Goal: Task Accomplishment & Management: Complete application form

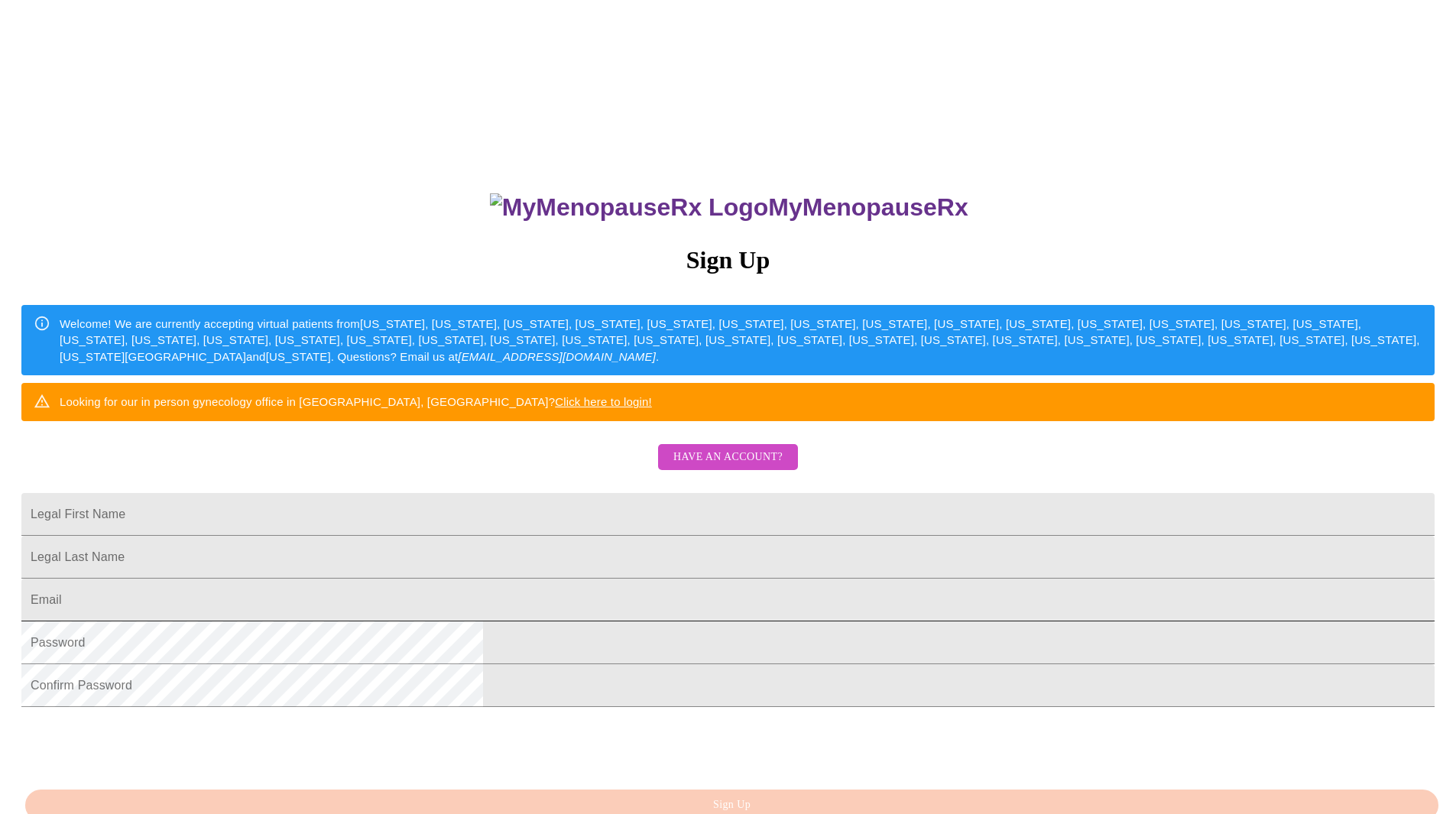
scroll to position [191, 0]
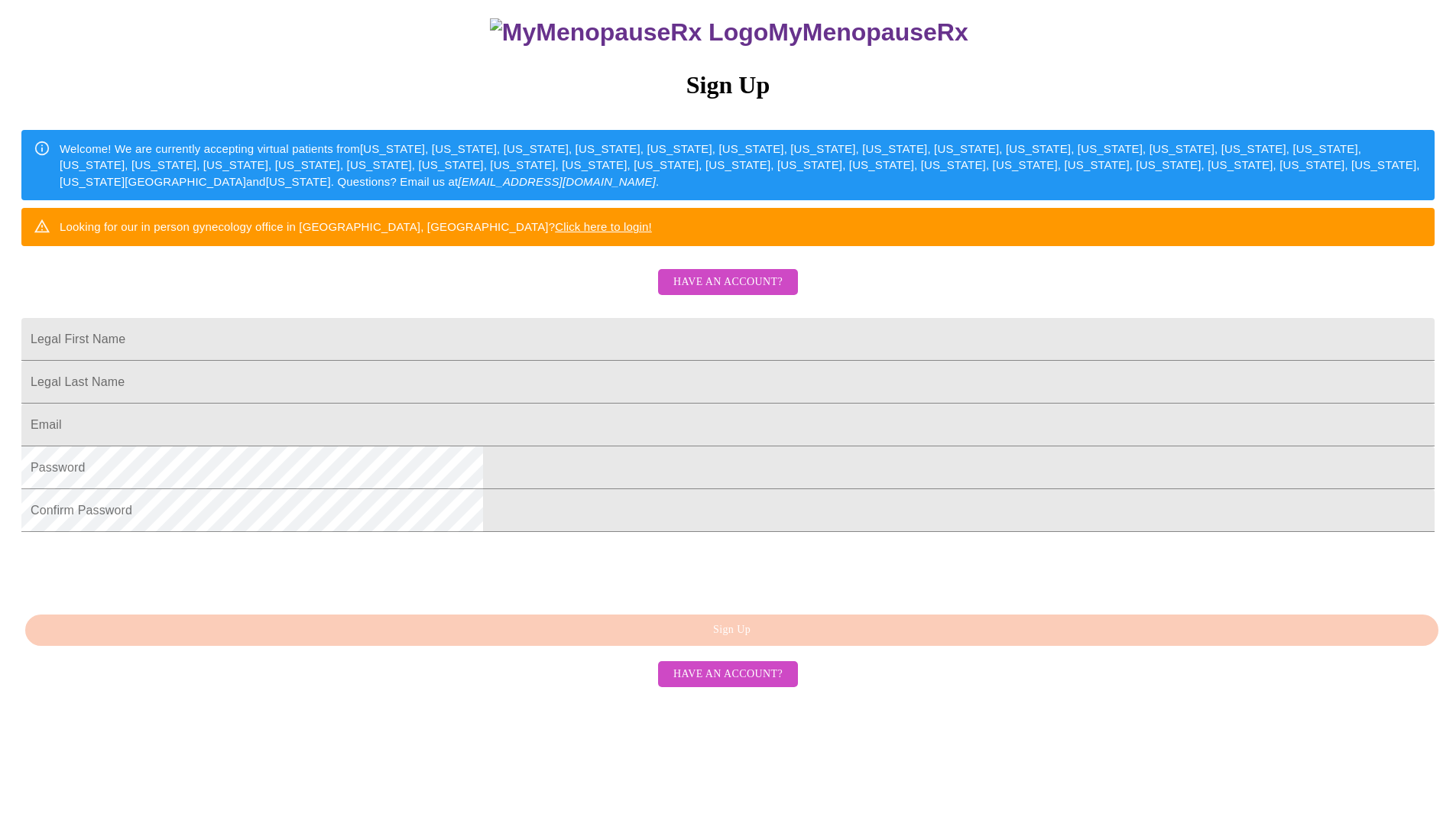
click at [727, 684] on span "Have an account?" at bounding box center [728, 674] width 109 height 19
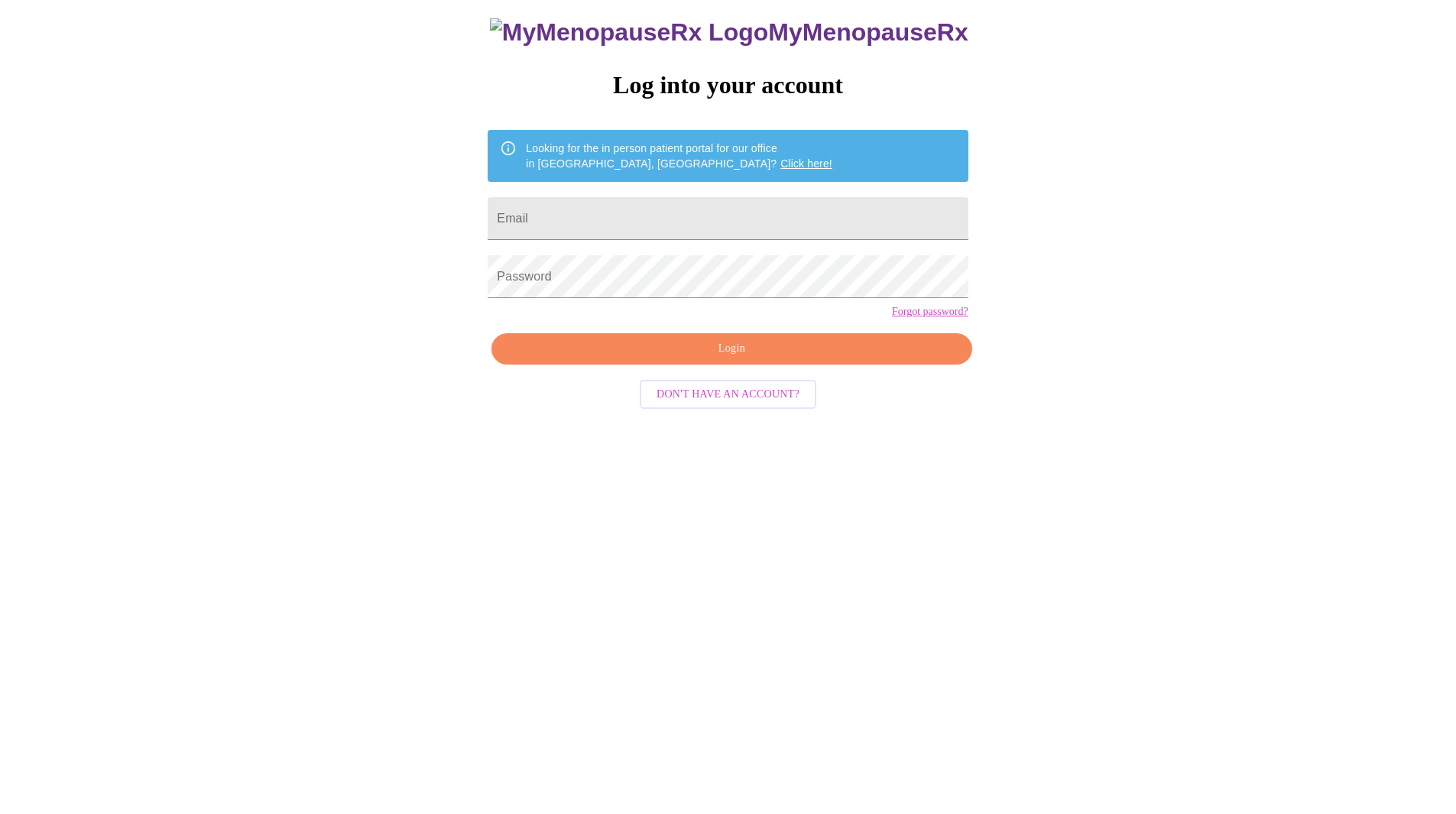
scroll to position [15, 0]
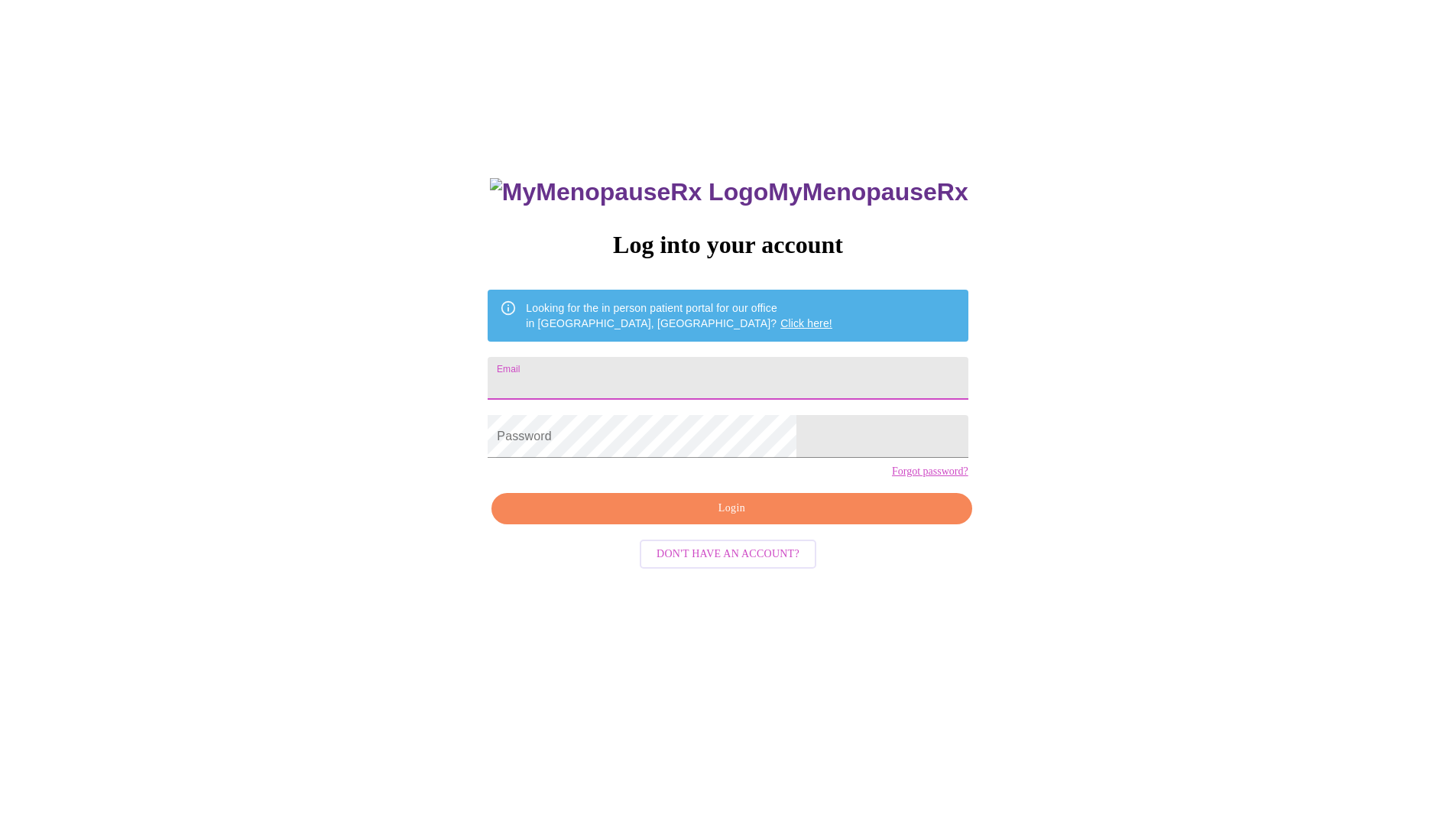
click at [634, 372] on input "Email" at bounding box center [727, 378] width 480 height 43
type input "[EMAIL_ADDRESS][DOMAIN_NAME]"
click at [732, 518] on span "Login" at bounding box center [731, 508] width 445 height 19
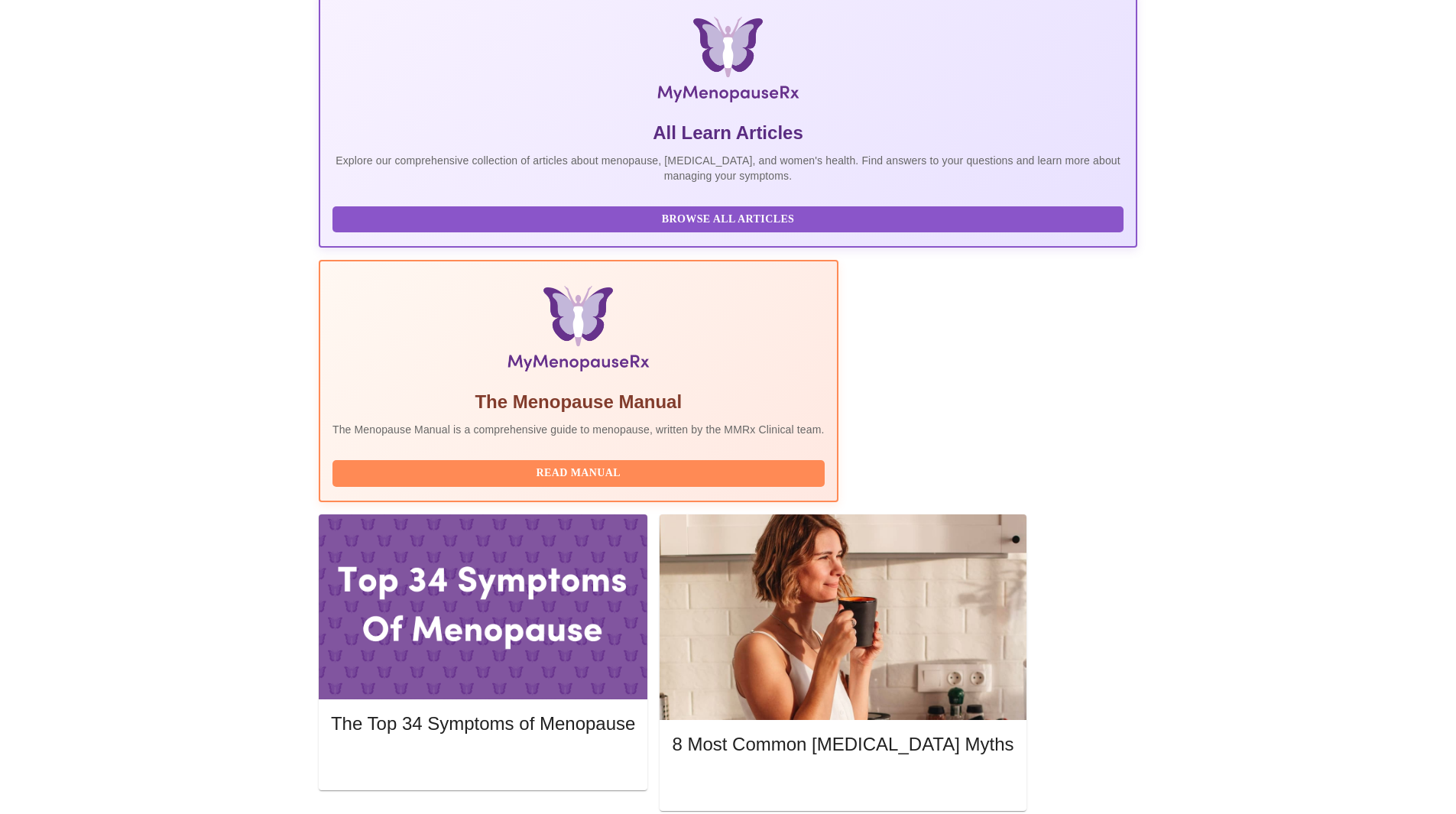
scroll to position [305, 0]
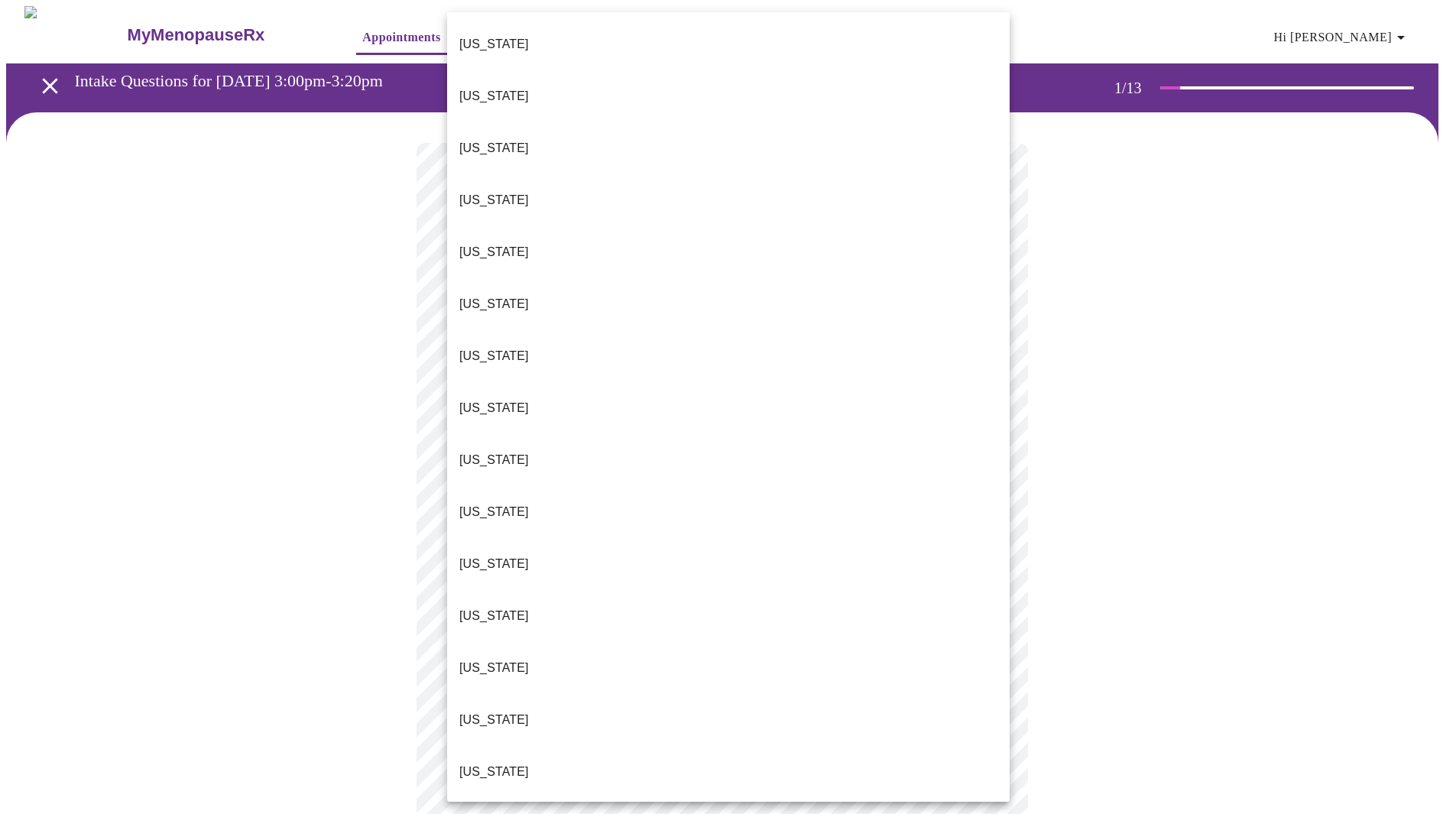
click at [621, 336] on body "MyMenopauseRx Appointments Messaging Labs Uploads Medications Community Refer a…" at bounding box center [728, 705] width 1444 height 1397
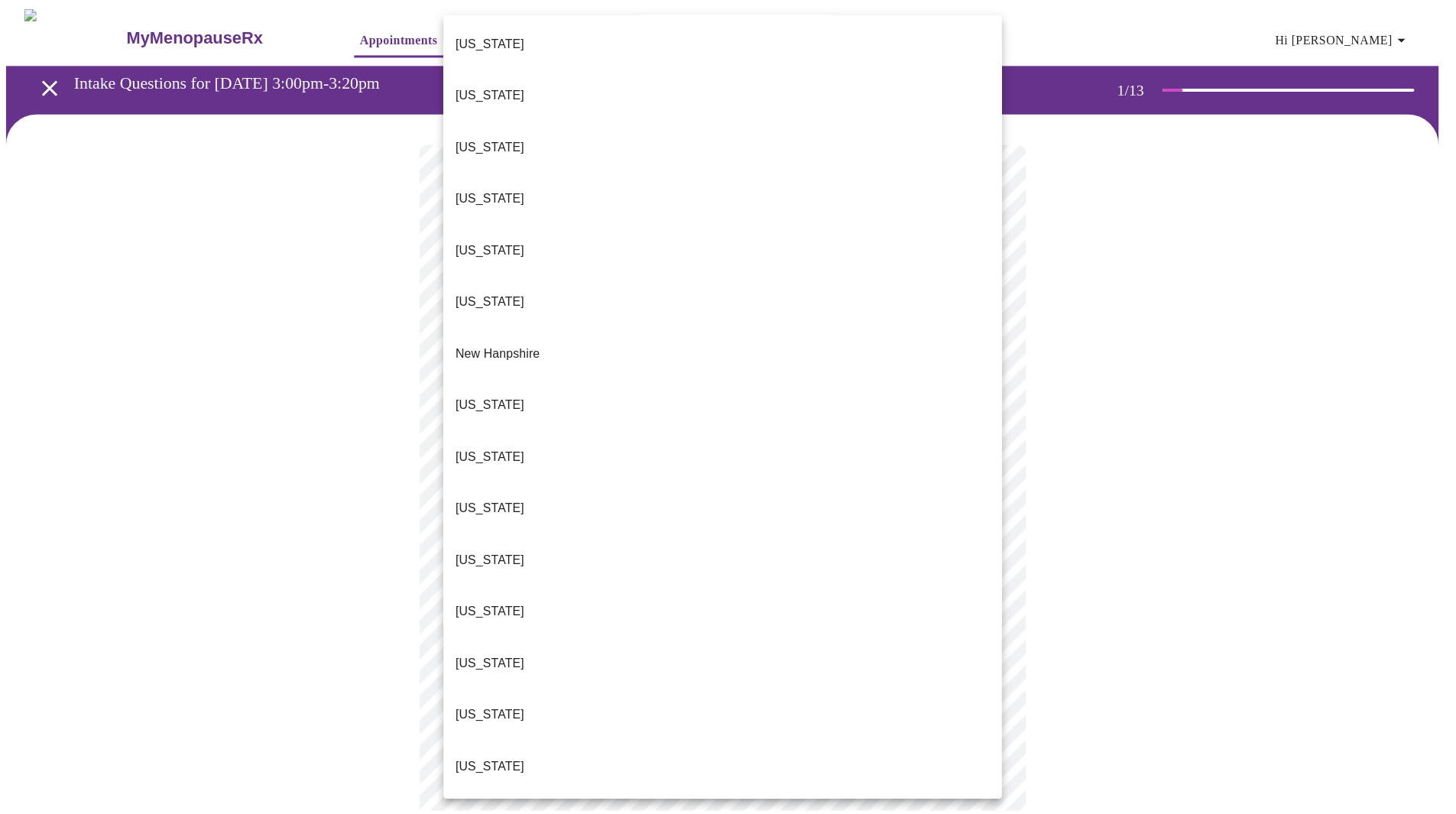
scroll to position [1211, 0]
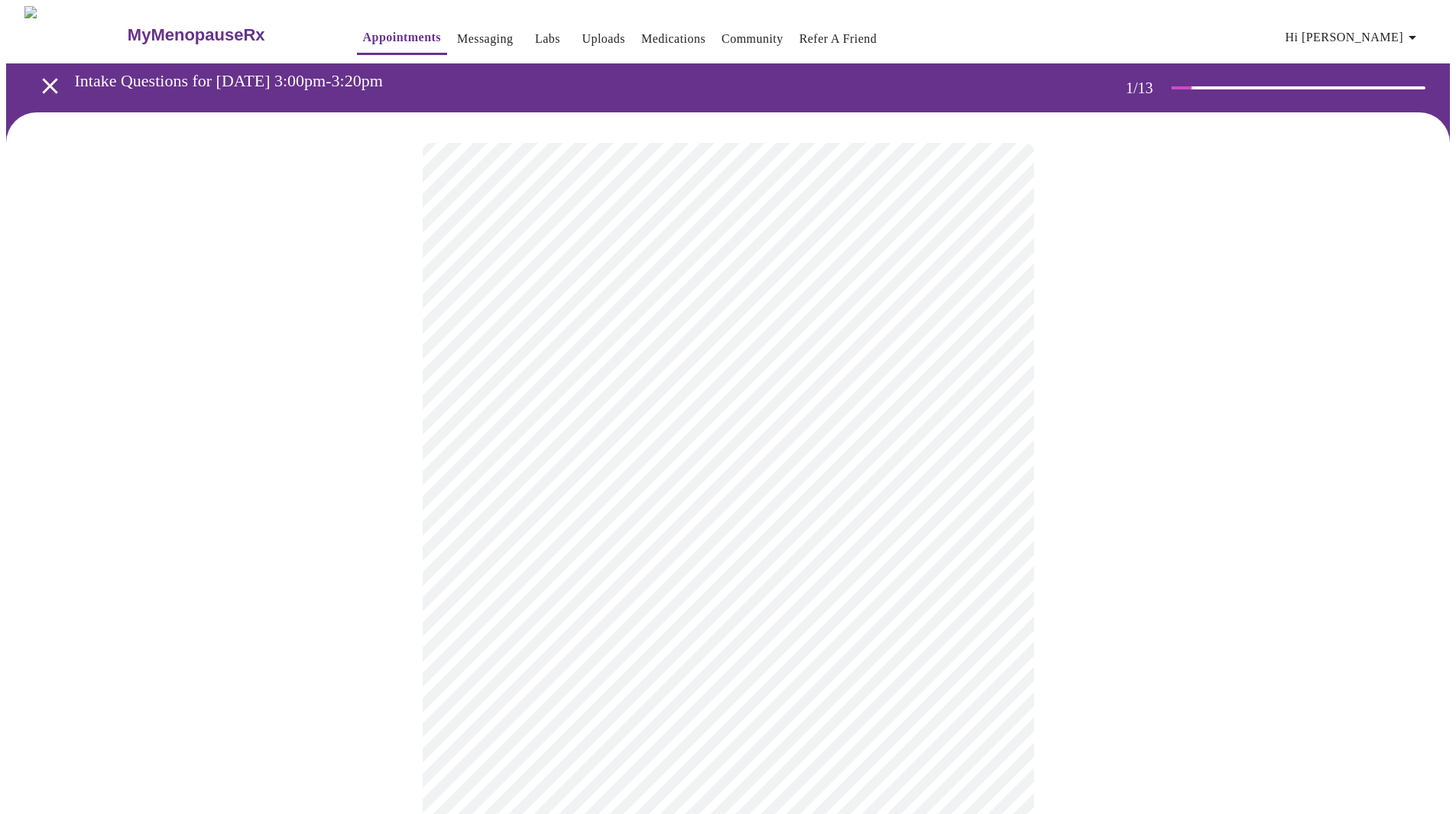
click at [644, 445] on body "MyMenopauseRx Appointments Messaging Labs Uploads Medications Community Refer a…" at bounding box center [728, 700] width 1444 height 1388
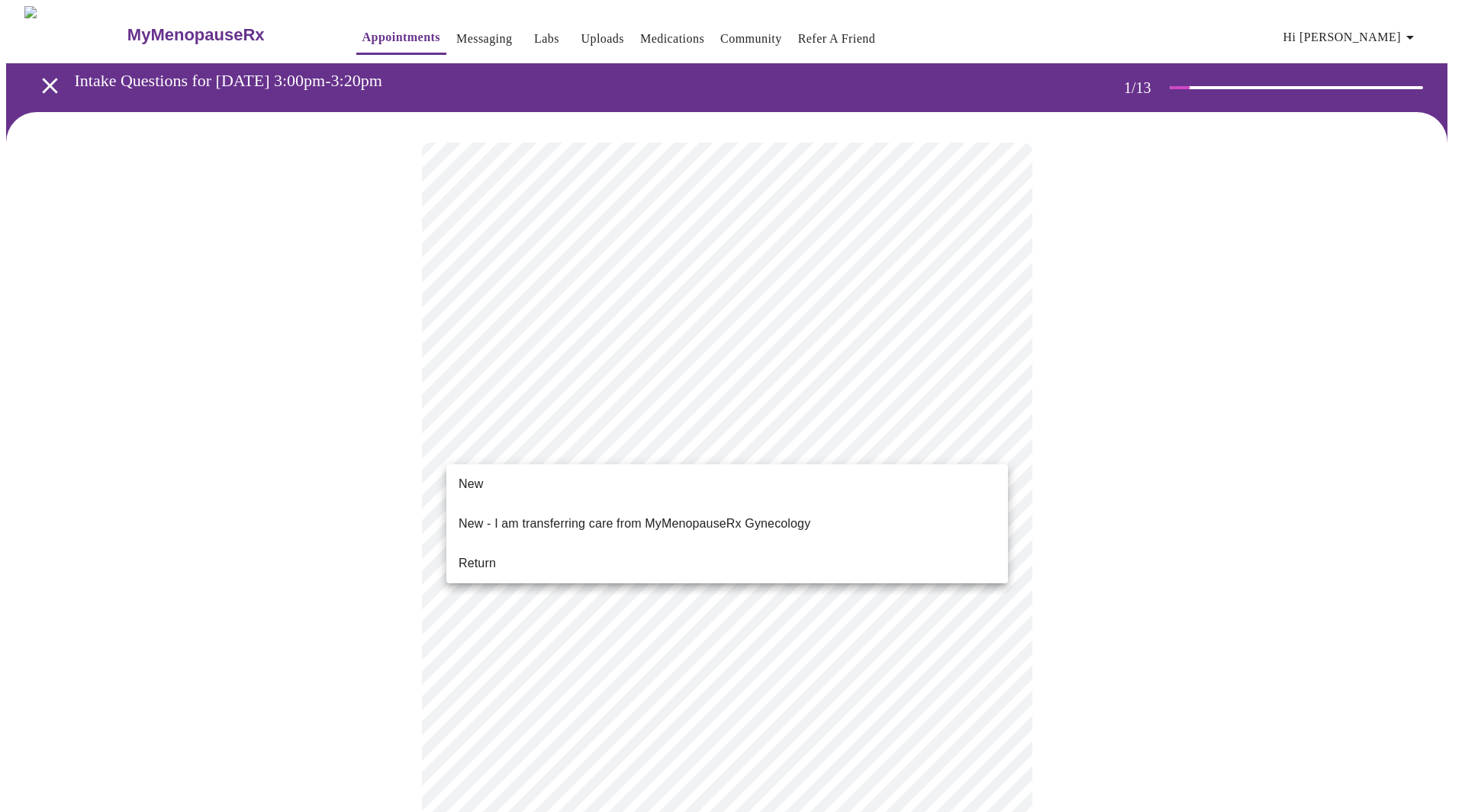
click at [485, 554] on span "Return" at bounding box center [477, 563] width 37 height 19
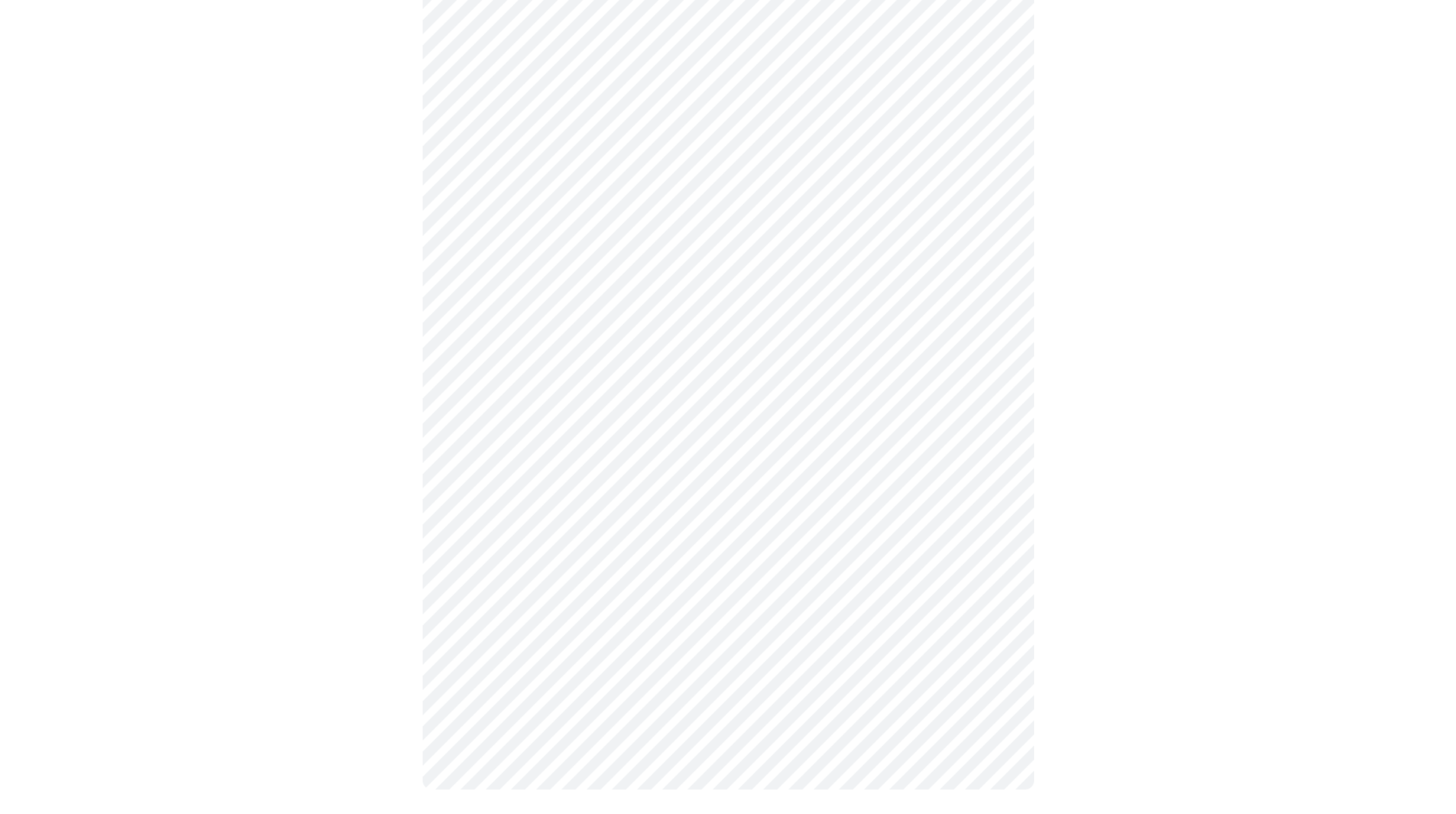
scroll to position [0, 0]
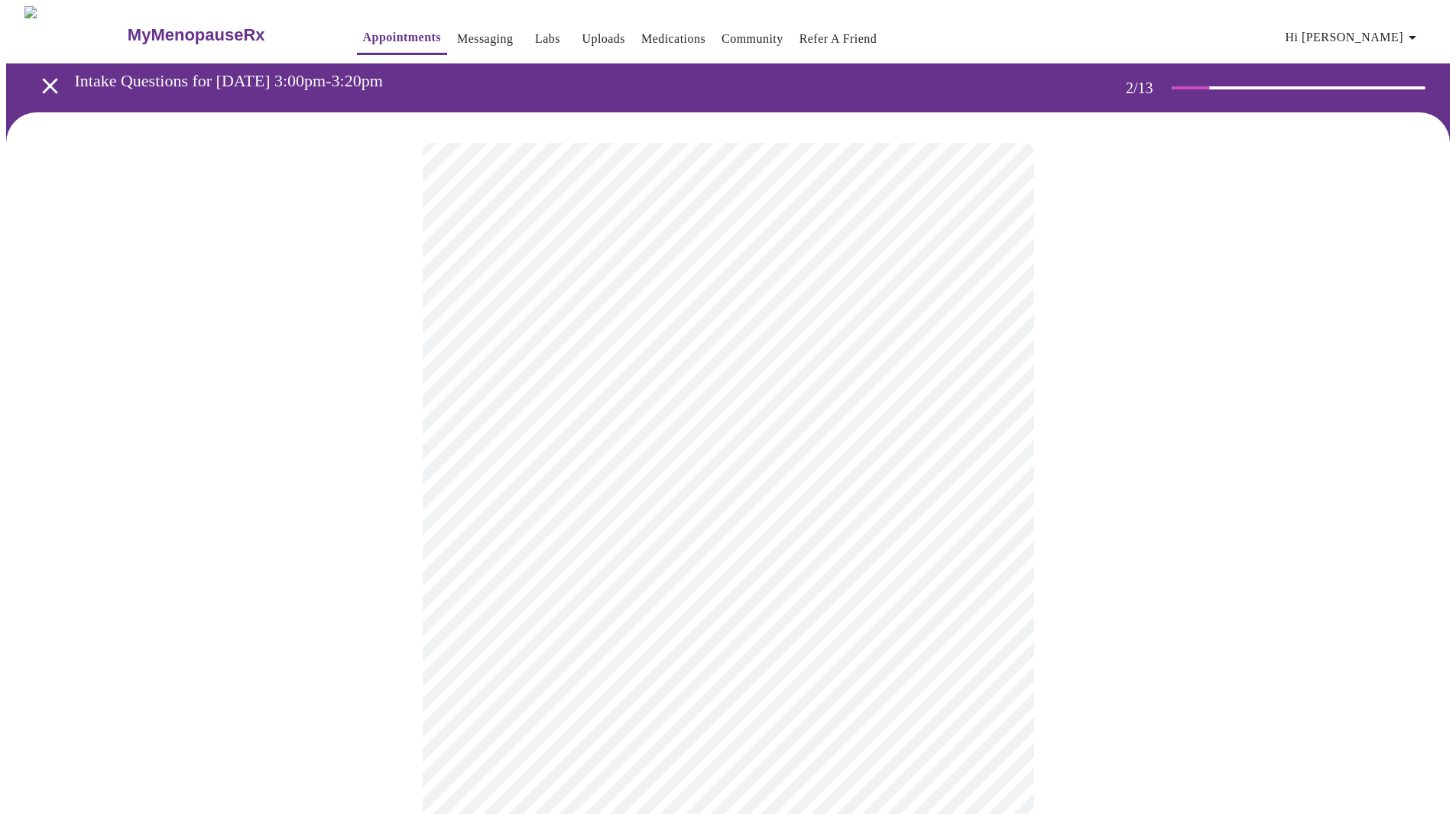
click at [660, 316] on body "MyMenopauseRx Appointments Messaging Labs Uploads Medications Community Refer a…" at bounding box center [728, 466] width 1444 height 919
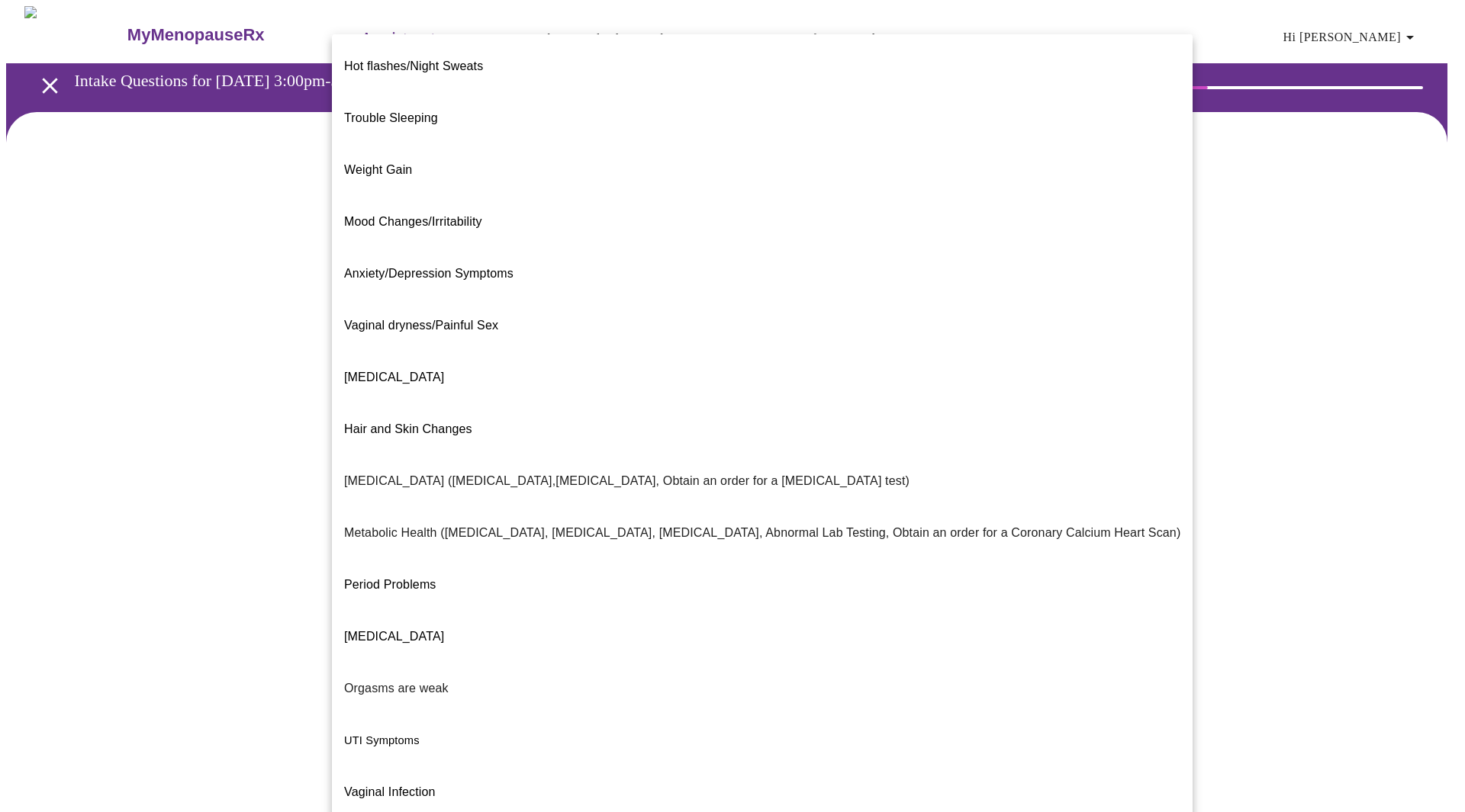
click at [1366, 302] on div at bounding box center [732, 406] width 1465 height 812
click at [996, 318] on body "MyMenopauseRx Appointments Messaging Labs Uploads Medications Community Refer a…" at bounding box center [732, 465] width 1453 height 917
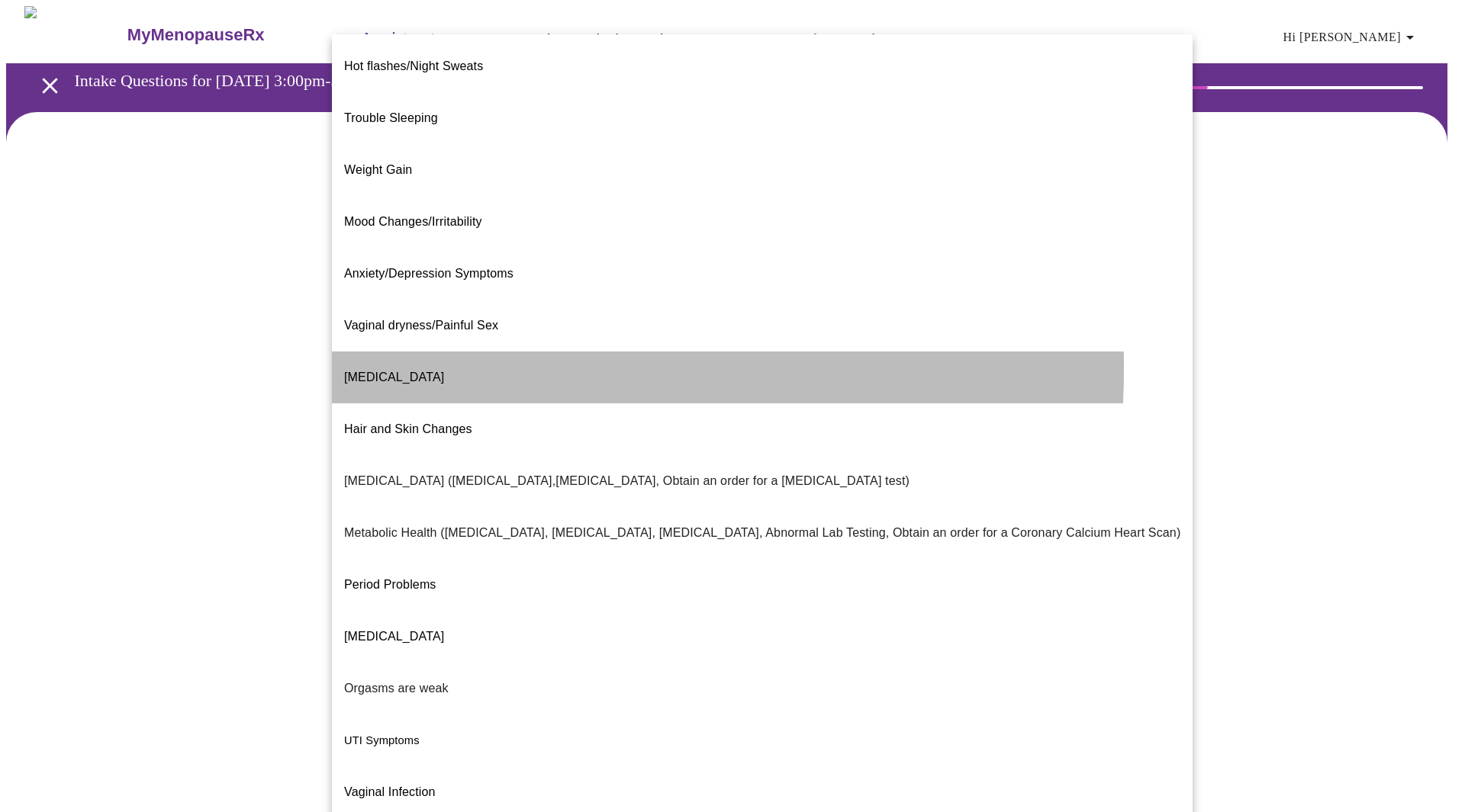
click at [404, 371] on span "[MEDICAL_DATA]" at bounding box center [393, 377] width 100 height 13
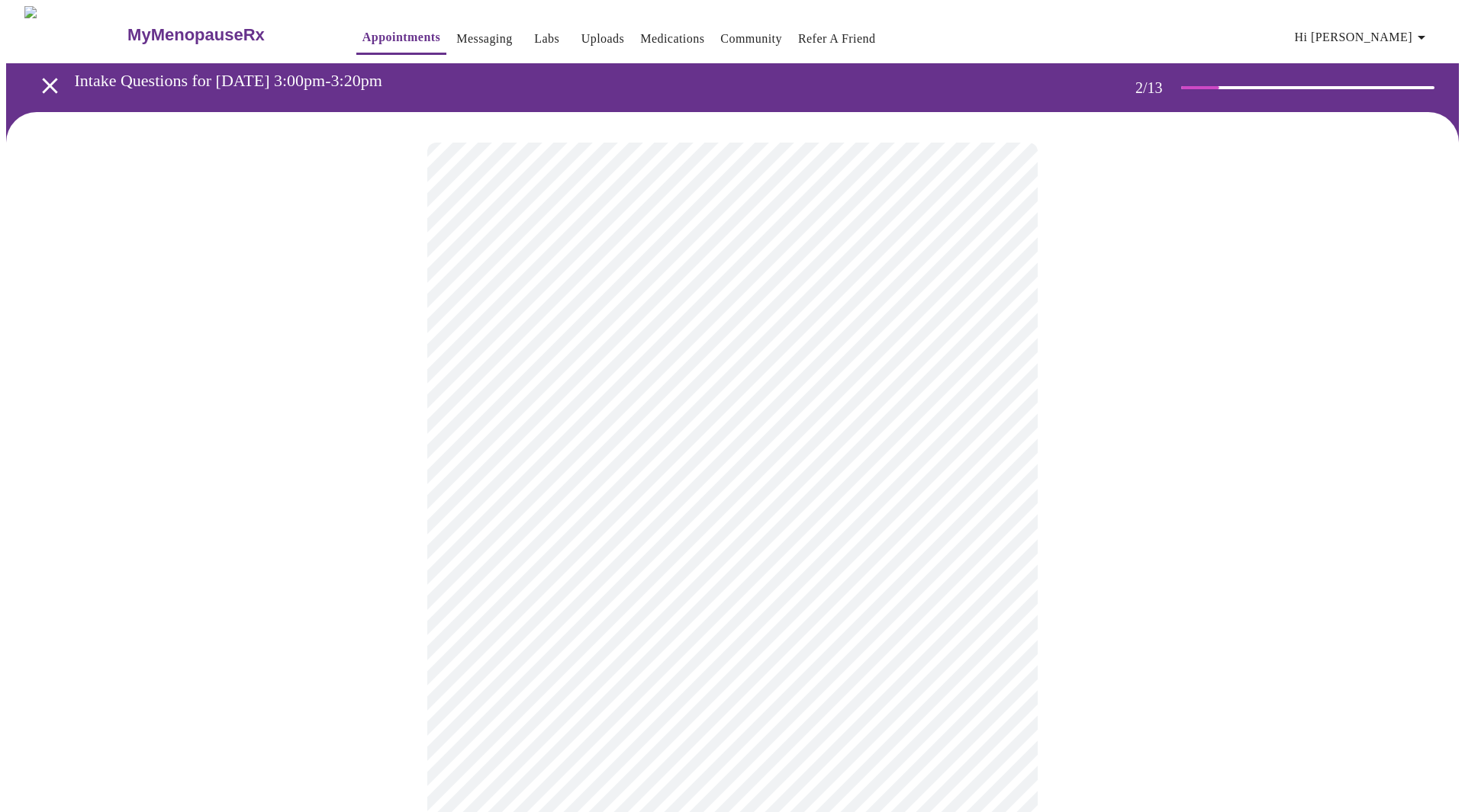
click at [689, 464] on body "MyMenopauseRx Appointments Messaging Labs Uploads Medications Community Refer a…" at bounding box center [732, 460] width 1453 height 908
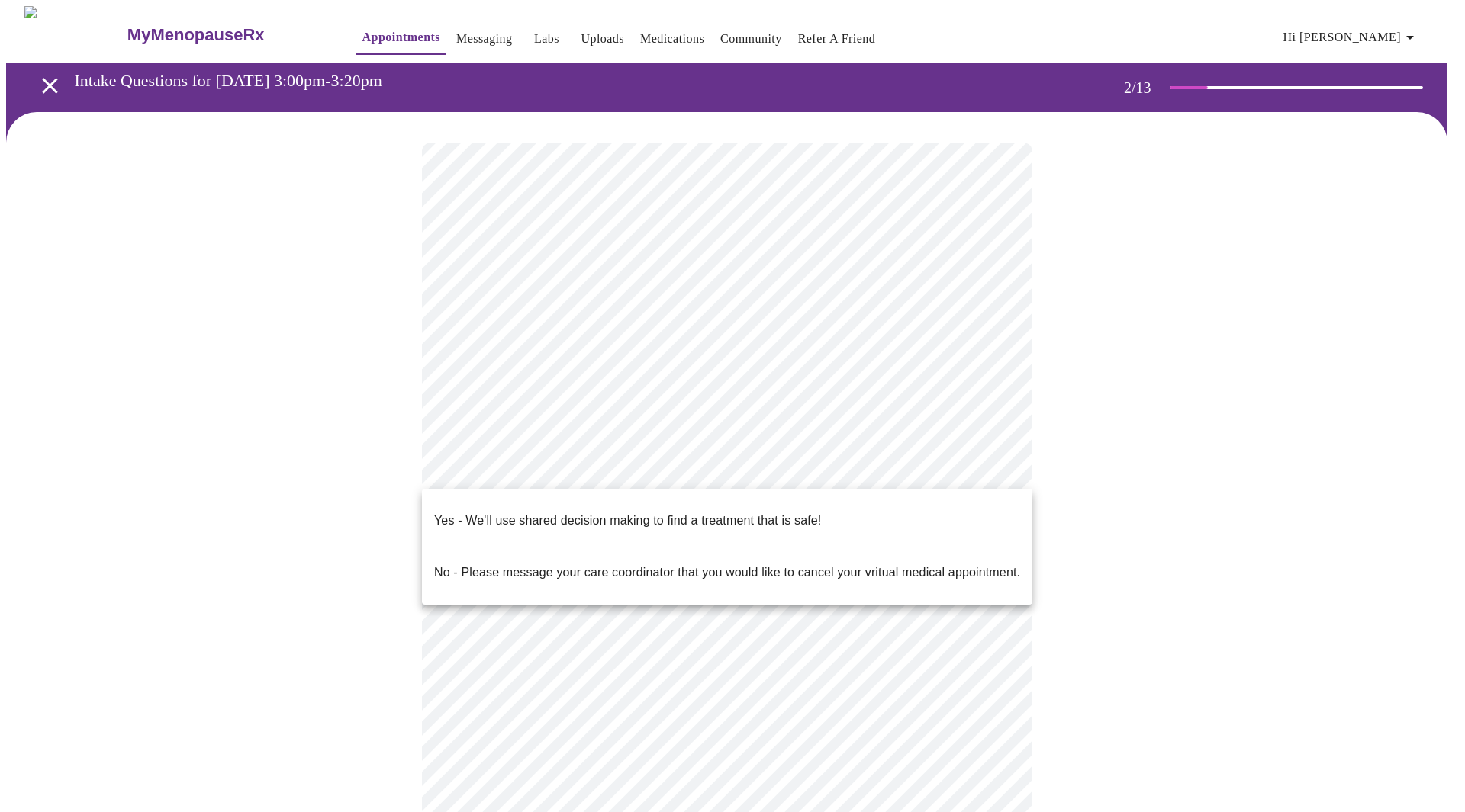
click at [544, 519] on span "Yes - We'll use shared decision making to find a treatment that is safe!" at bounding box center [628, 521] width 387 height 43
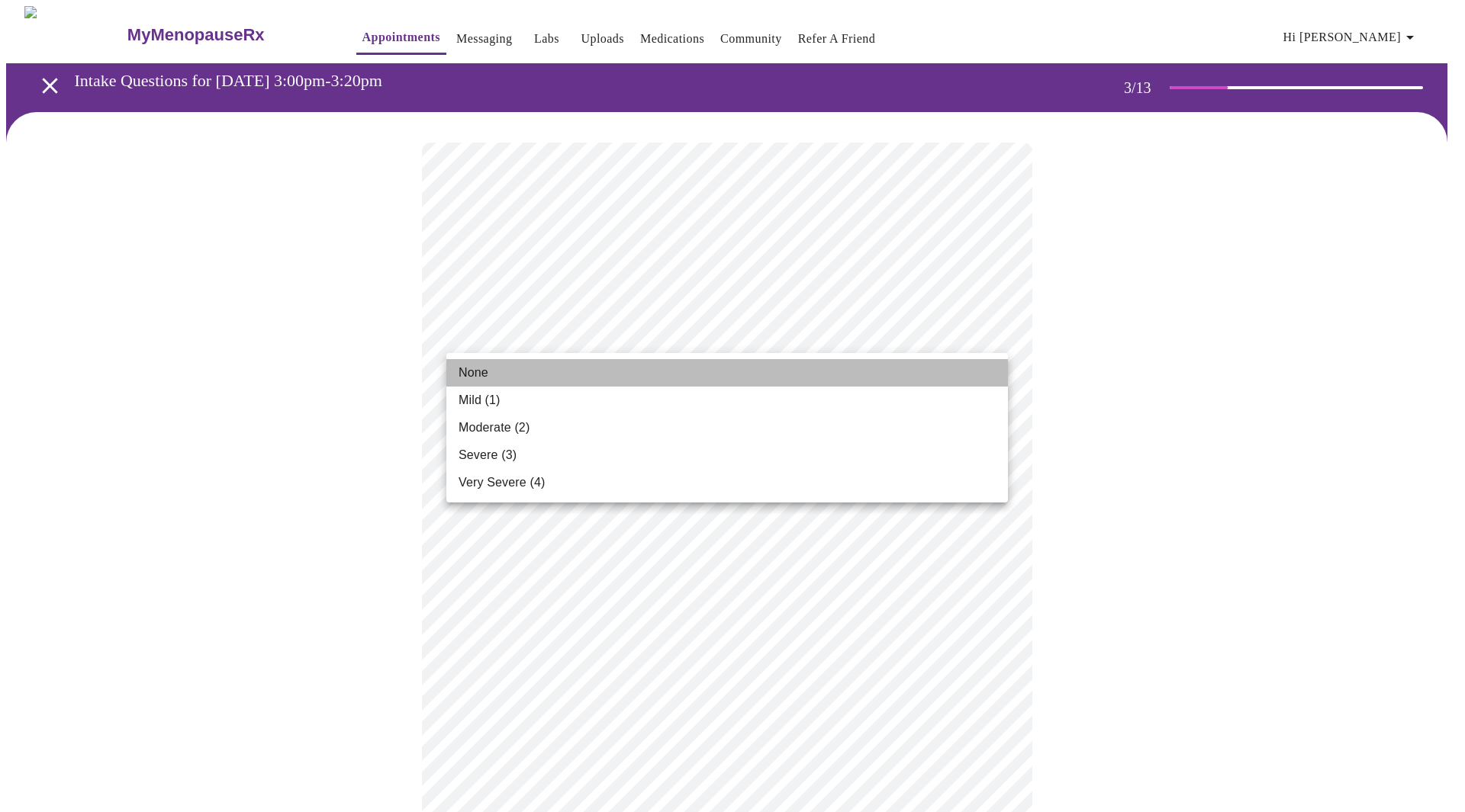
click at [477, 367] on span "None" at bounding box center [473, 373] width 30 height 19
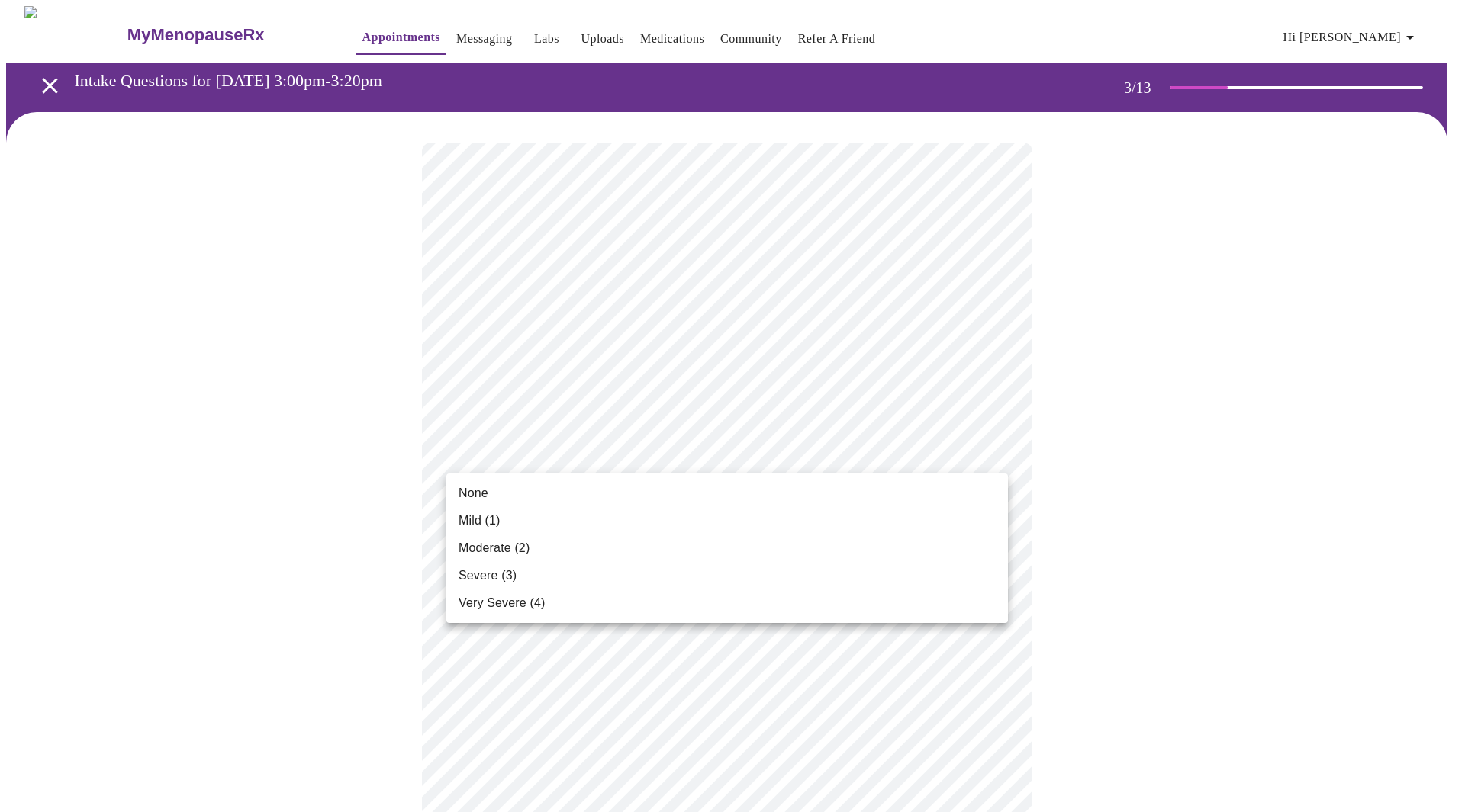
click at [506, 495] on li "None" at bounding box center [727, 493] width 562 height 28
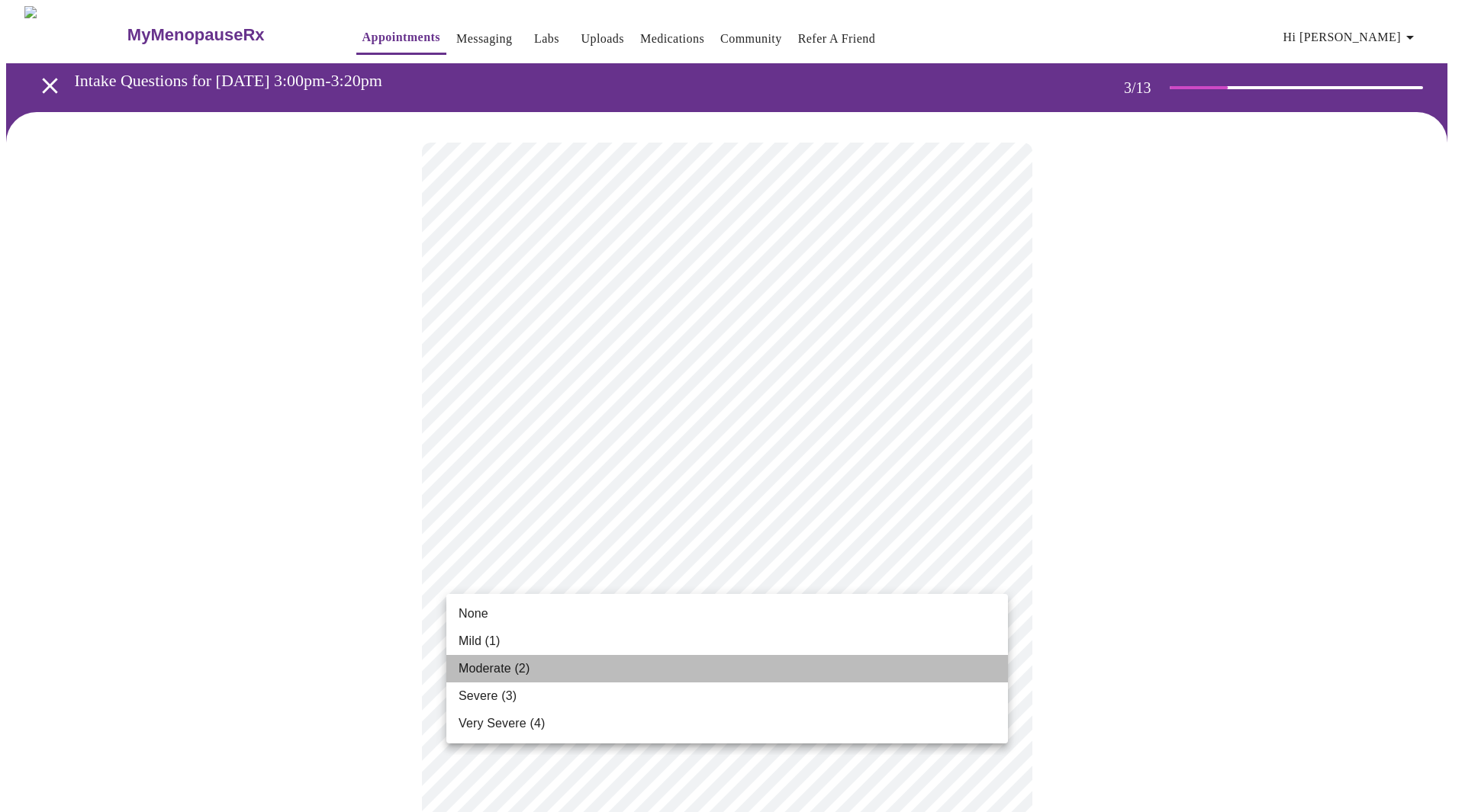
click at [510, 674] on span "Moderate (2)" at bounding box center [493, 669] width 71 height 19
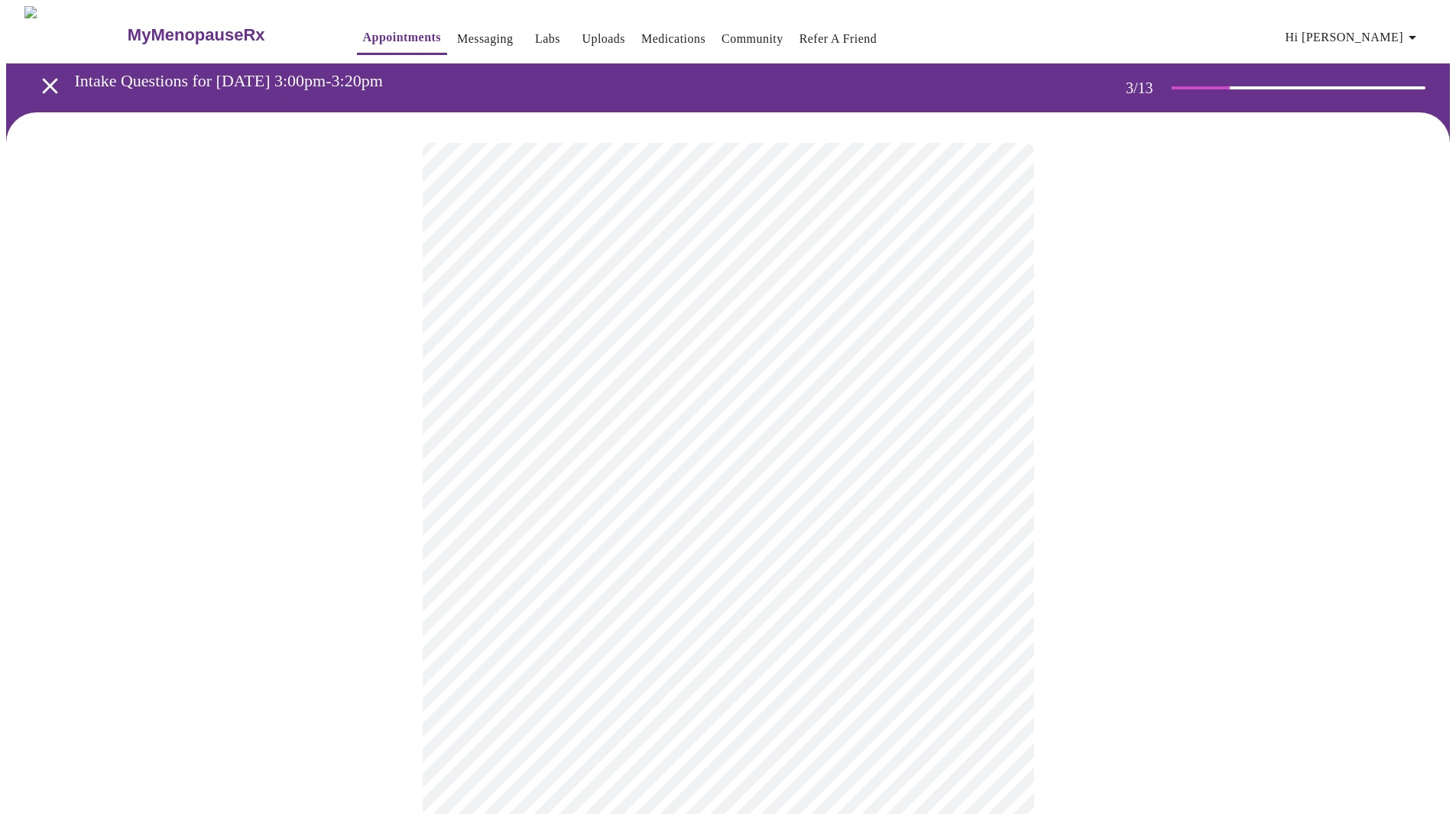
scroll to position [77, 0]
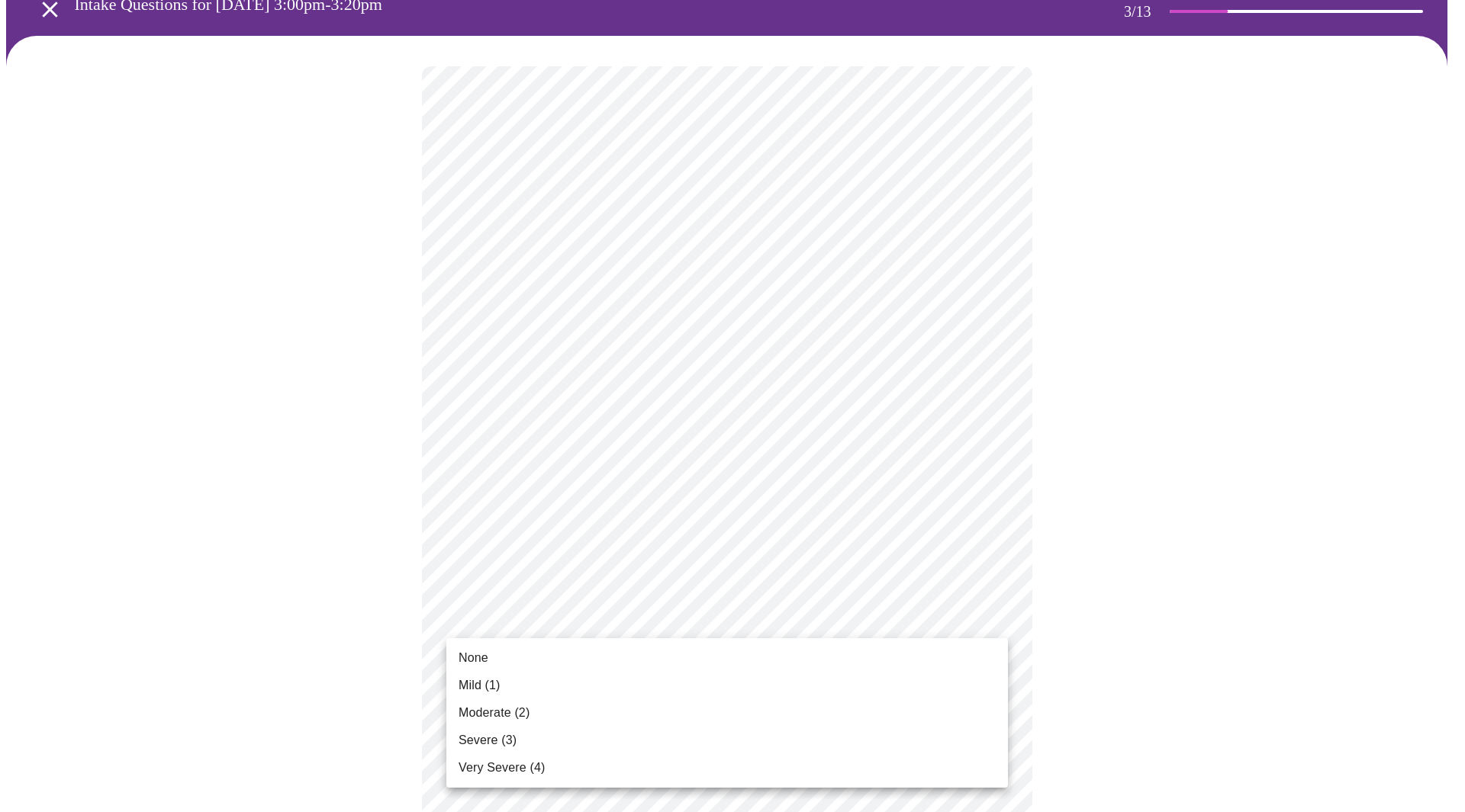
click at [505, 720] on span "Moderate (2)" at bounding box center [493, 713] width 71 height 19
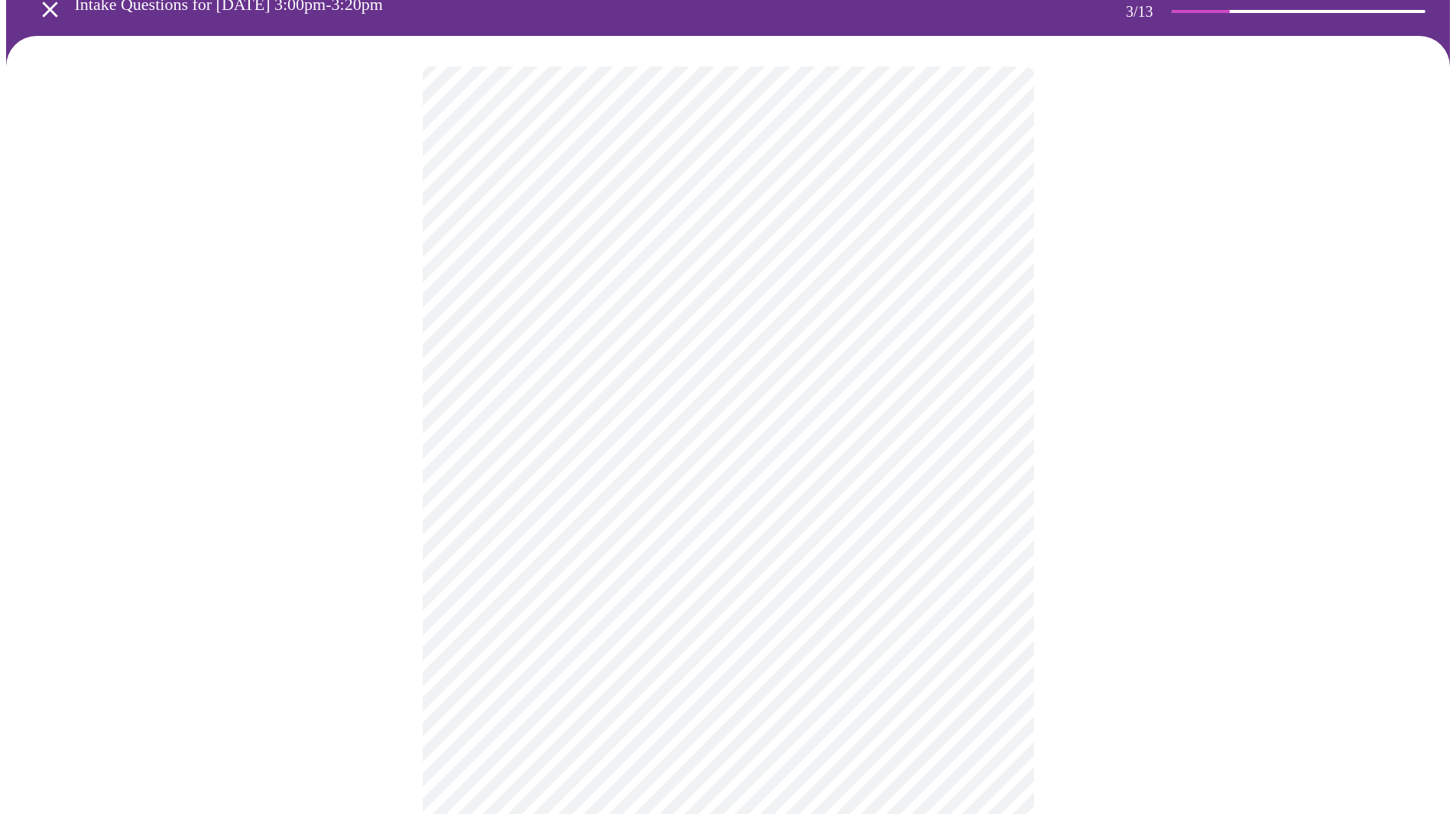
scroll to position [153, 0]
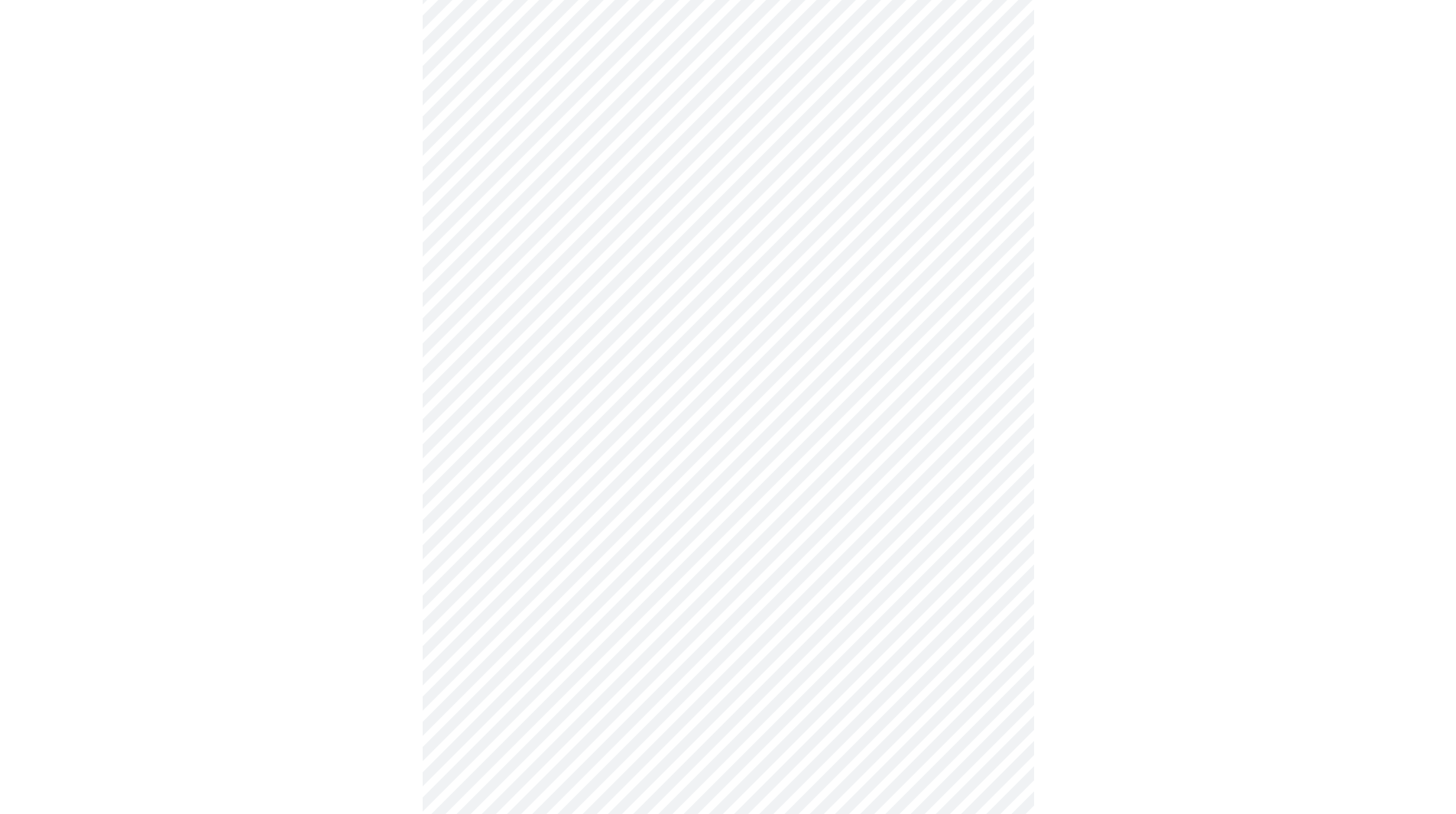
click at [593, 636] on body "MyMenopauseRx Appointments Messaging Labs Uploads Medications Community Refer a…" at bounding box center [728, 827] width 1444 height 1948
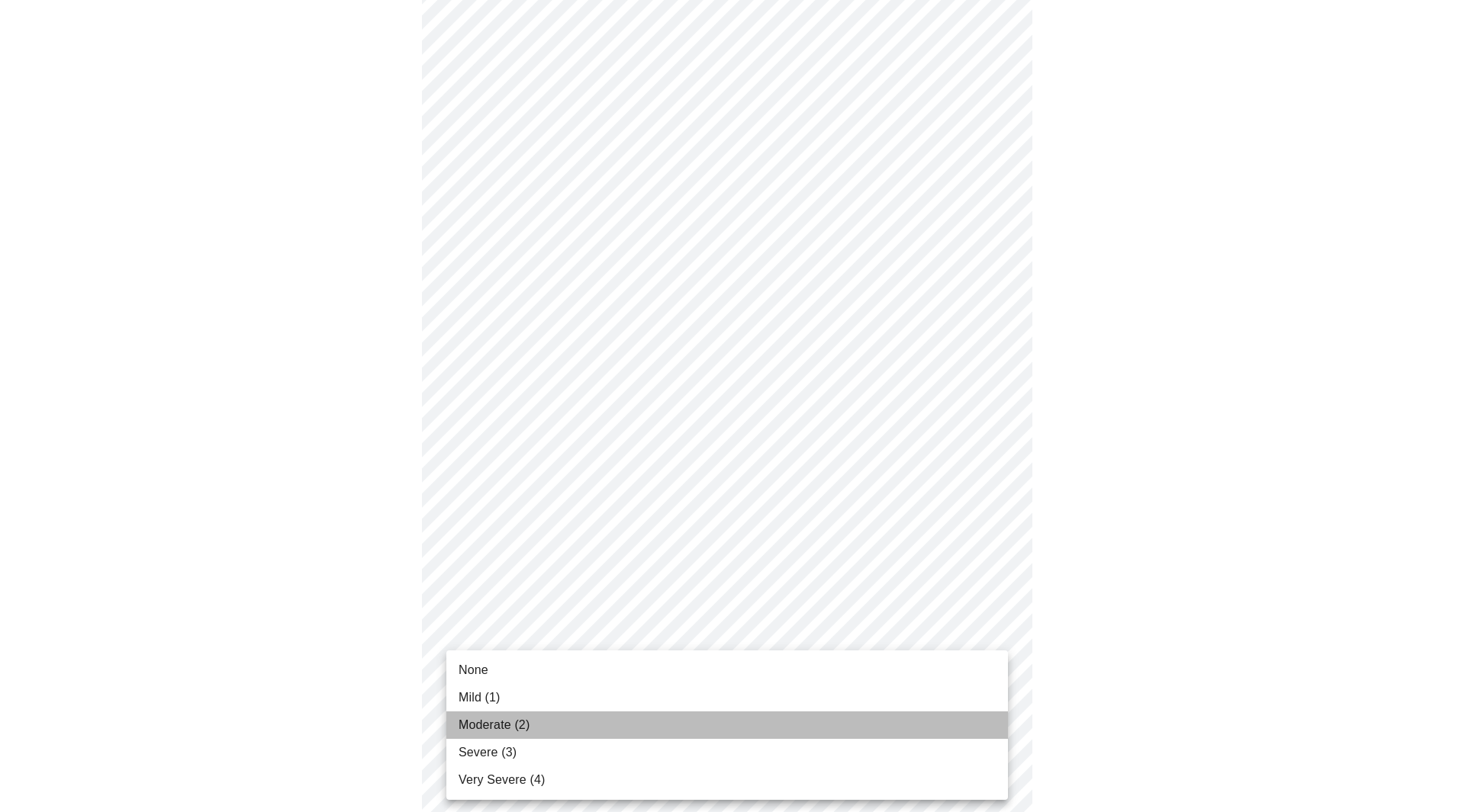
click at [504, 721] on span "Moderate (2)" at bounding box center [493, 725] width 71 height 19
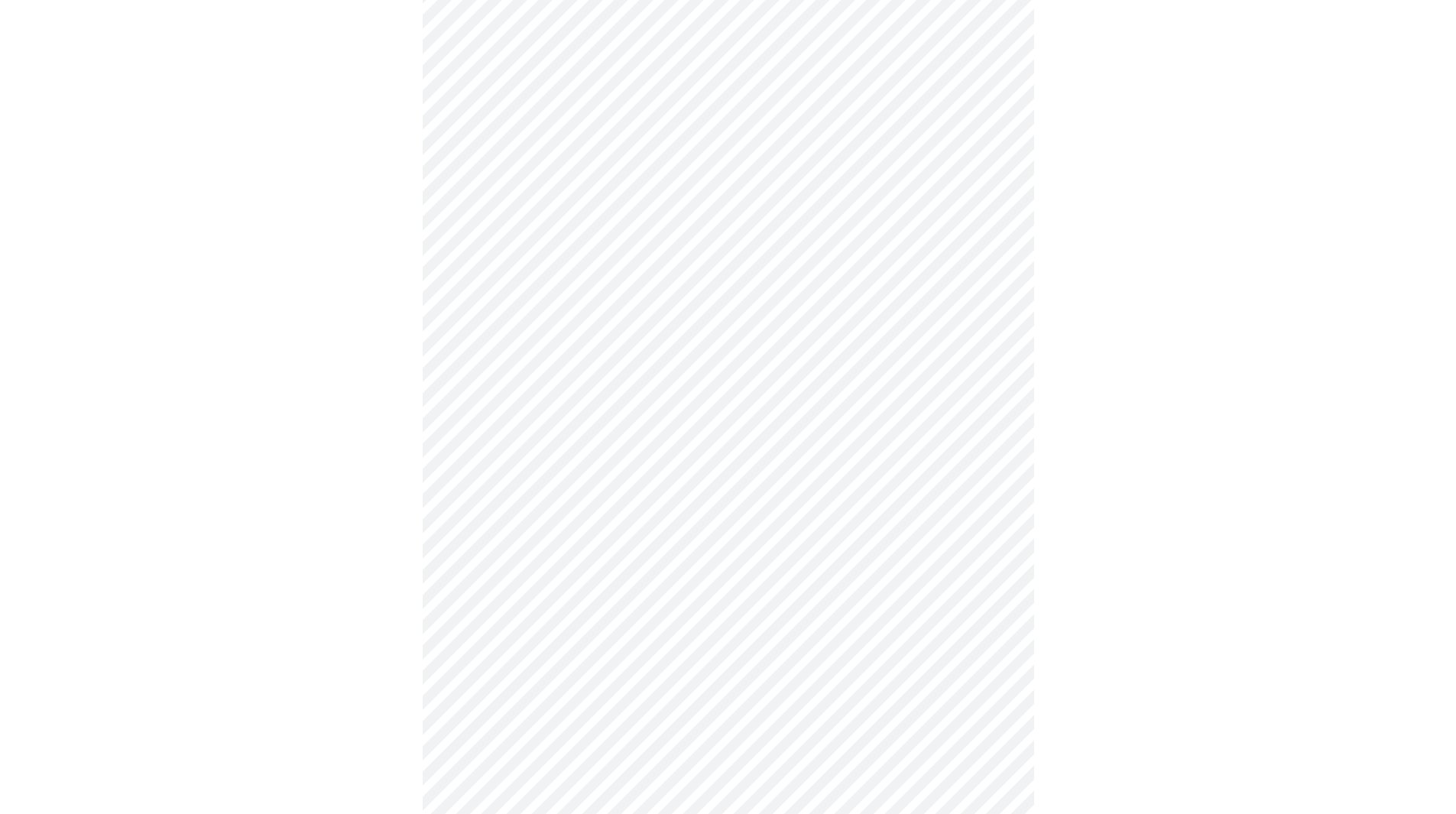
scroll to position [306, 0]
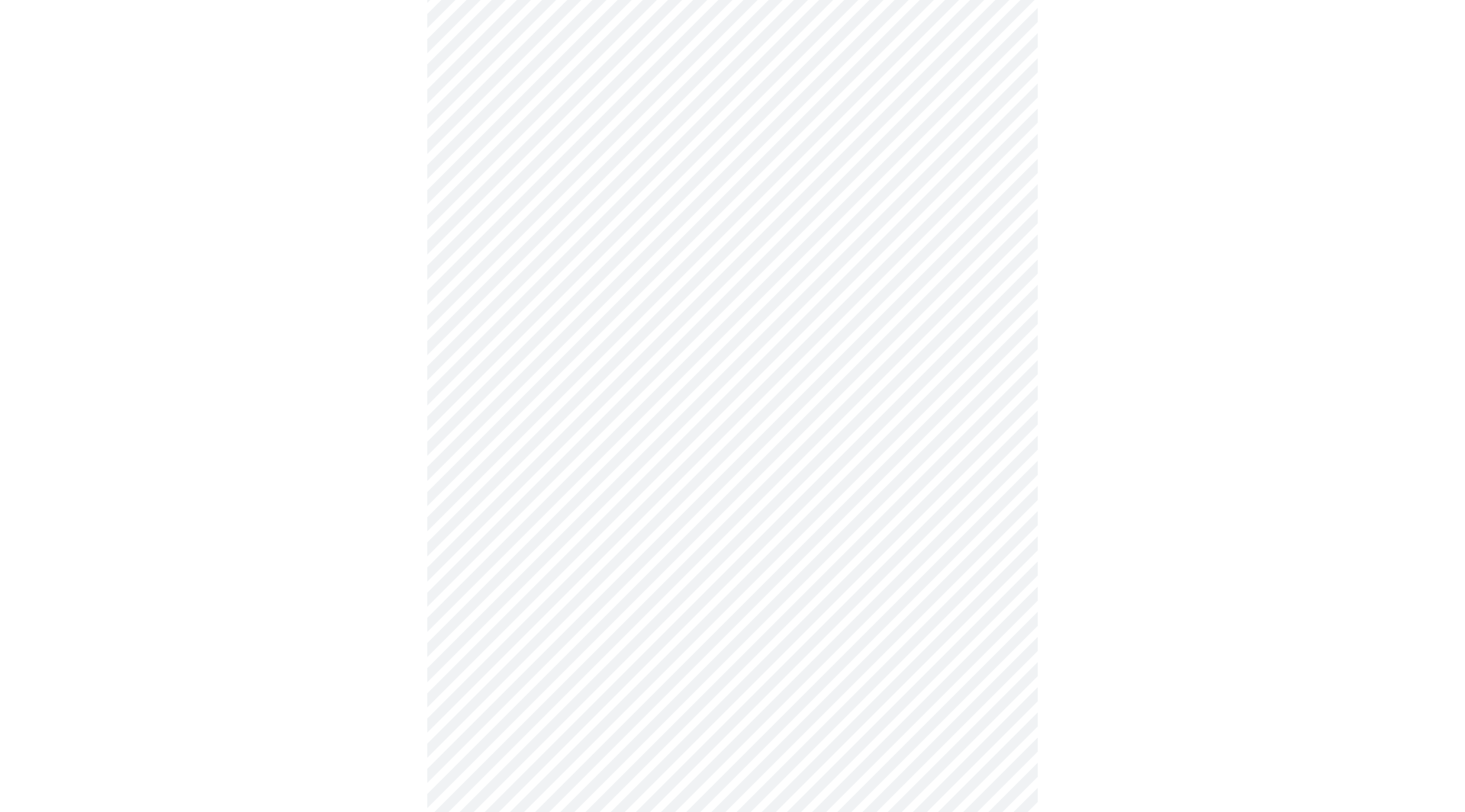
click at [589, 584] on body "MyMenopauseRx Appointments Messaging Labs Uploads Medications Community Refer a…" at bounding box center [732, 662] width 1453 height 1922
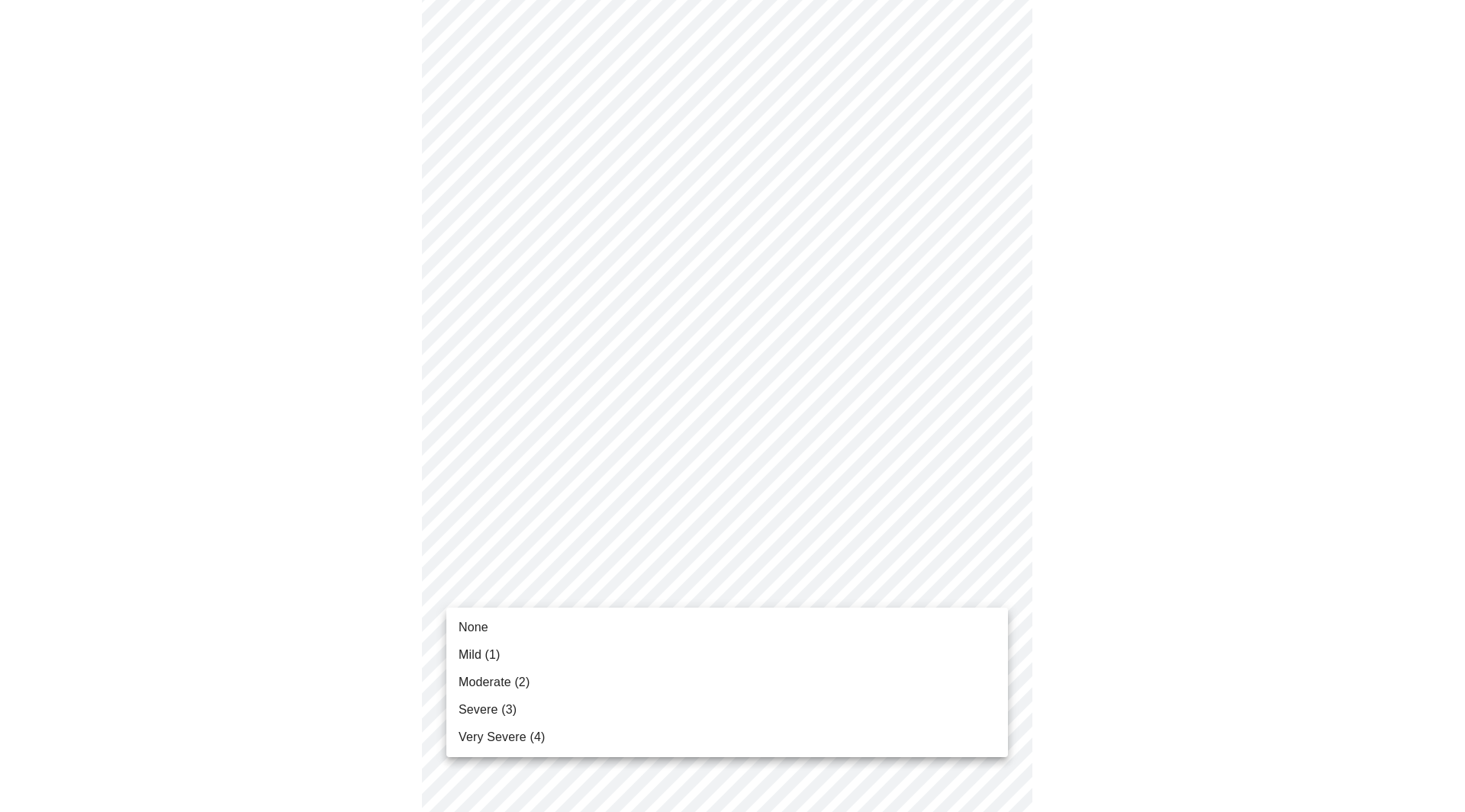
click at [513, 628] on li "None" at bounding box center [727, 627] width 562 height 28
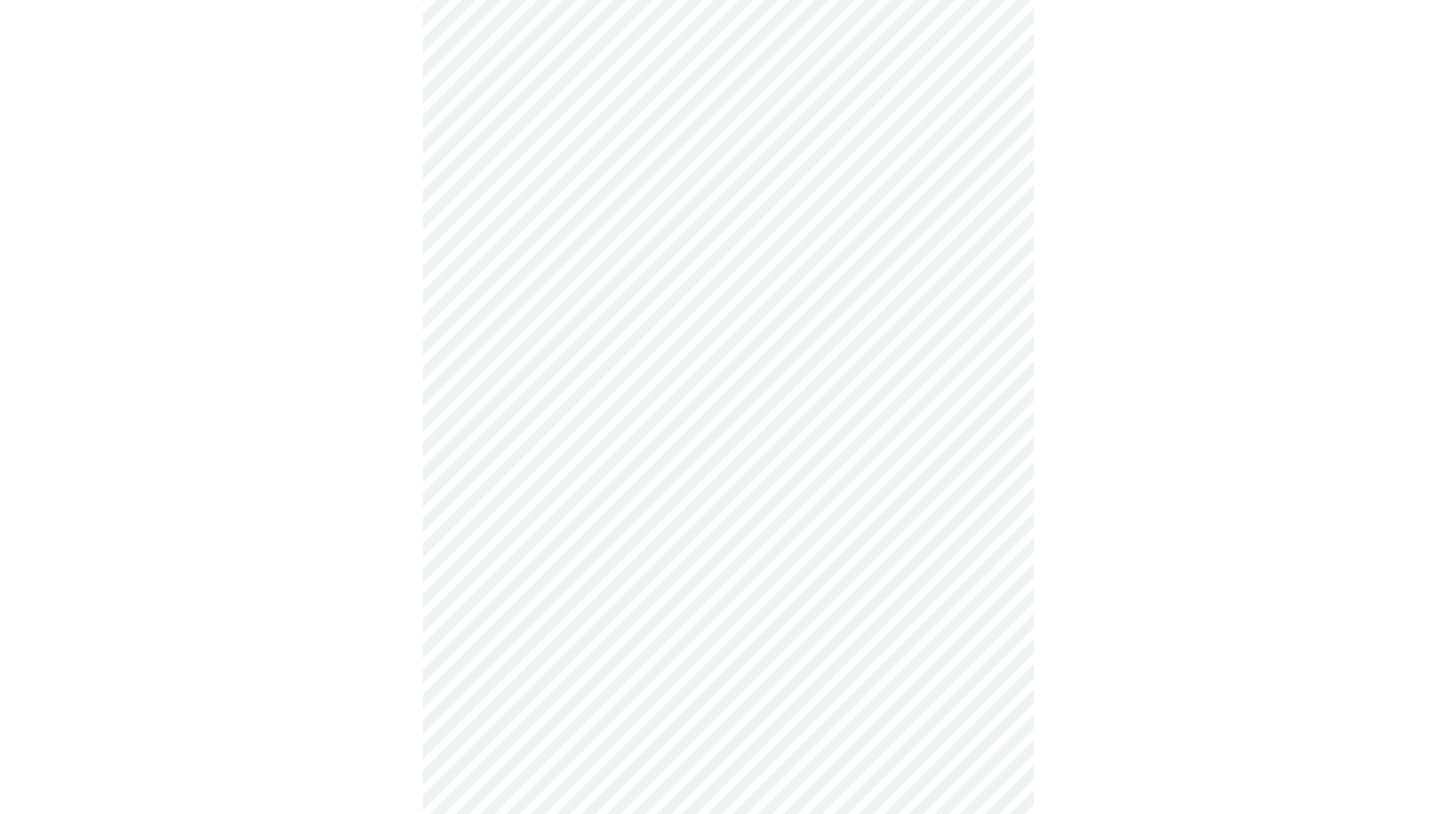
scroll to position [382, 0]
click at [702, 636] on body "MyMenopauseRx Appointments Messaging Labs Uploads Medications Community Refer a…" at bounding box center [728, 576] width 1444 height 1906
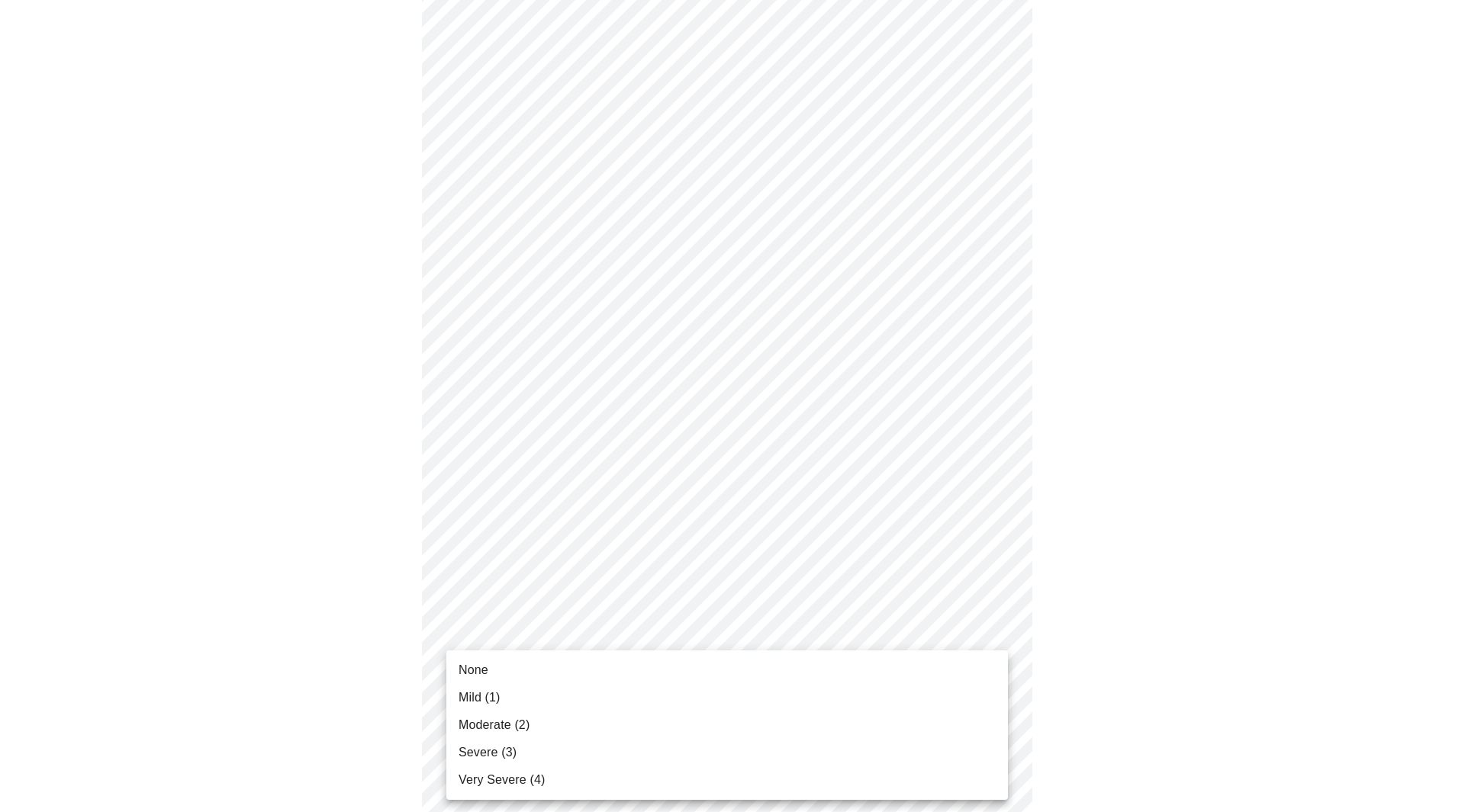
click at [485, 729] on span "Moderate (2)" at bounding box center [493, 725] width 71 height 19
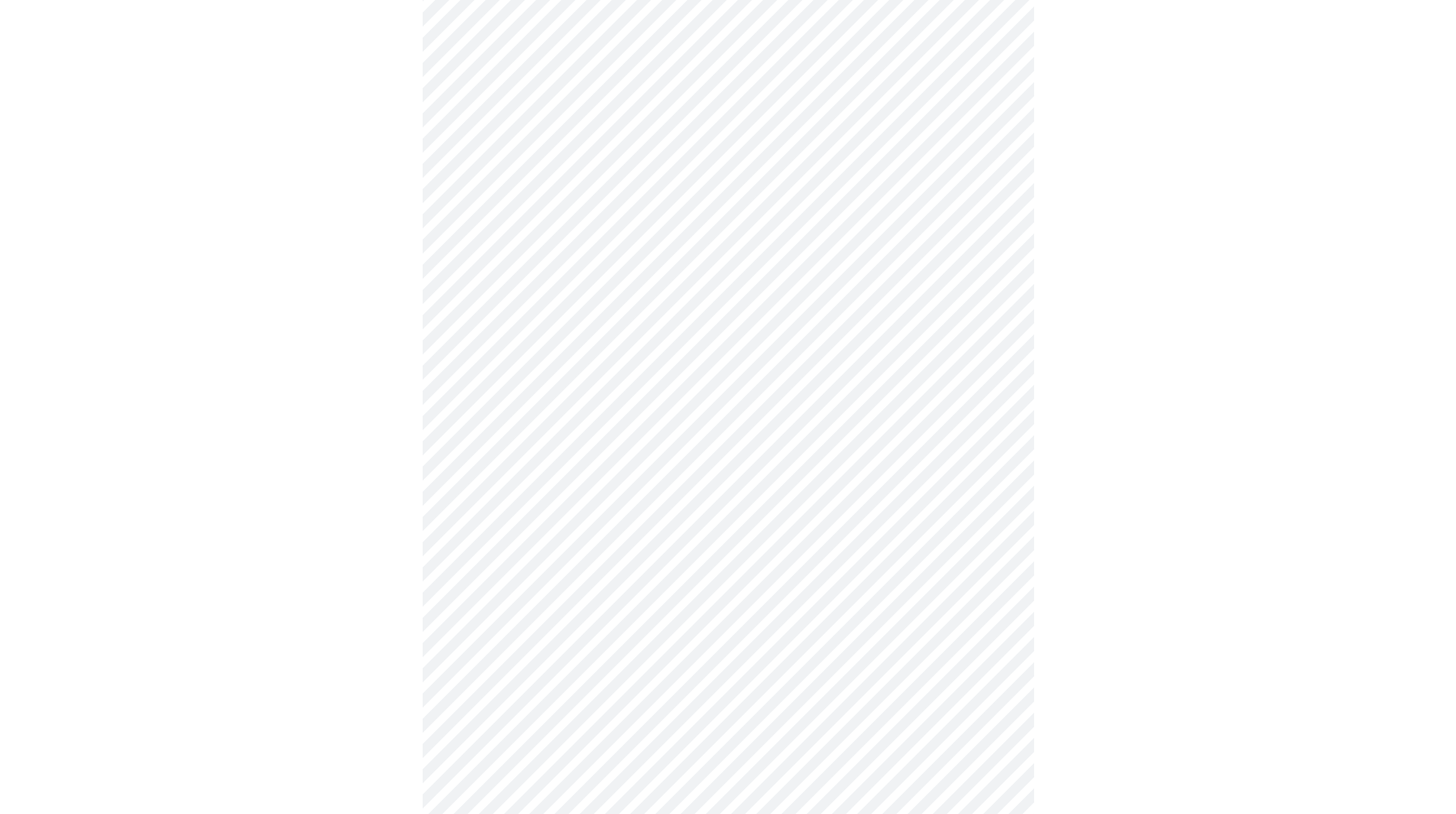
scroll to position [535, 0]
click at [606, 596] on body "MyMenopauseRx Appointments Messaging Labs Uploads Medications Community Refer a…" at bounding box center [728, 413] width 1444 height 1884
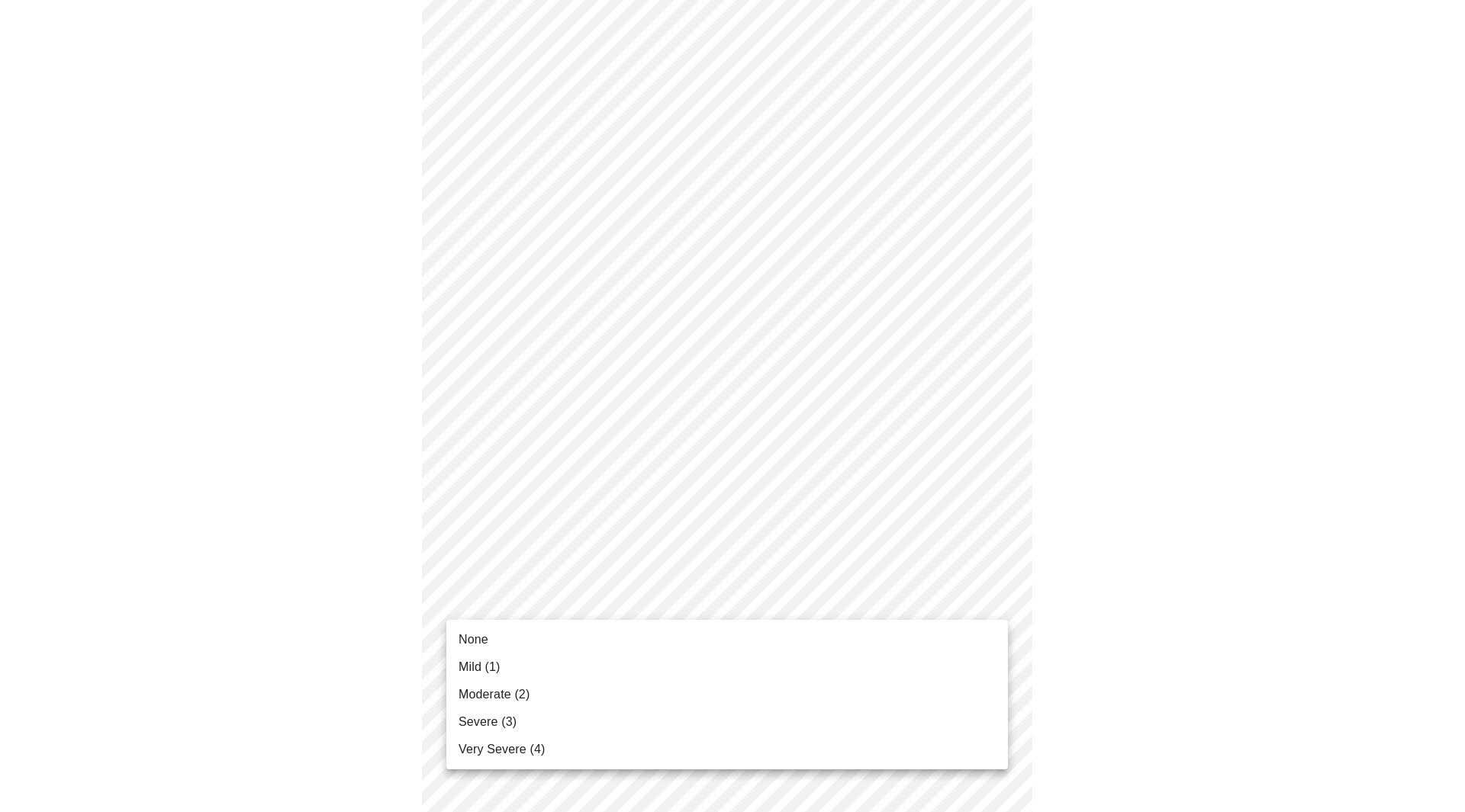
click at [514, 747] on span "Very Severe (4)" at bounding box center [502, 749] width 86 height 19
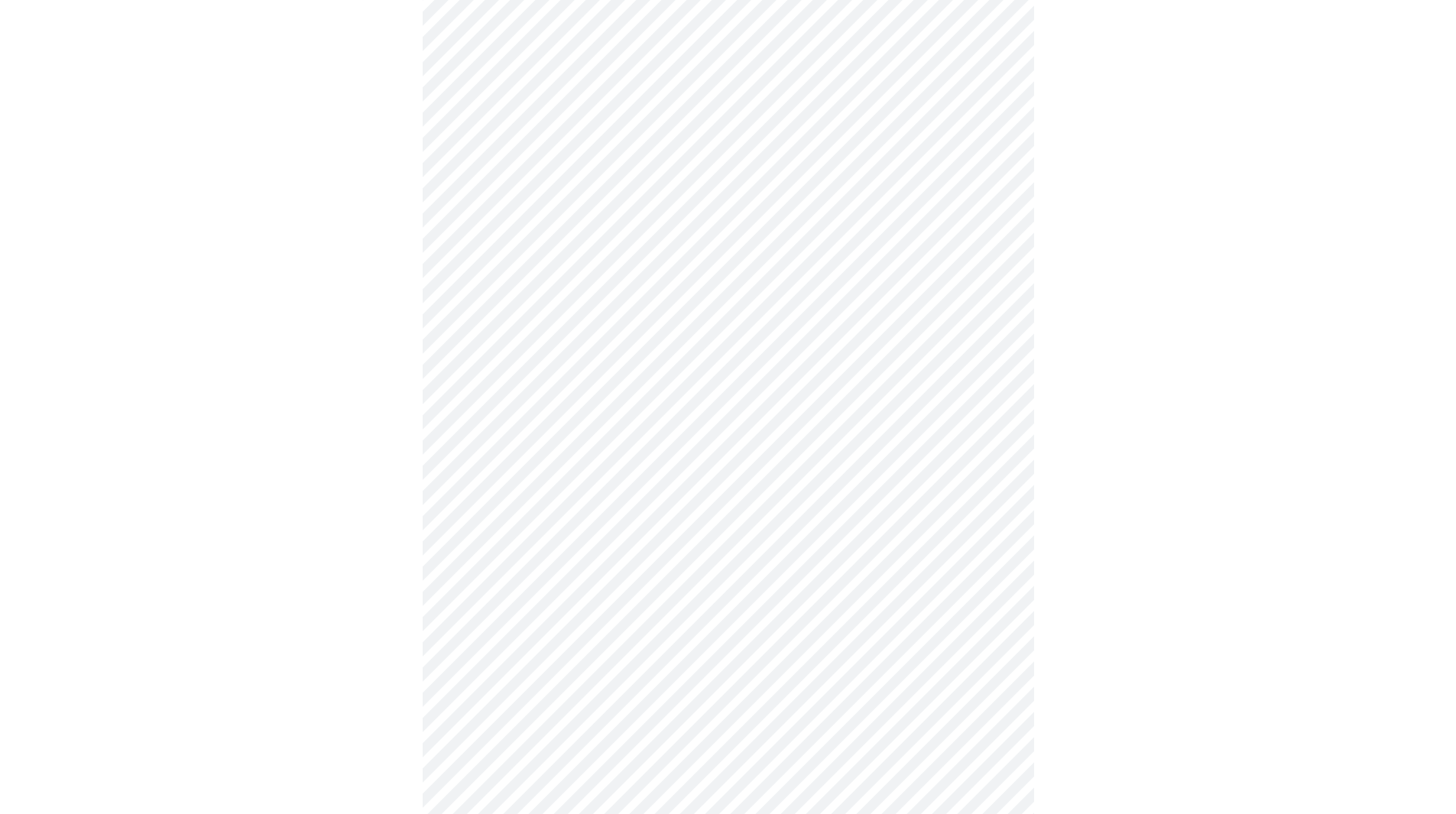
scroll to position [612, 0]
click at [565, 644] on body "MyMenopauseRx Appointments Messaging Labs Uploads Medications Community Refer a…" at bounding box center [728, 326] width 1444 height 1863
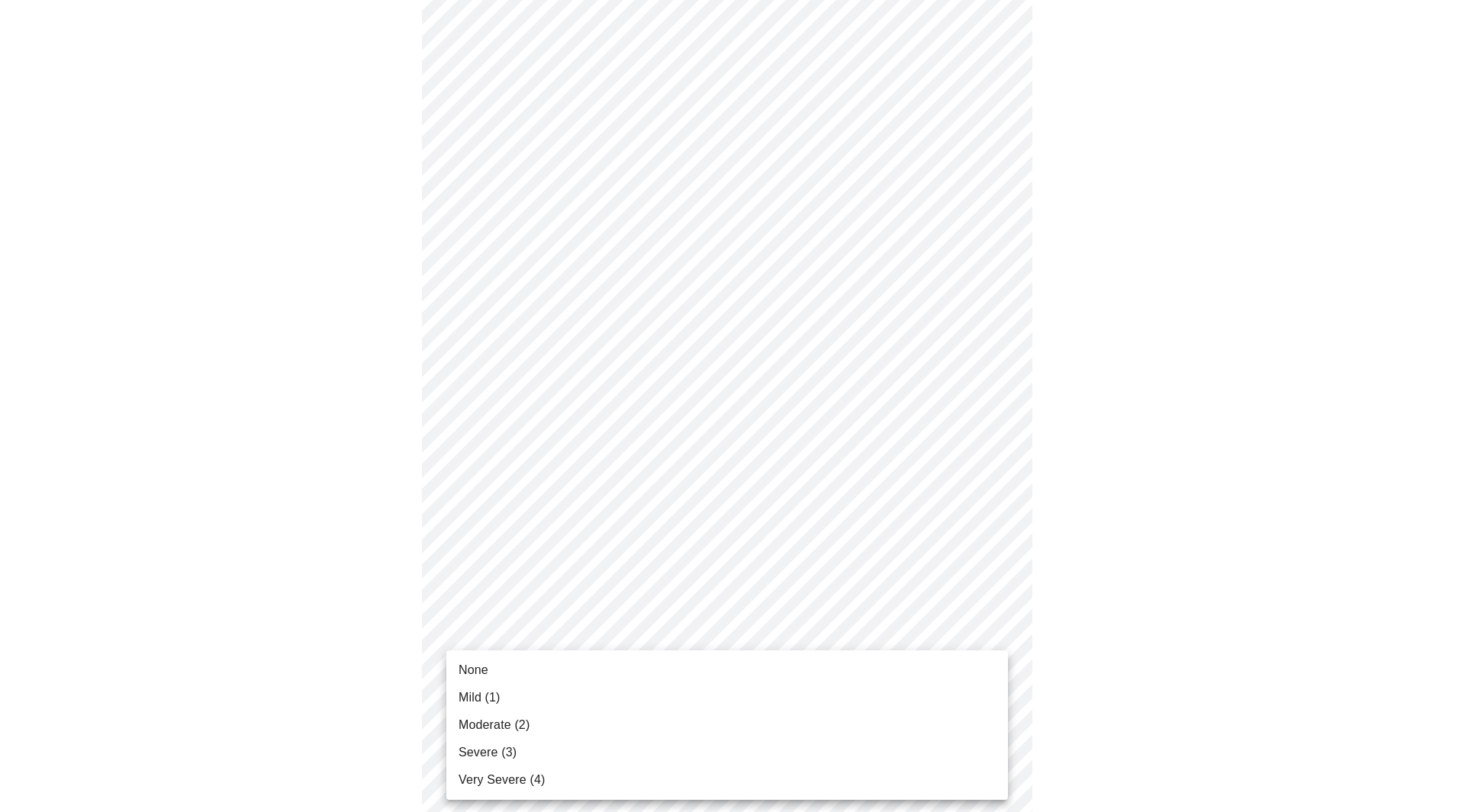
click at [493, 673] on li "None" at bounding box center [727, 671] width 562 height 28
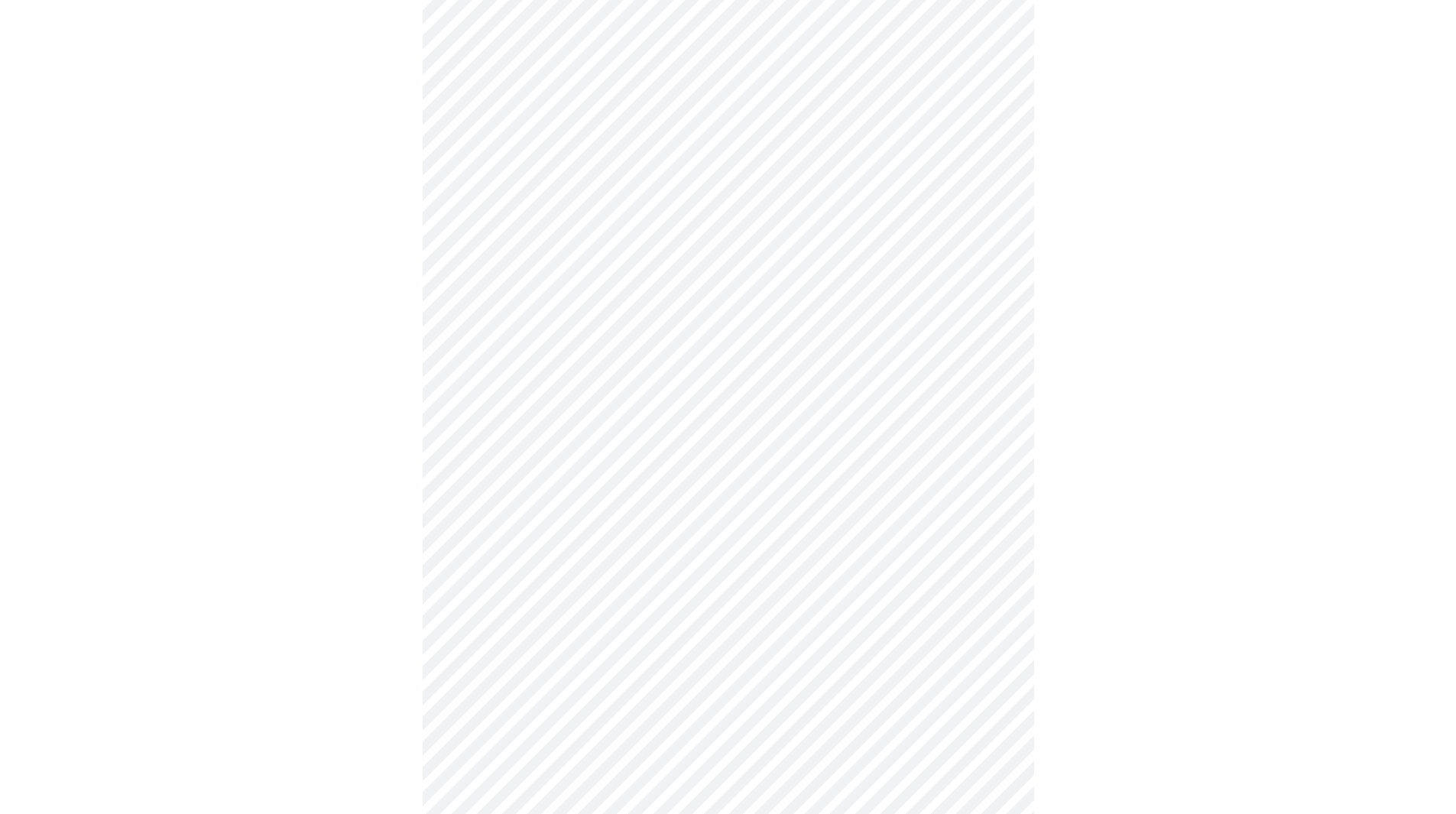
scroll to position [764, 0]
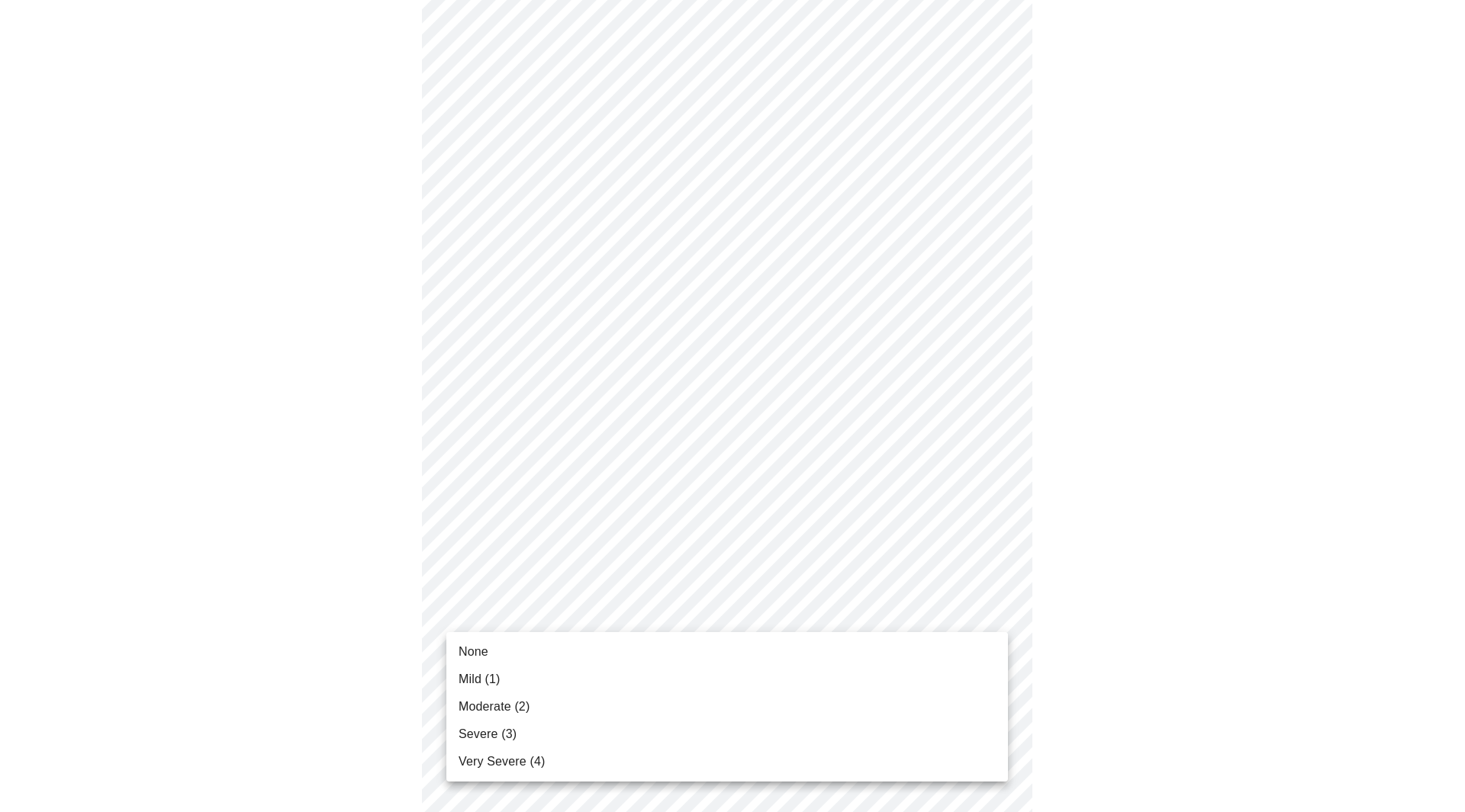
click at [571, 610] on body "MyMenopauseRx Appointments Messaging Labs Uploads Medications Community Refer a…" at bounding box center [732, 162] width 1453 height 1837
click at [485, 681] on span "Mild (1)" at bounding box center [480, 680] width 42 height 19
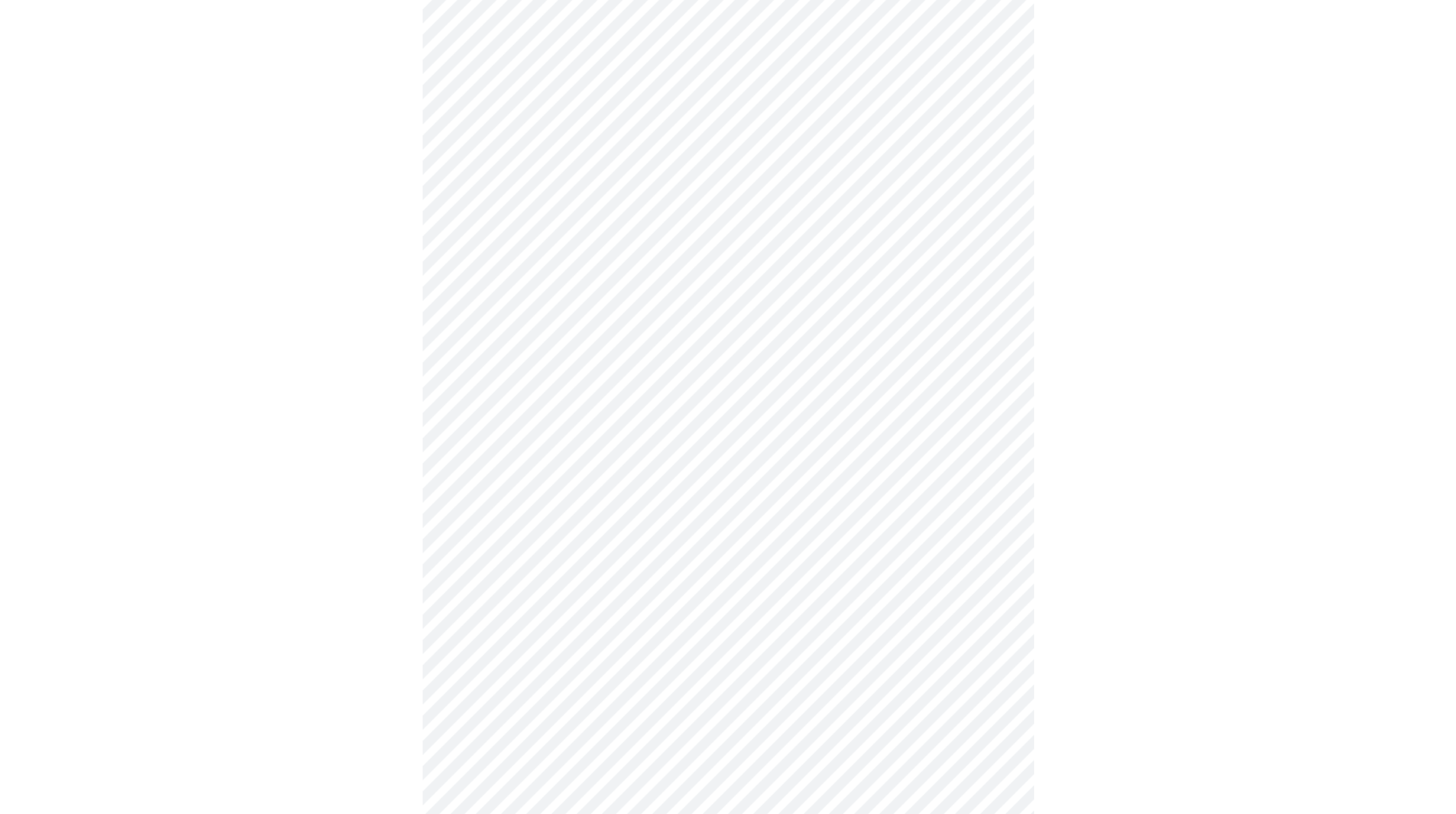
scroll to position [917, 0]
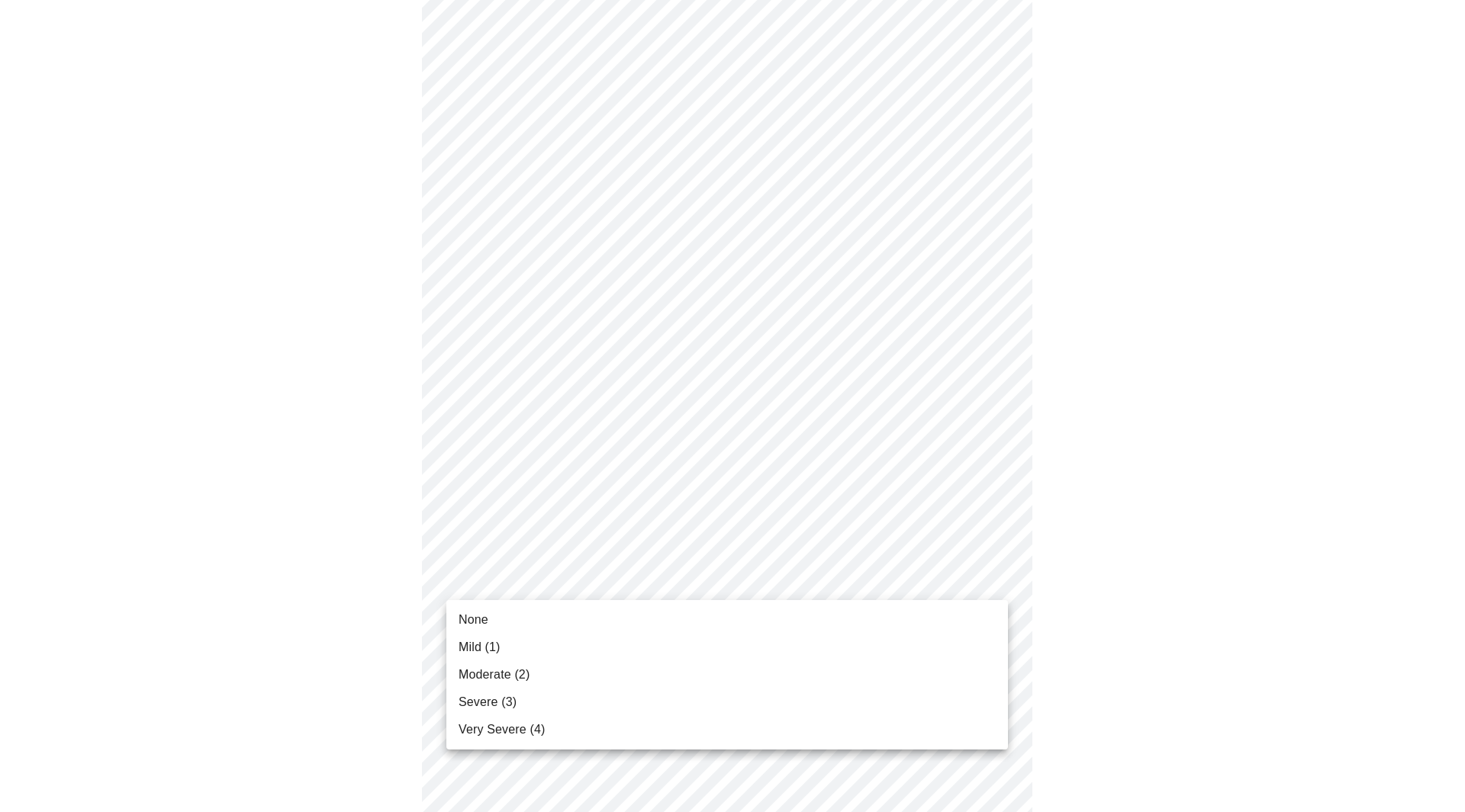
click at [493, 656] on span "Mild (1)" at bounding box center [480, 648] width 42 height 19
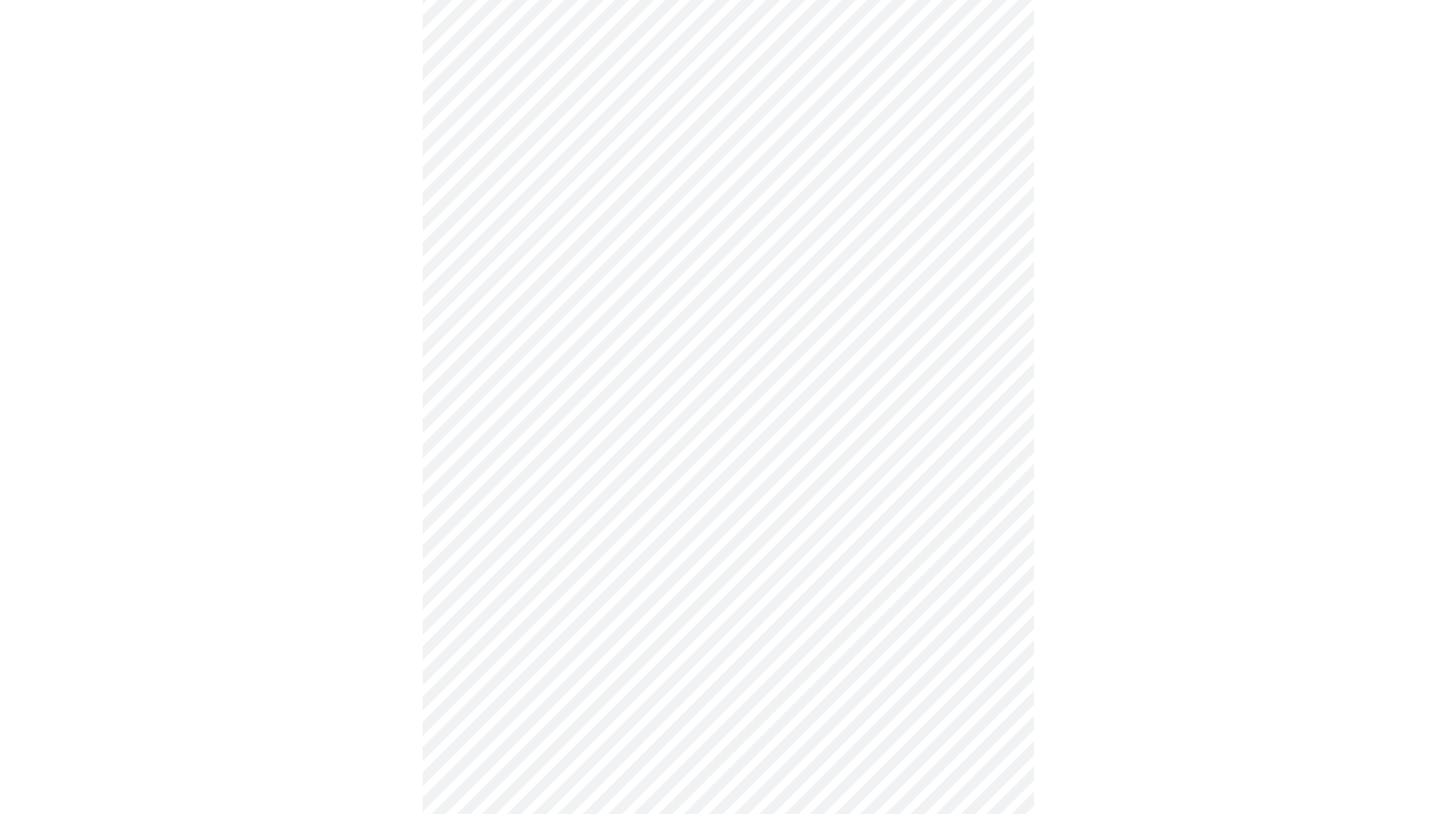
scroll to position [230, 0]
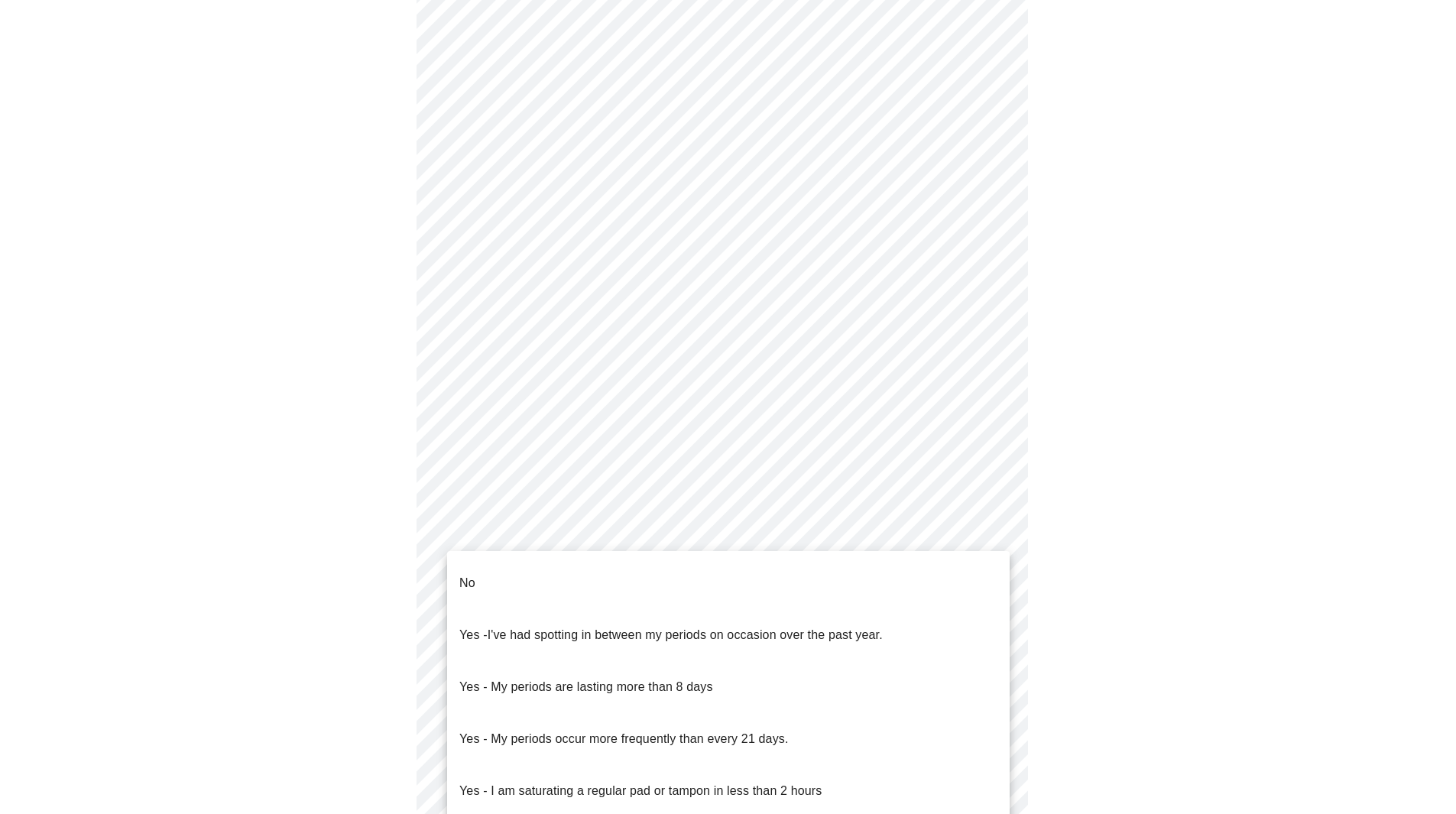
click at [727, 703] on body "MyMenopauseRx Appointments Messaging Labs Uploads Medications Community Refer a…" at bounding box center [728, 531] width 1444 height 1510
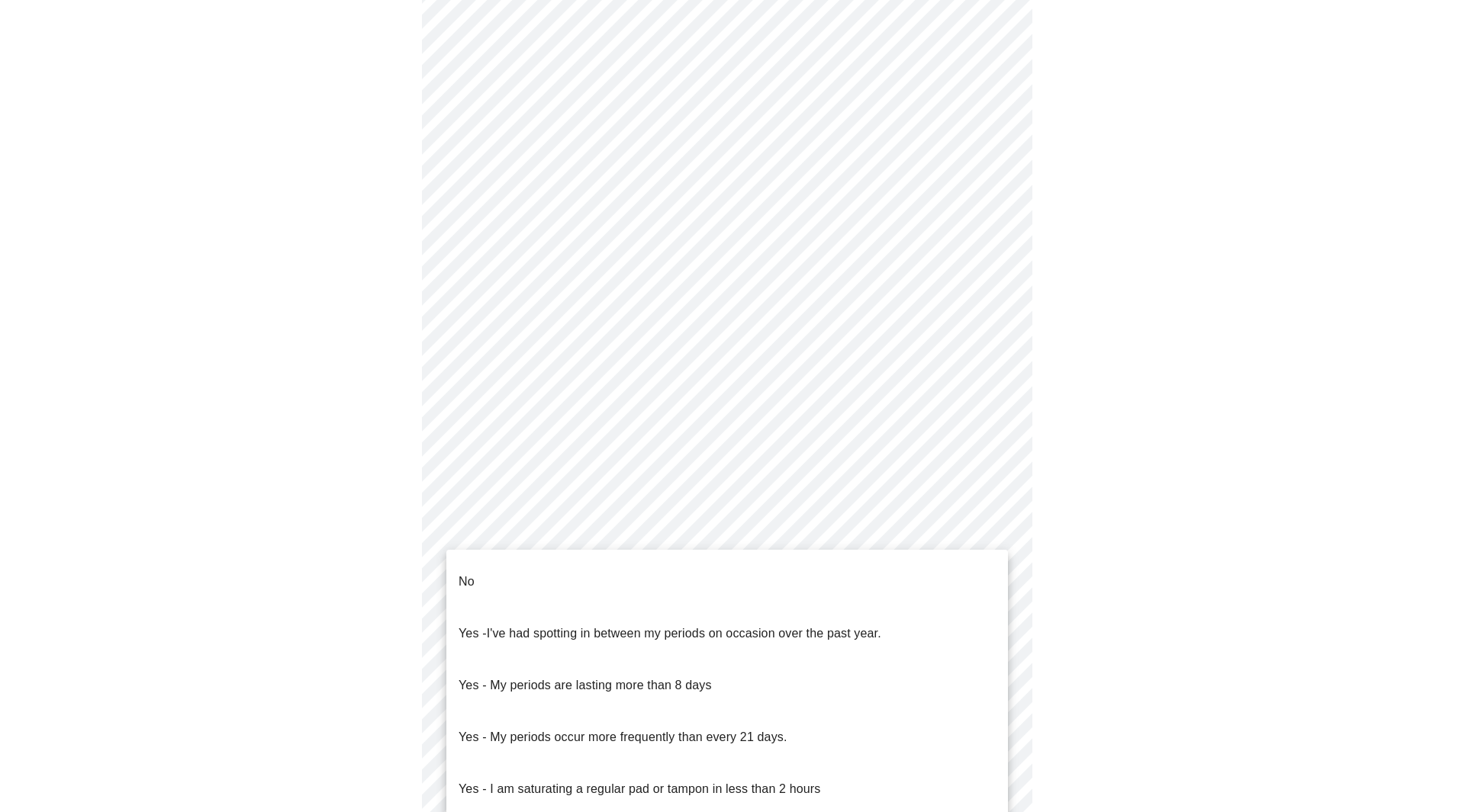
click at [491, 564] on li "No" at bounding box center [727, 582] width 562 height 52
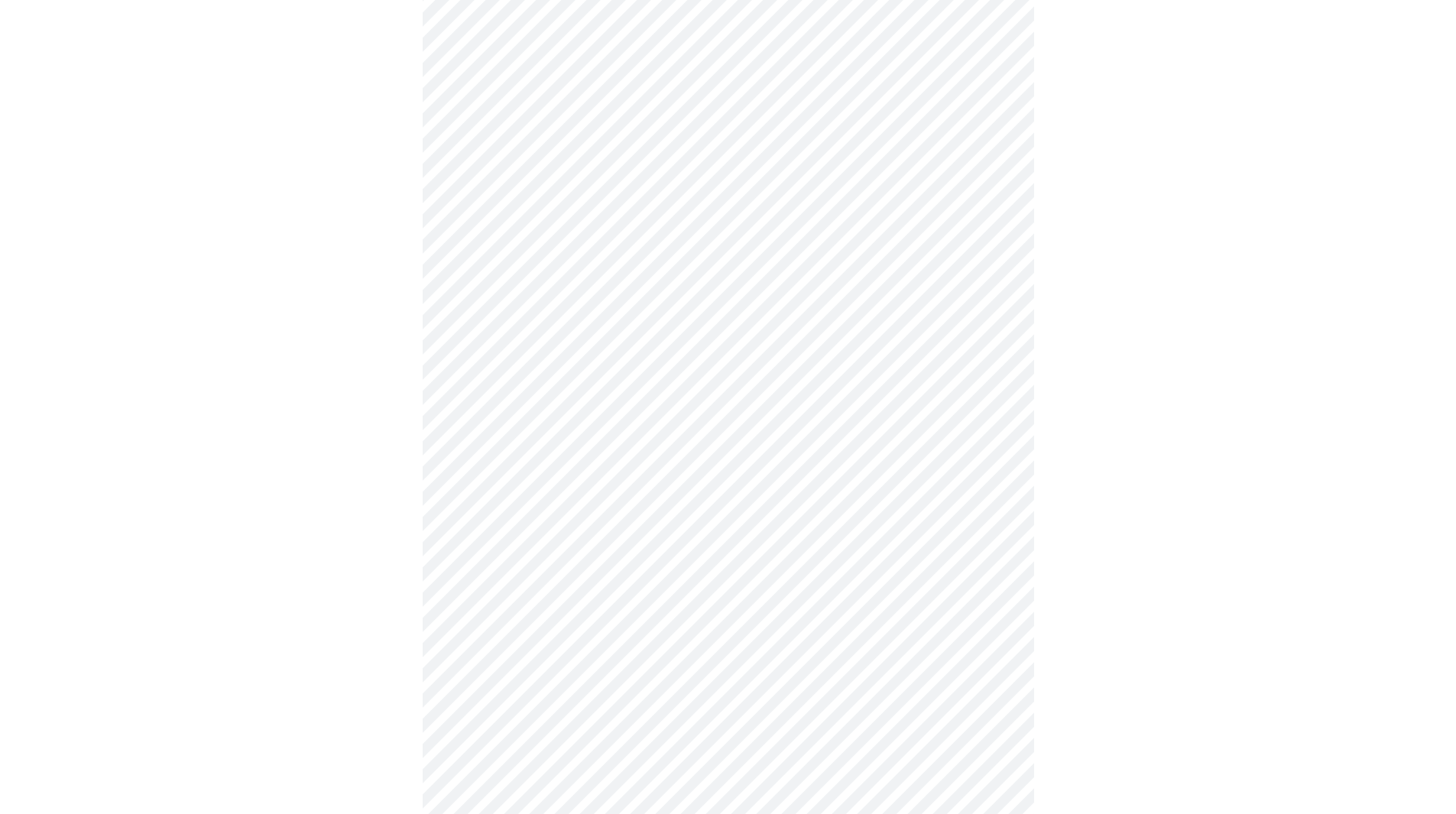
scroll to position [535, 0]
click at [577, 516] on body "MyMenopauseRx Appointments Messaging Labs Uploads Medications Community Refer a…" at bounding box center [728, 221] width 1444 height 1500
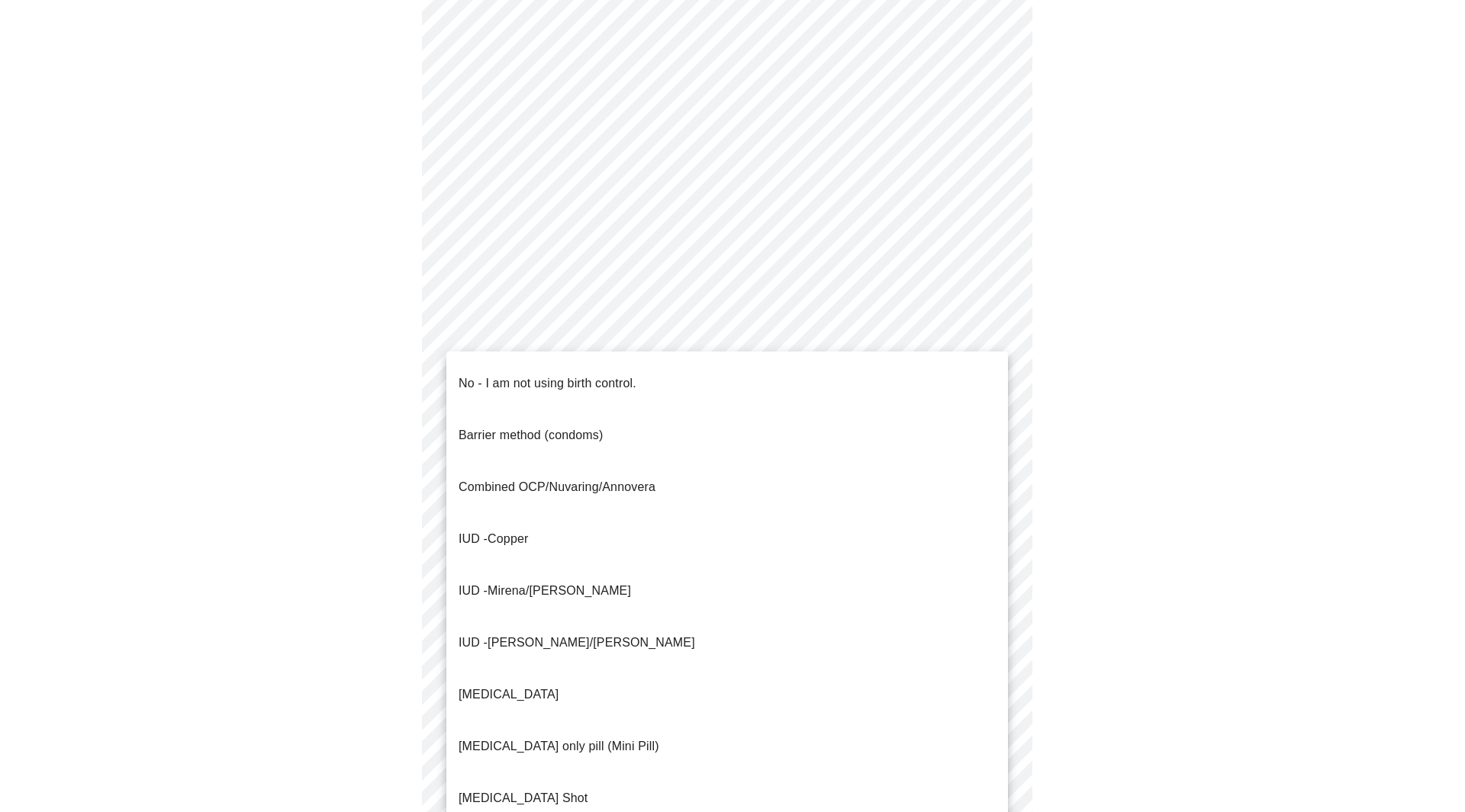
click at [504, 382] on span "No - I am not using birth control." at bounding box center [547, 384] width 178 height 43
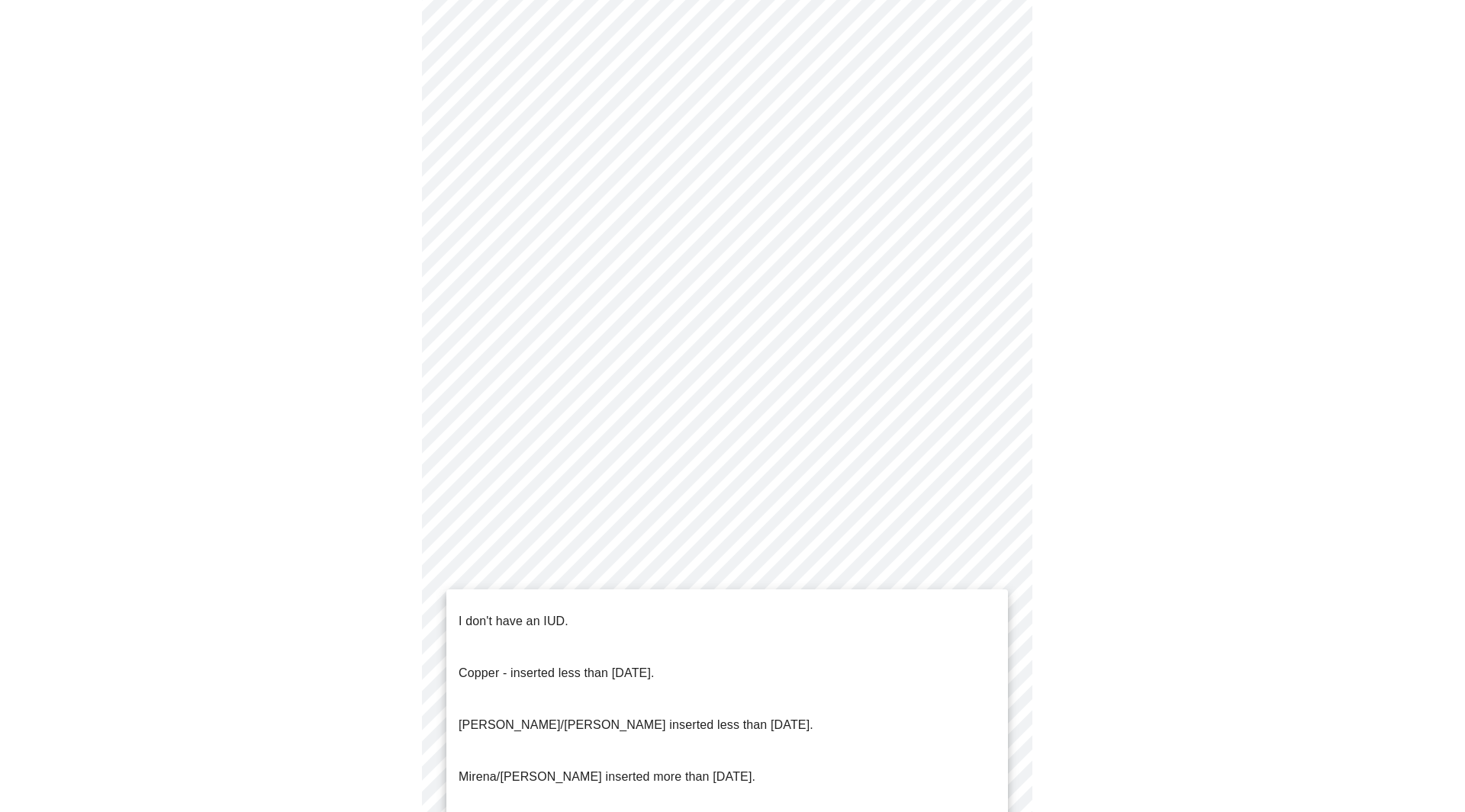
click at [558, 612] on body "MyMenopauseRx Appointments Messaging Labs Uploads Medications Community Refer a…" at bounding box center [732, 216] width 1453 height 1487
click at [490, 615] on p "I don't have an IUD." at bounding box center [513, 622] width 110 height 19
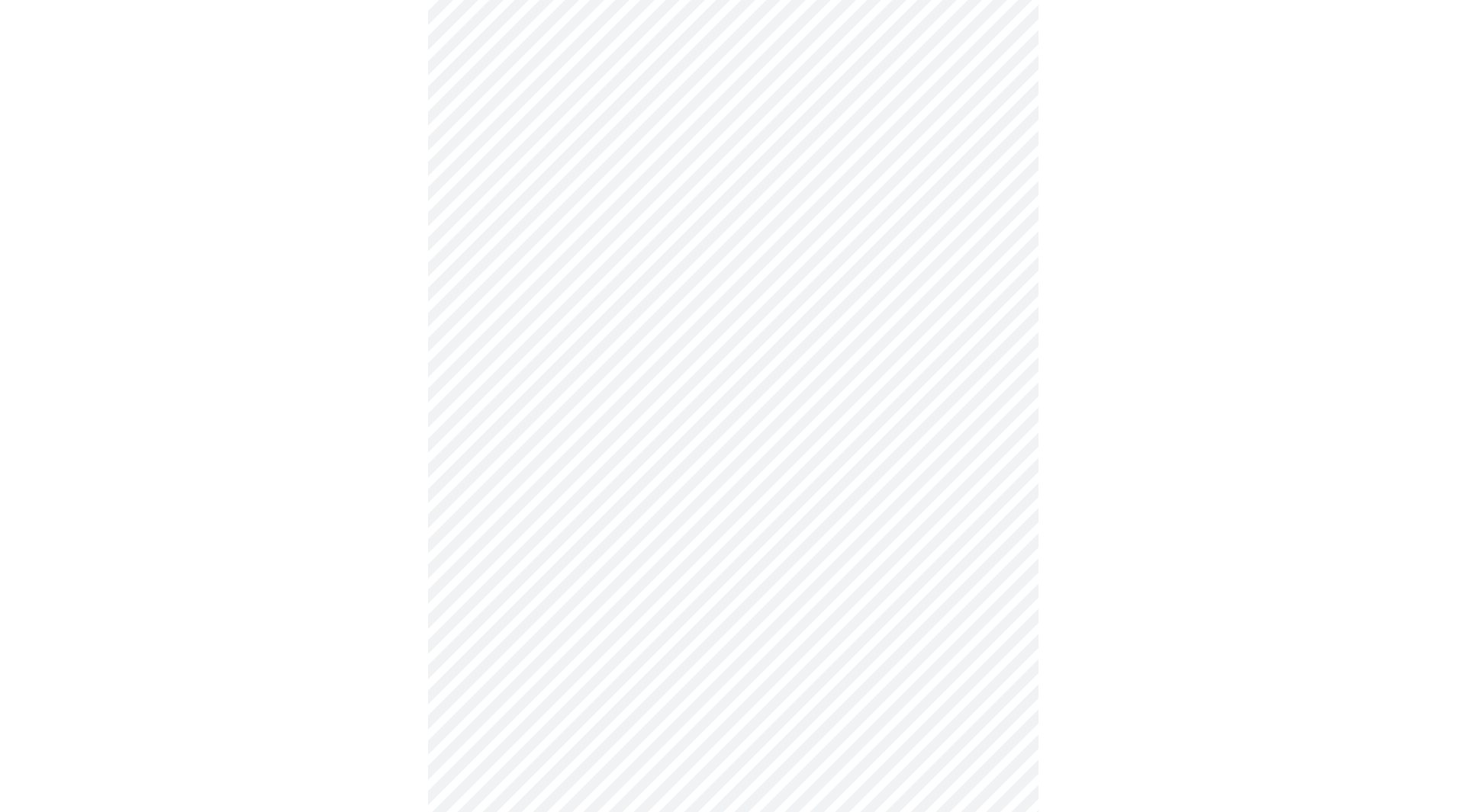
scroll to position [666, 0]
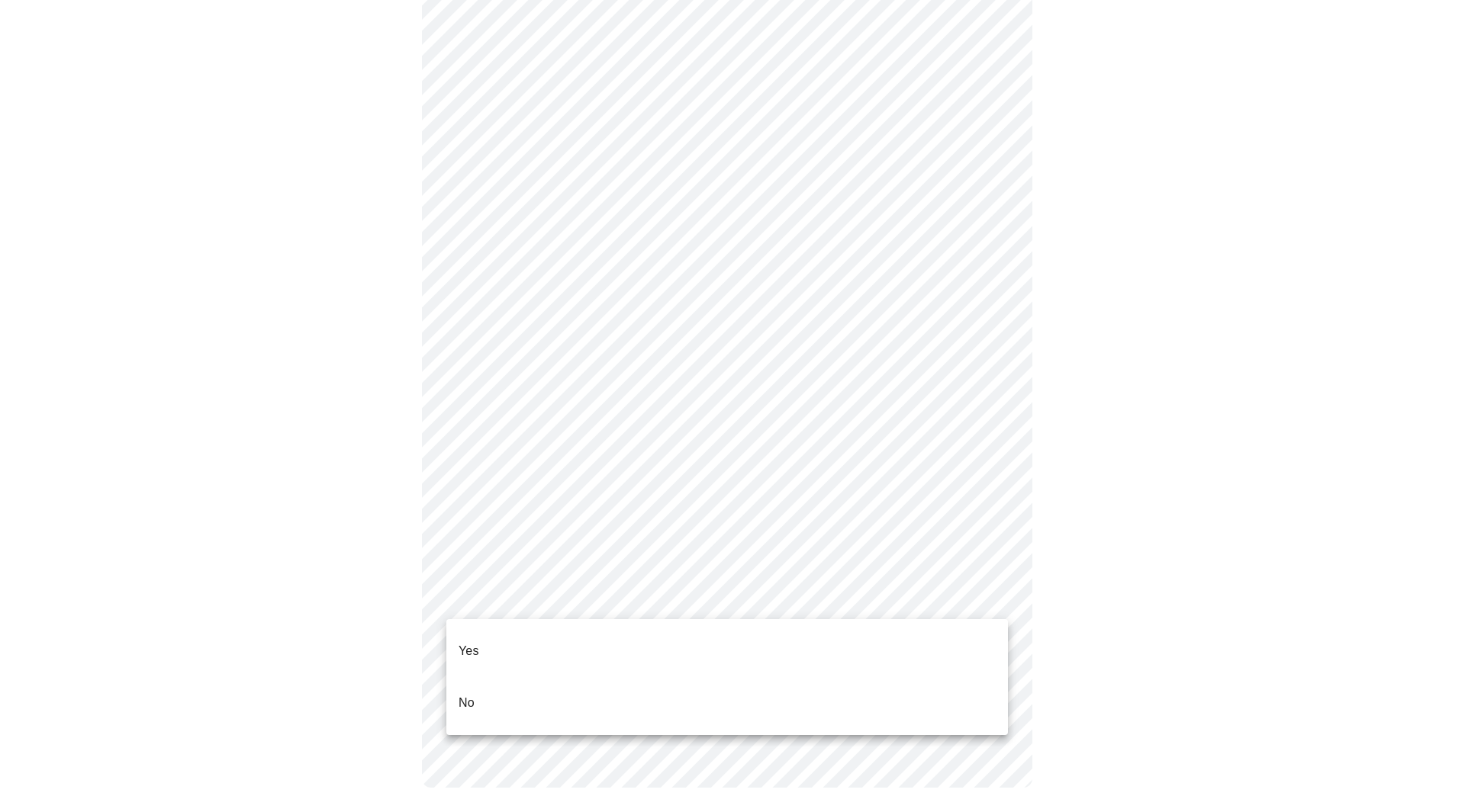
click at [505, 589] on body "MyMenopauseRx Appointments Messaging Labs Uploads Medications Community Refer a…" at bounding box center [732, 79] width 1453 height 1479
click at [463, 694] on p "No" at bounding box center [467, 703] width 16 height 19
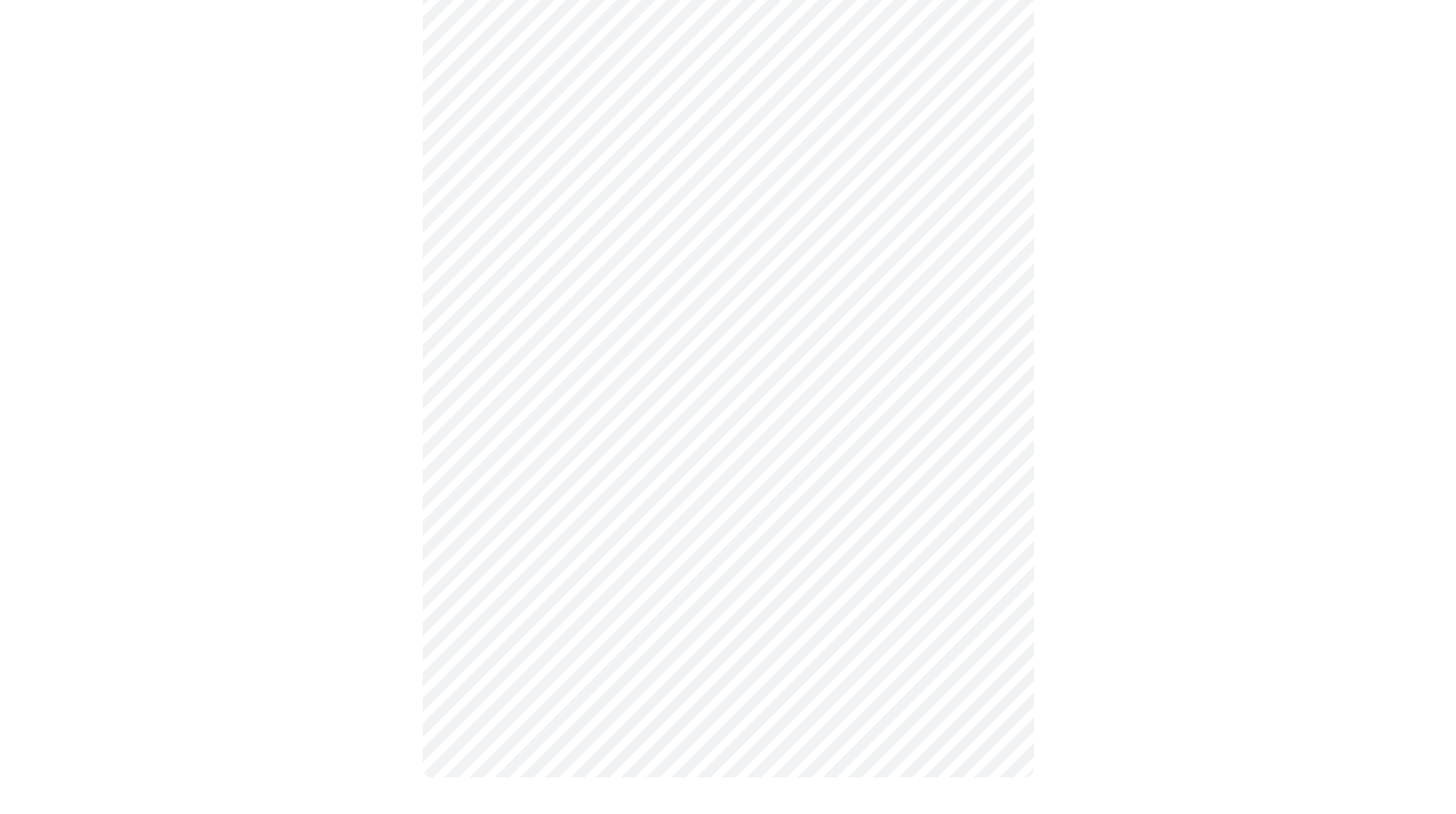
scroll to position [0, 0]
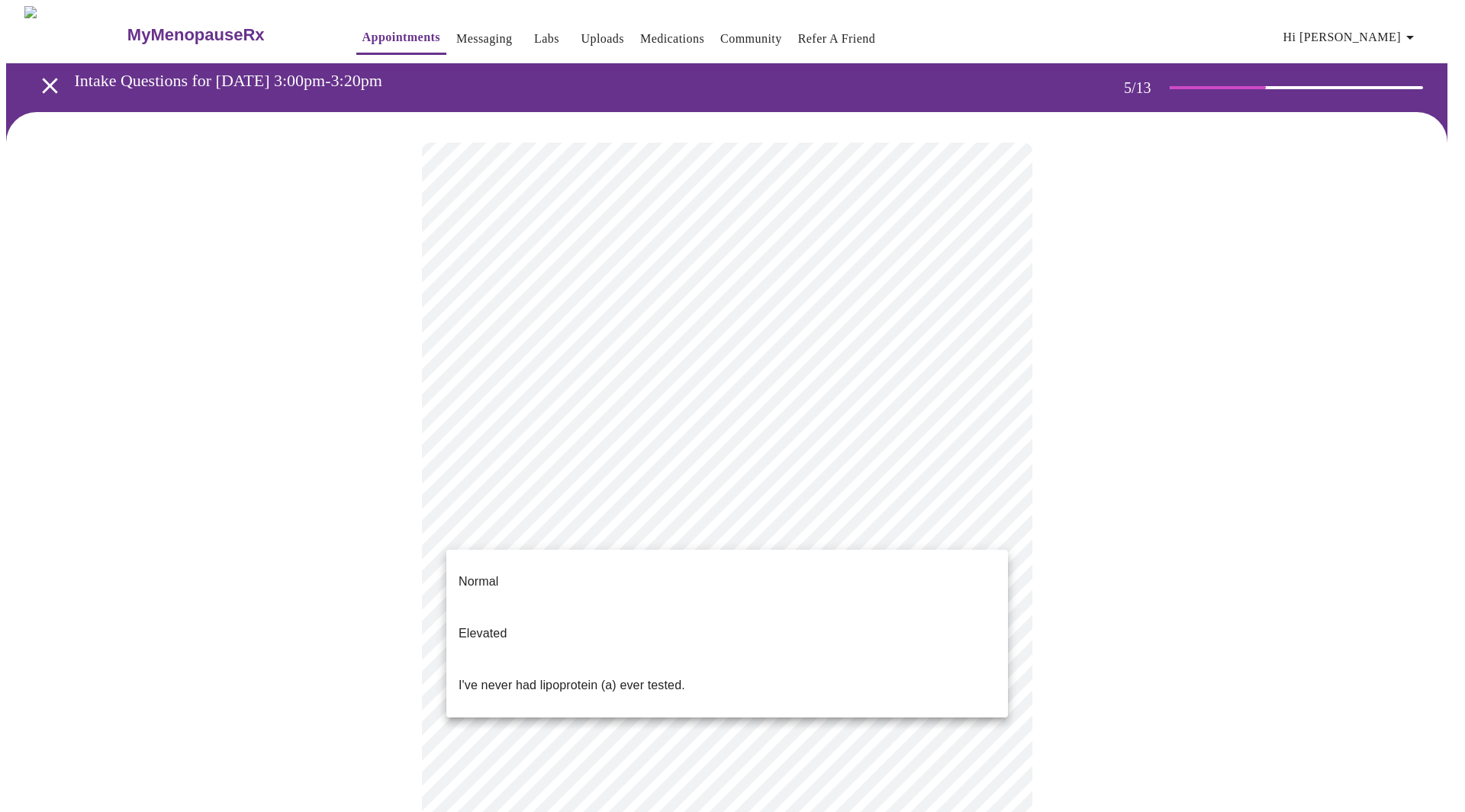
click at [612, 525] on body "MyMenopauseRx Appointments Messaging Labs Uploads Medications Community Refer a…" at bounding box center [732, 570] width 1453 height 1127
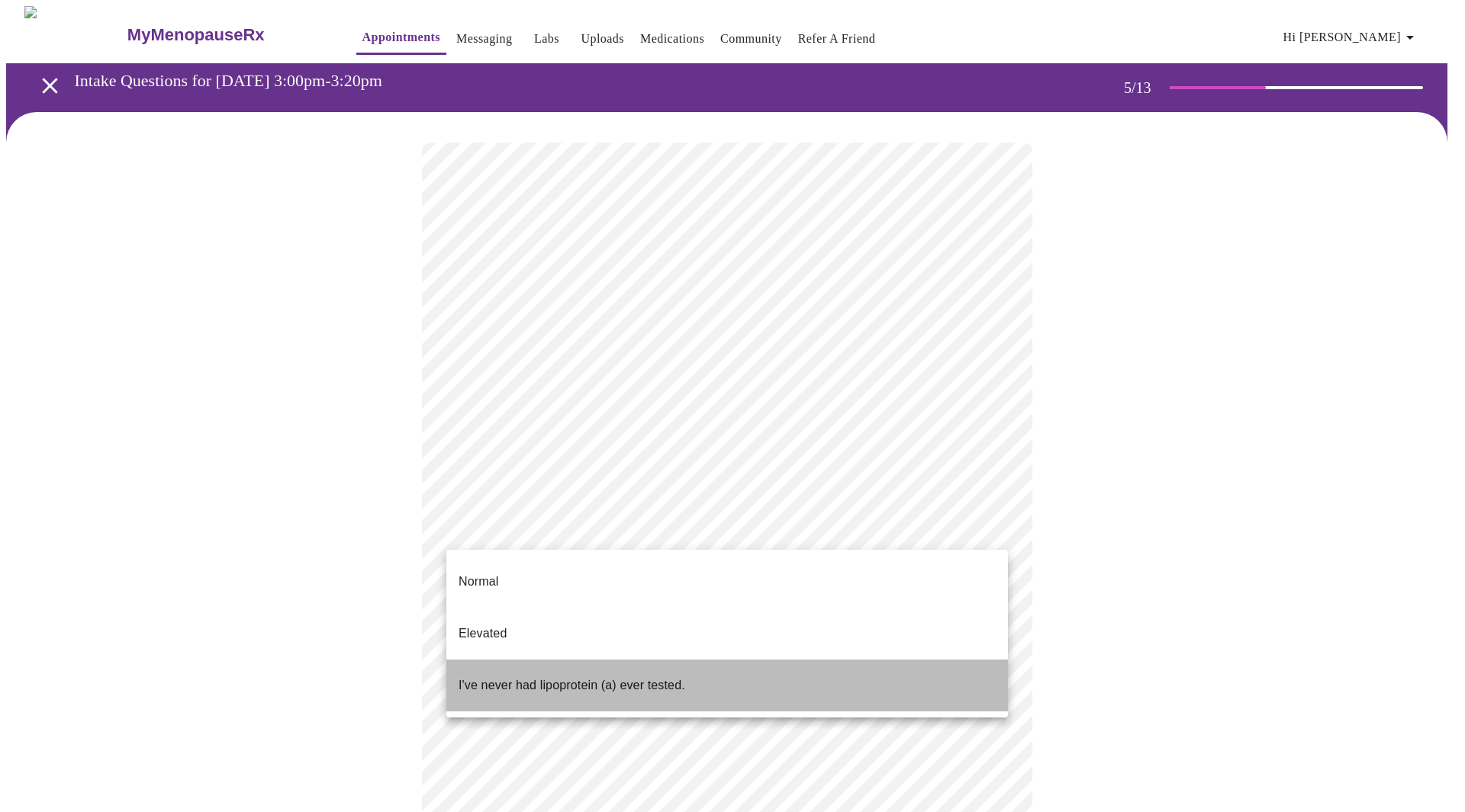
click at [536, 676] on p "I've never had lipoprotein (a) ever tested." at bounding box center [572, 685] width 227 height 19
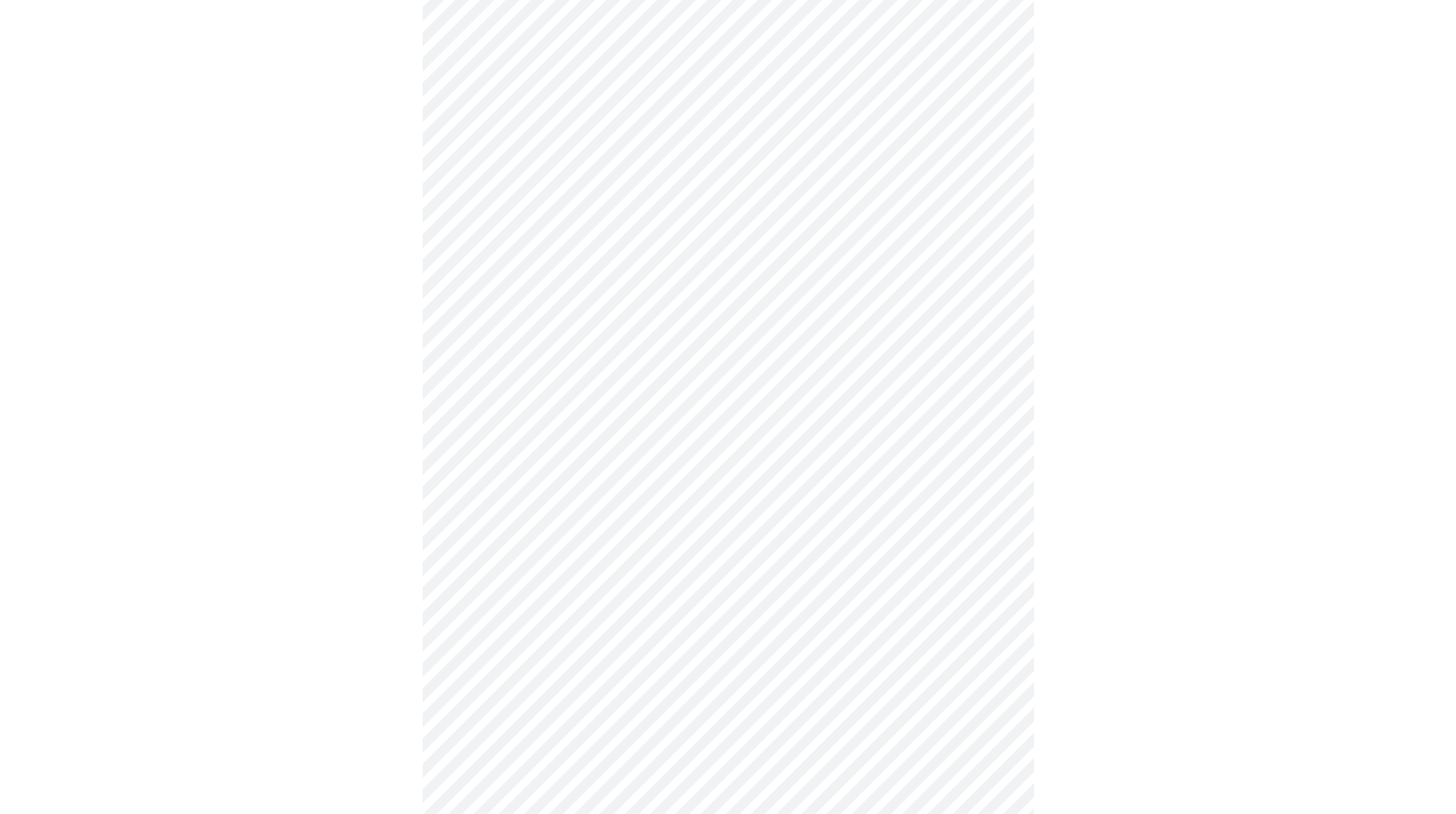
scroll to position [3671, 0]
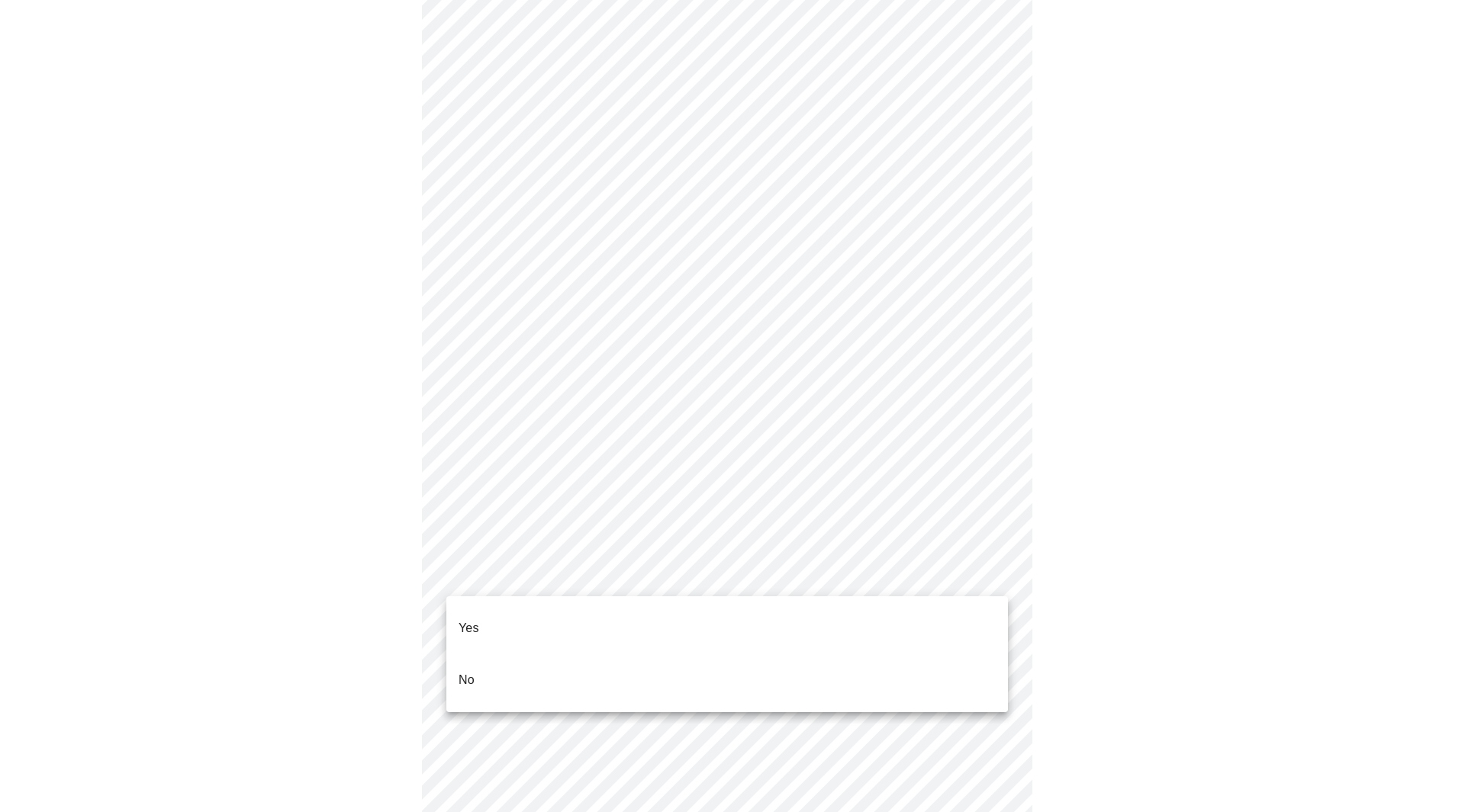
click at [502, 658] on li "No" at bounding box center [727, 680] width 562 height 52
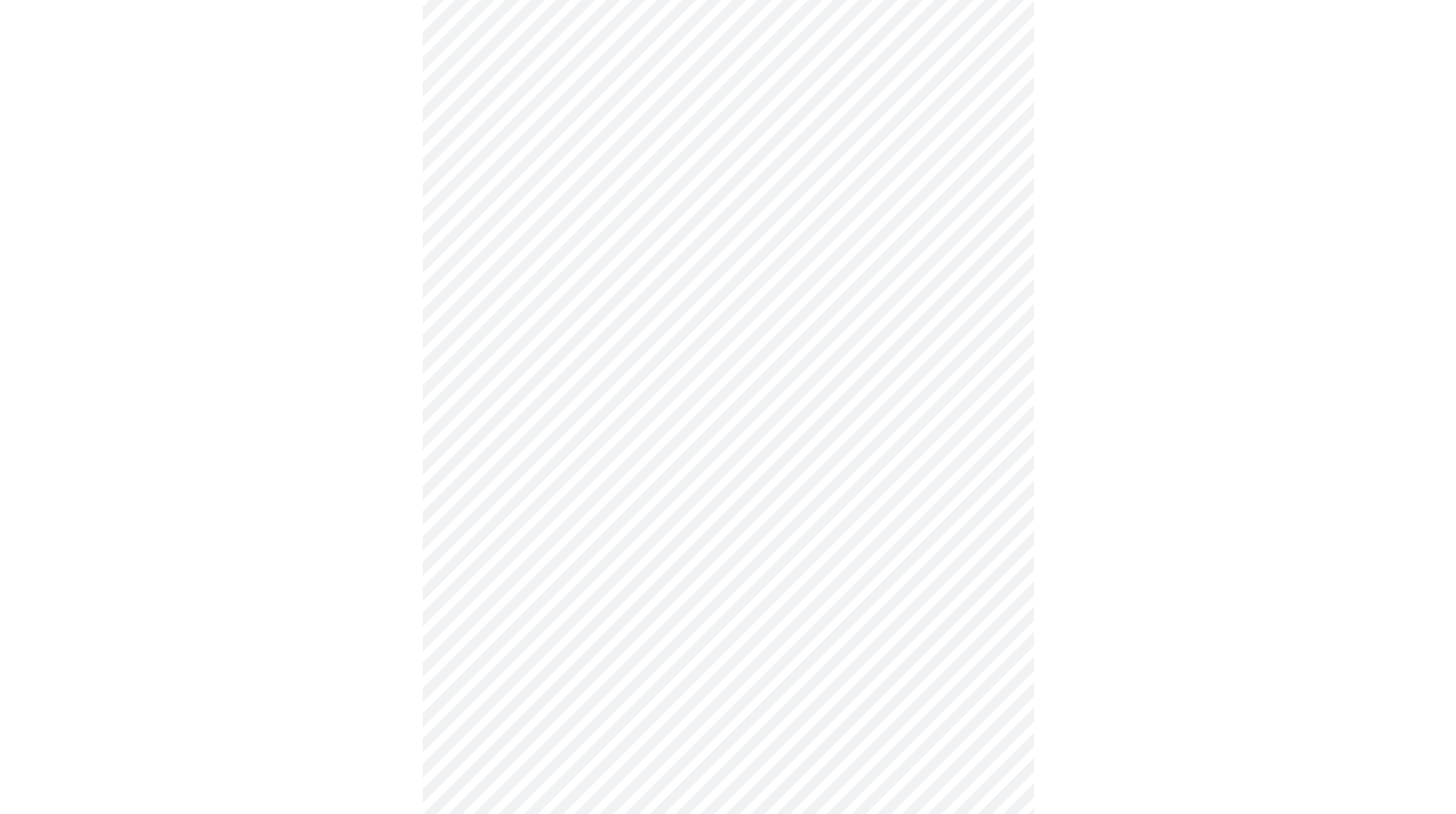
scroll to position [1162, 0]
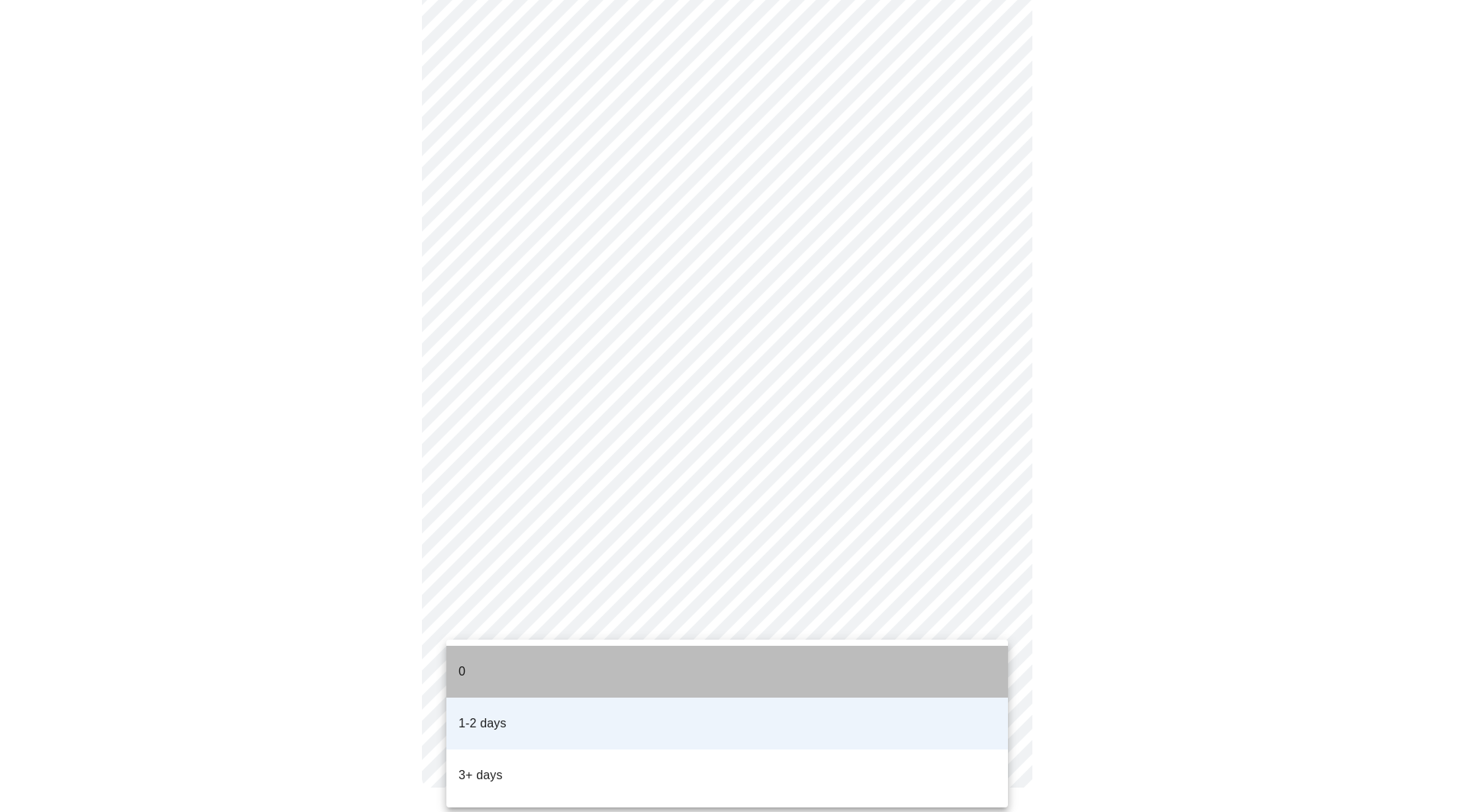
click at [480, 659] on li "0" at bounding box center [727, 672] width 562 height 52
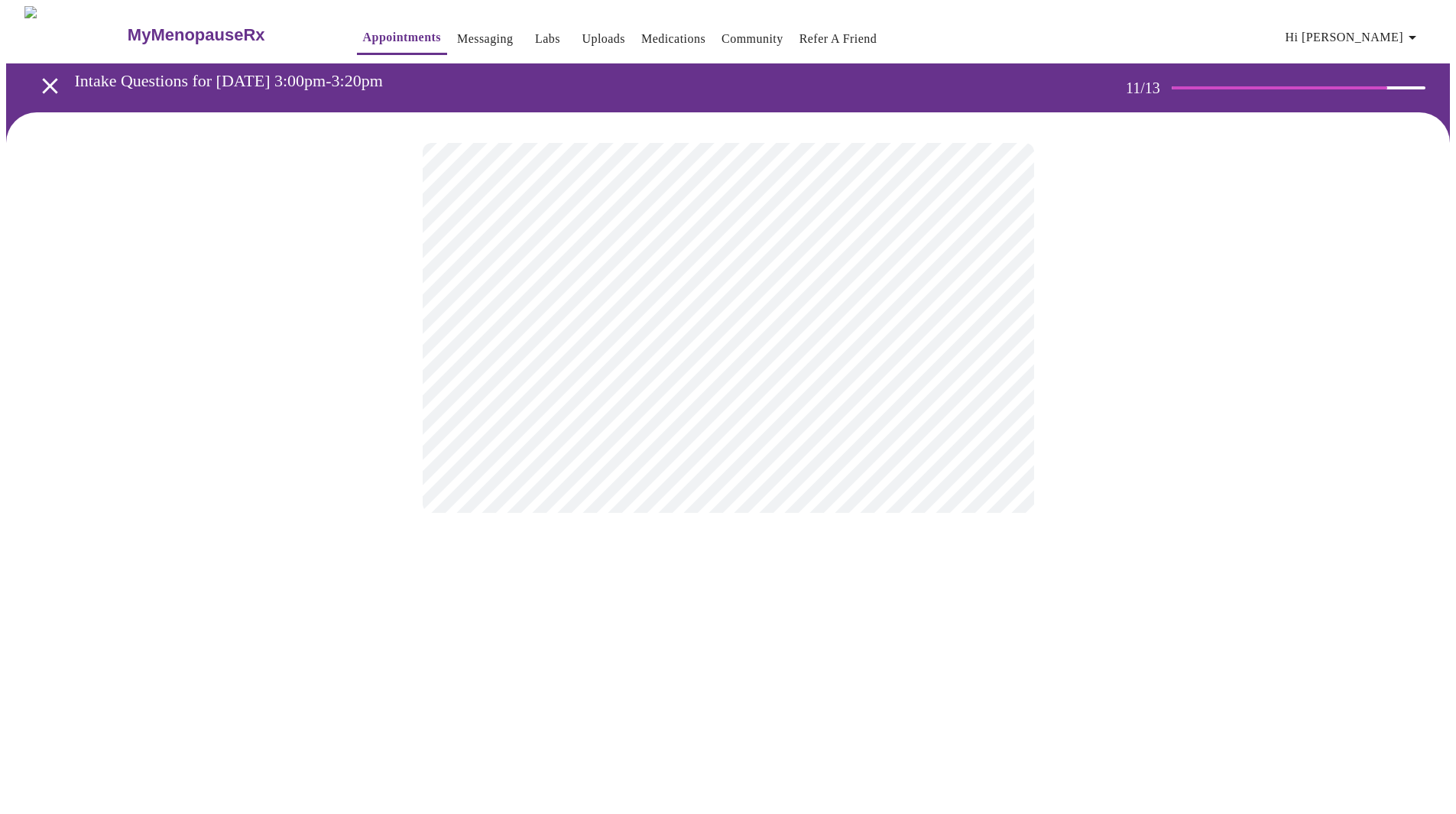
scroll to position [0, 0]
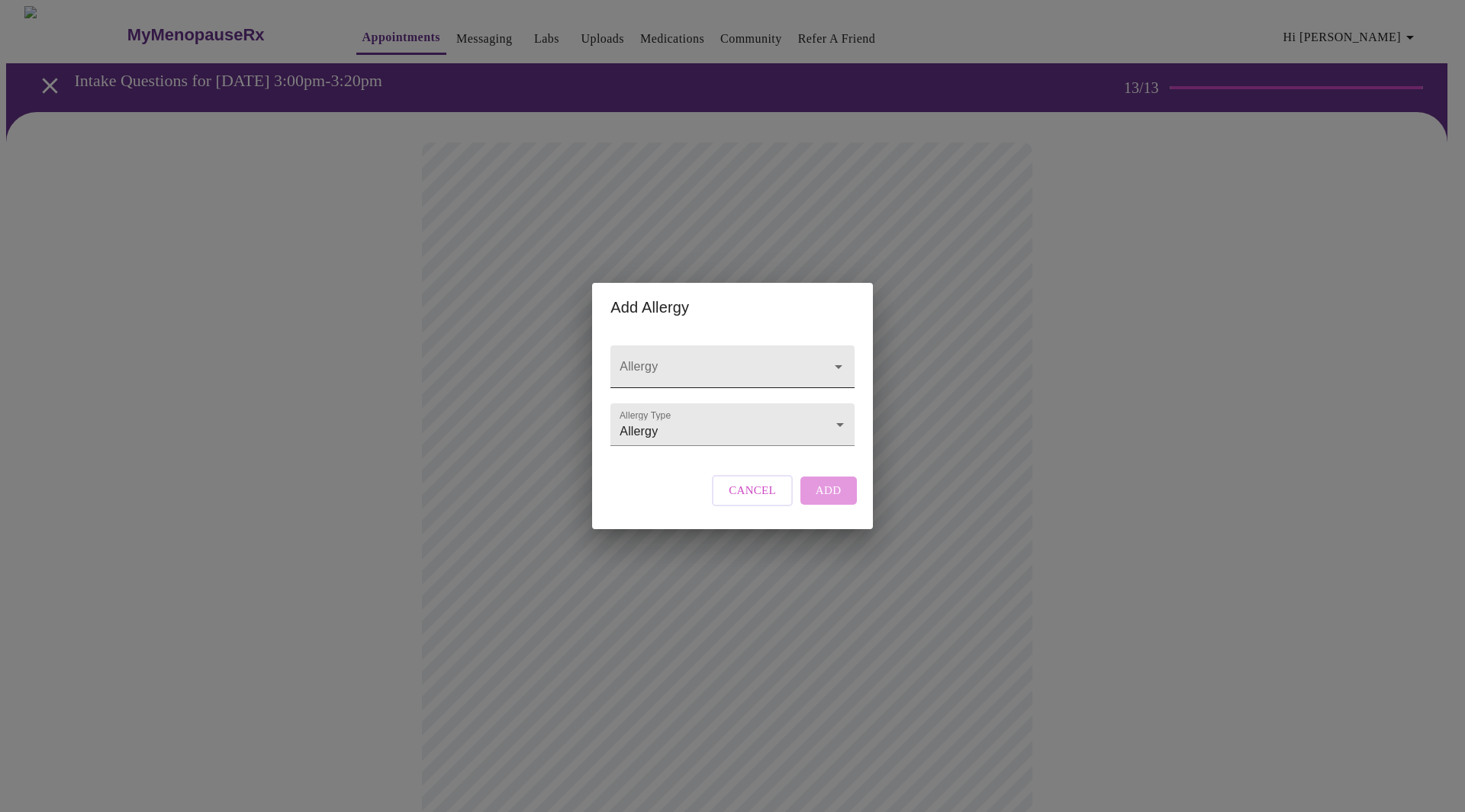
click at [685, 360] on input "Allergy" at bounding box center [710, 374] width 188 height 28
type input "Penecillin"
click at [747, 481] on div "Allergy Allergy Type Allergy Allergy Cancel Add" at bounding box center [732, 430] width 255 height 197
click at [741, 501] on span "Cancel" at bounding box center [752, 490] width 47 height 20
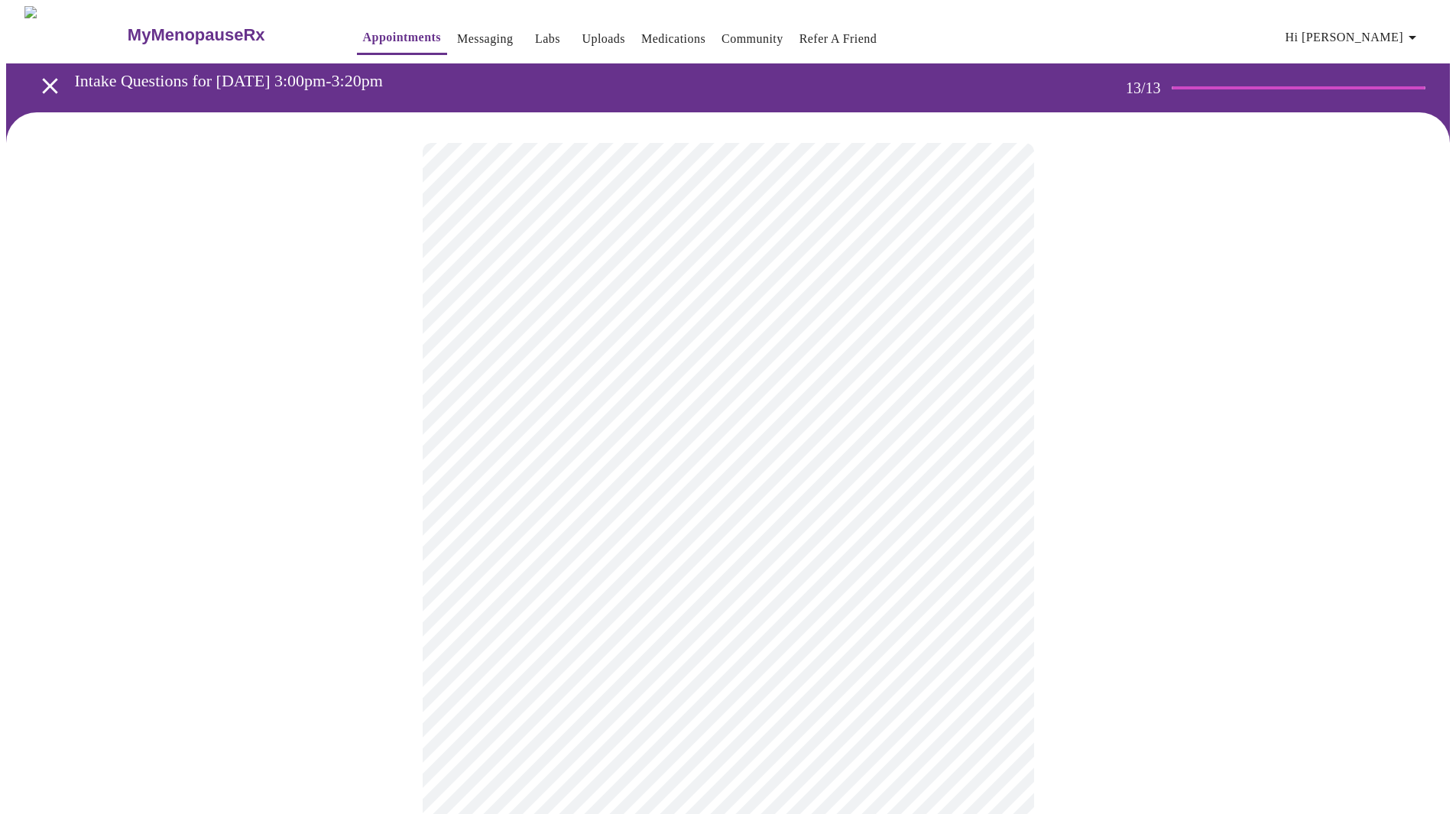
scroll to position [153, 0]
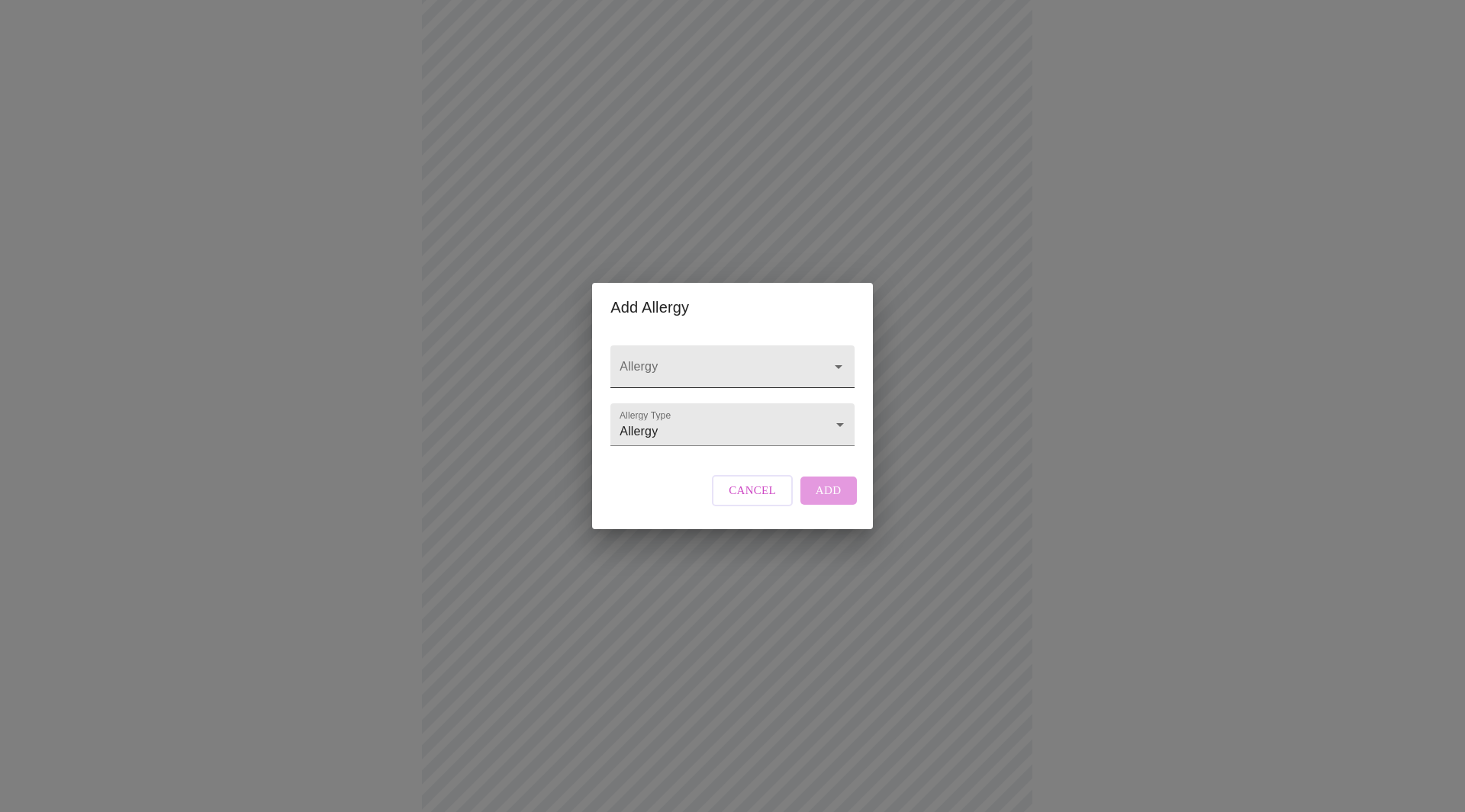
click at [698, 360] on input "Allergy" at bounding box center [710, 374] width 188 height 28
click at [698, 361] on input "Allergy" at bounding box center [710, 374] width 188 height 28
click at [703, 432] on body "MyMenopauseRx Appointments Messaging Labs Uploads Medications Community Refer a…" at bounding box center [732, 471] width 1453 height 1234
click at [705, 453] on li "Adverse Reaction" at bounding box center [732, 453] width 239 height 28
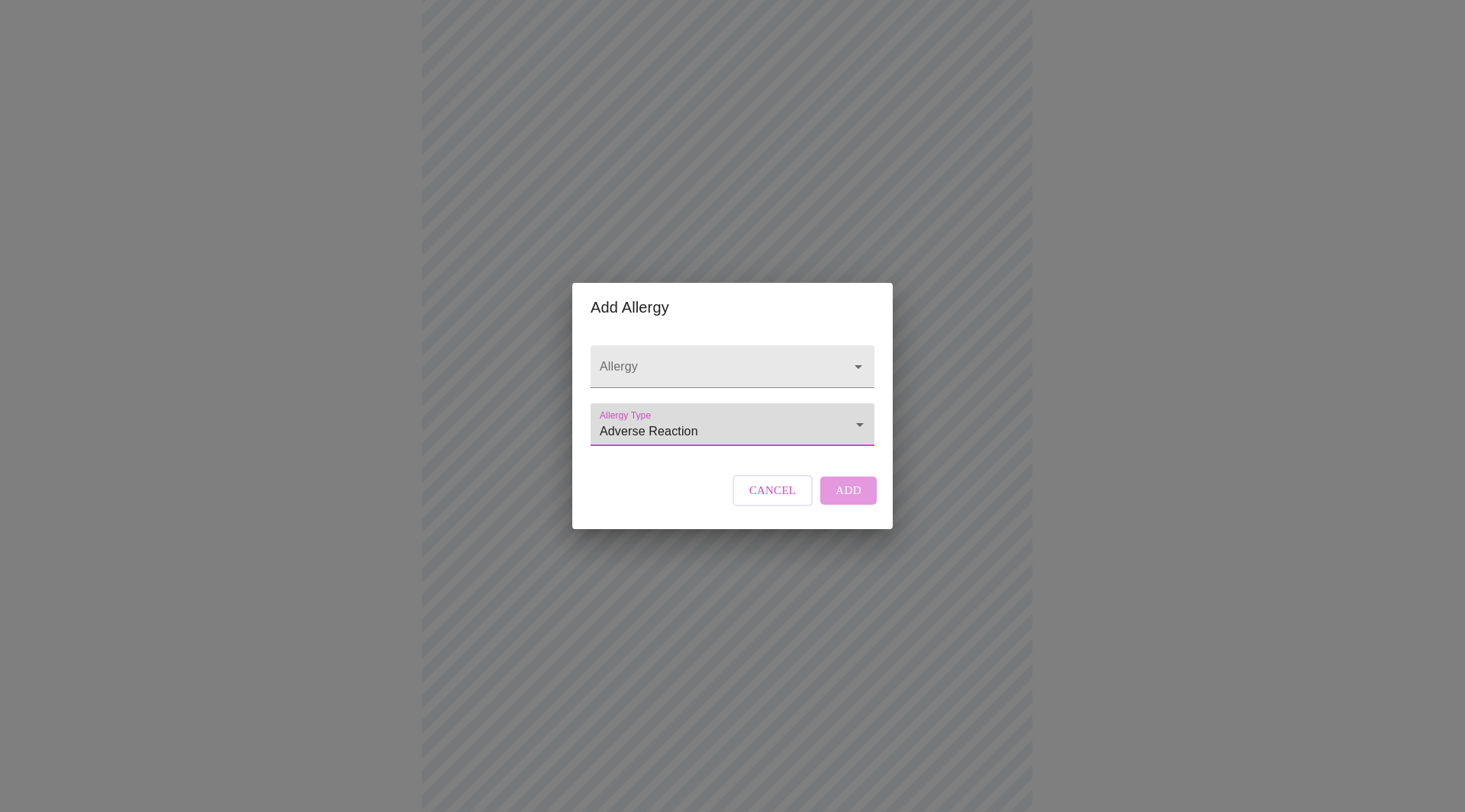
type input "Adverse Reaction"
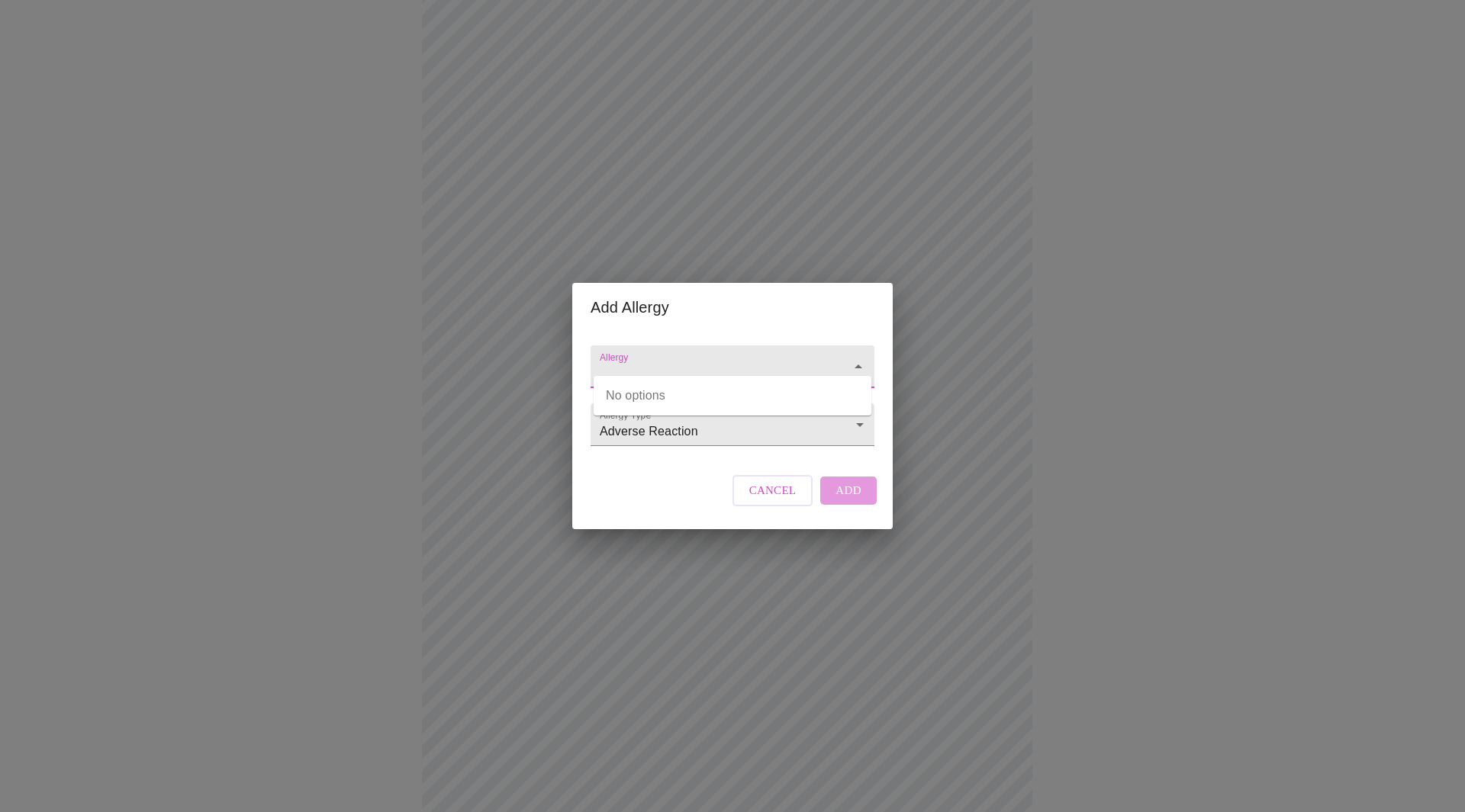
click at [645, 360] on input "Allergy" at bounding box center [711, 374] width 228 height 28
type input "Penecillin"
click at [649, 472] on div "Allergy Allergy Type Adverse Reaction Adverse Reaction Cancel Add" at bounding box center [732, 430] width 296 height 197
click at [837, 510] on div "Cancel Add" at bounding box center [804, 490] width 152 height 46
click at [837, 508] on div "Cancel Add" at bounding box center [804, 490] width 152 height 46
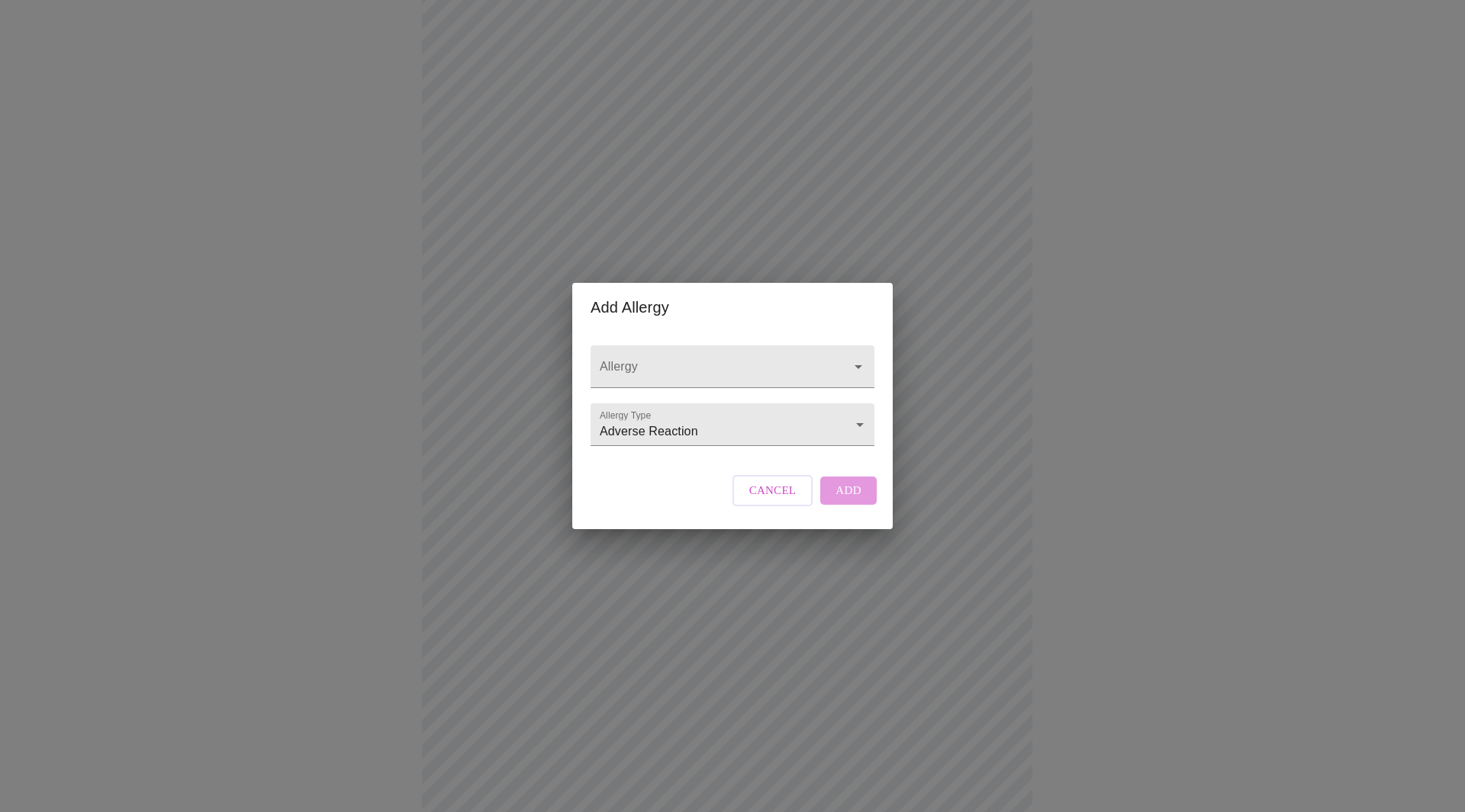
click at [850, 507] on div "Cancel Add" at bounding box center [804, 490] width 152 height 46
click at [758, 501] on span "Cancel" at bounding box center [773, 490] width 47 height 20
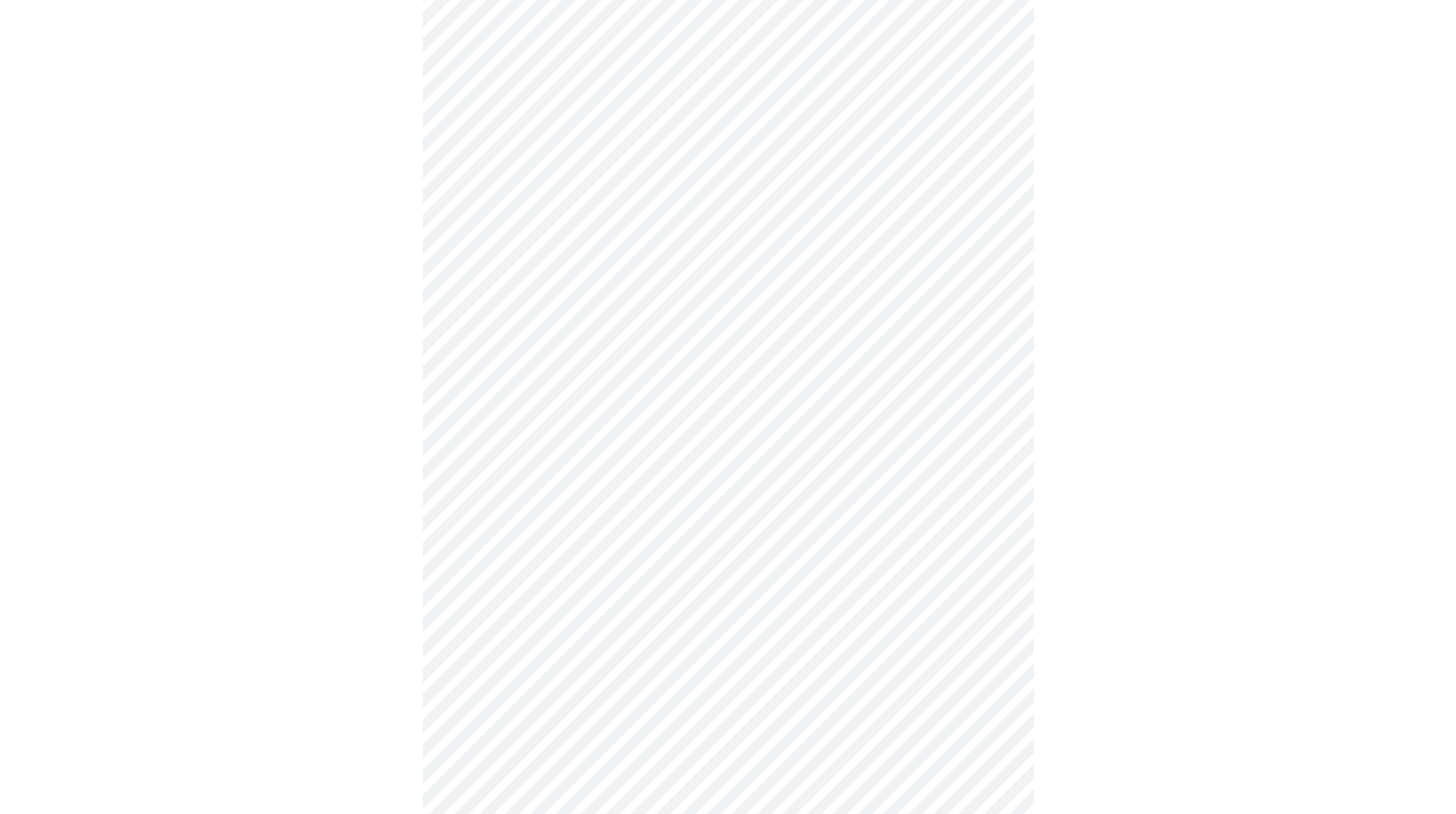
scroll to position [423, 0]
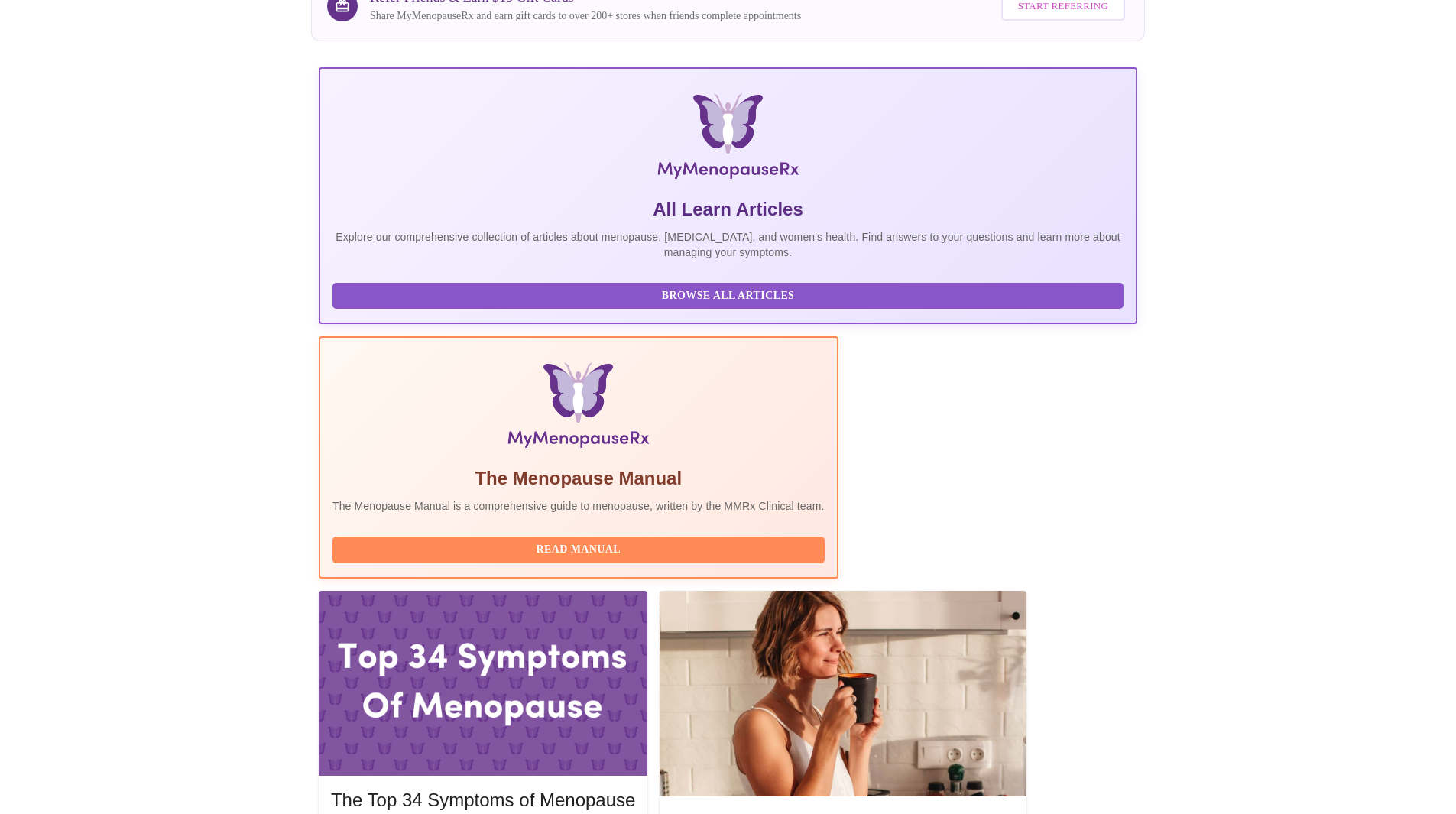
scroll to position [230, 0]
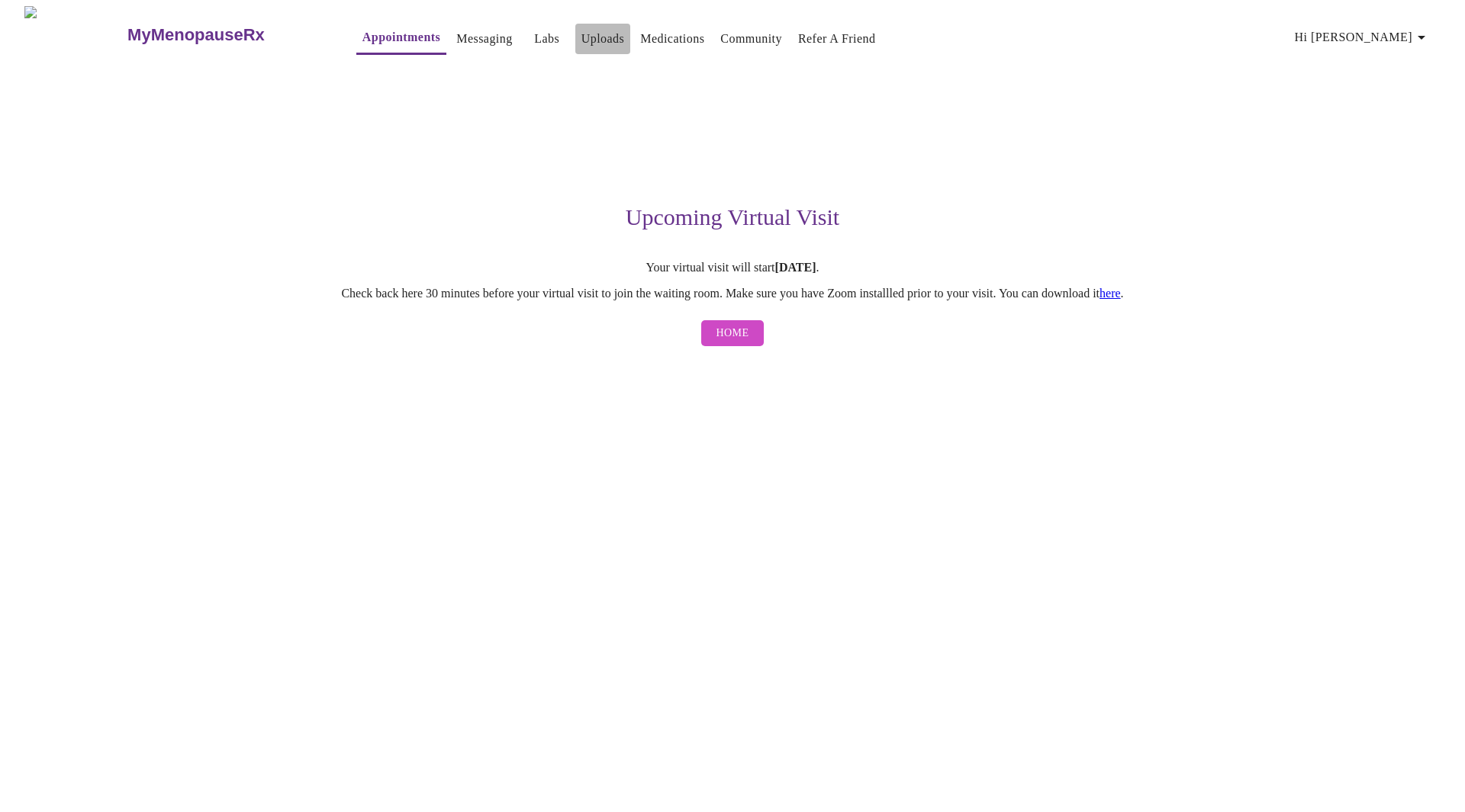
click at [581, 33] on link "Uploads" at bounding box center [602, 39] width 43 height 21
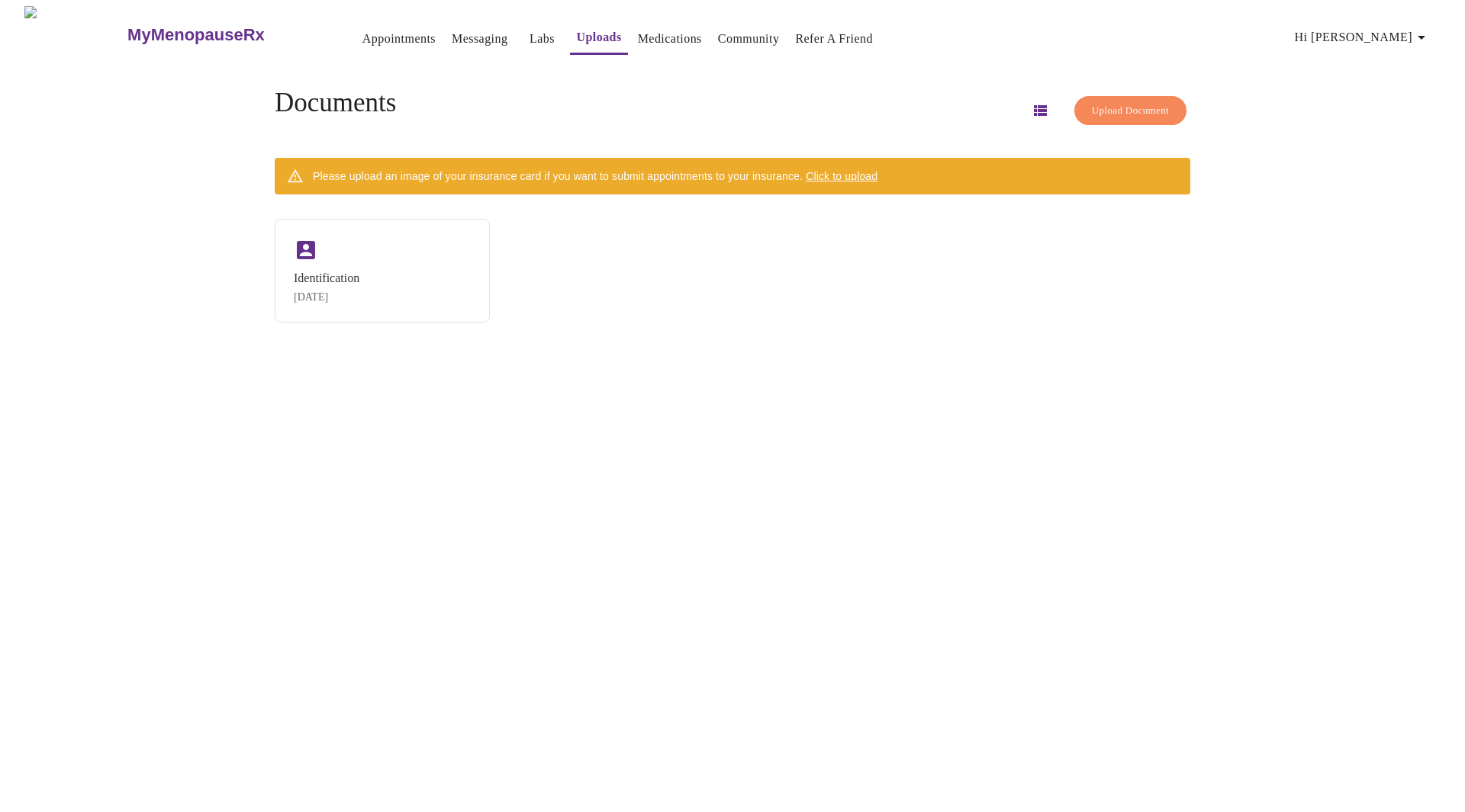
click at [529, 37] on link "Labs" at bounding box center [541, 39] width 25 height 21
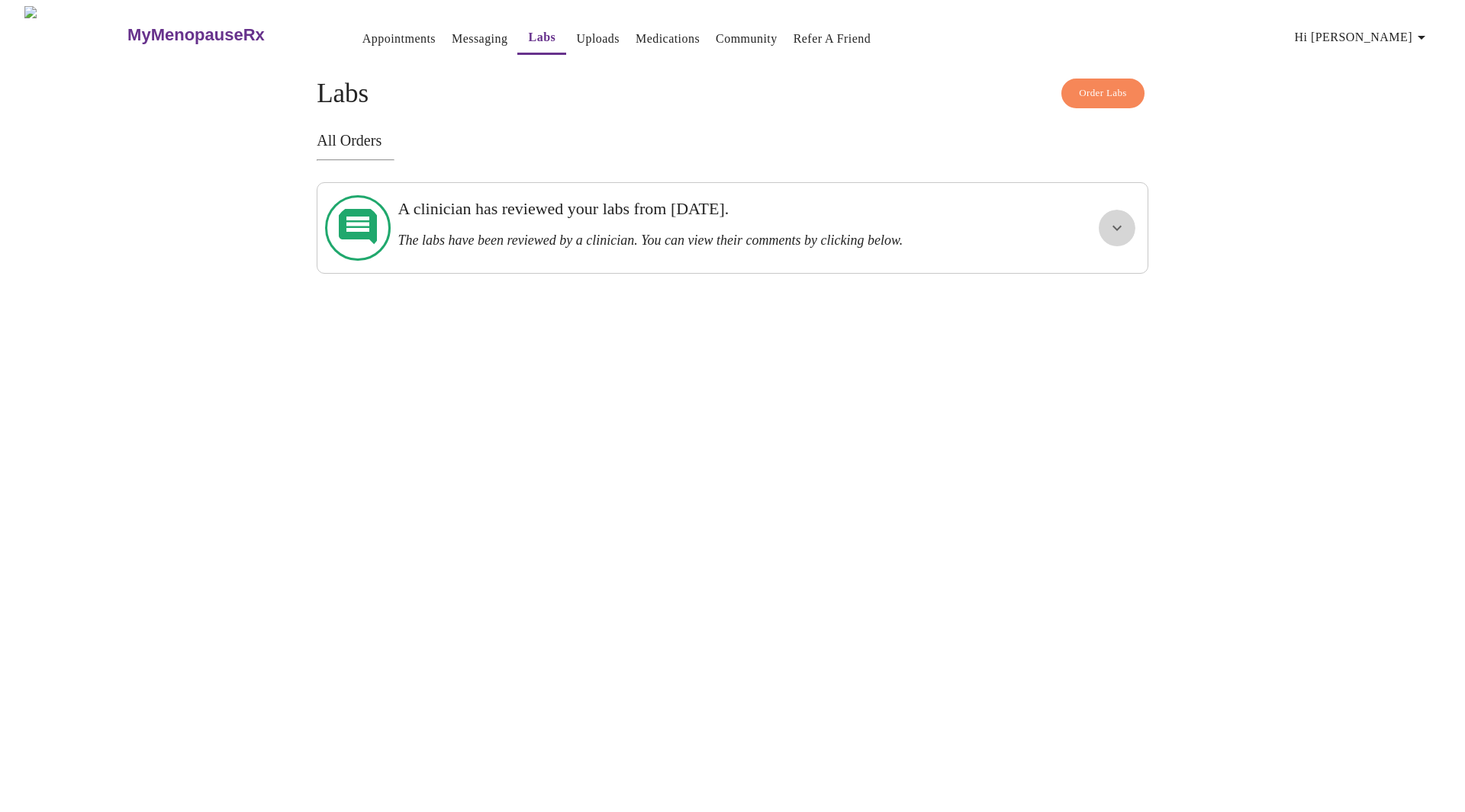
click at [1115, 219] on icon "show more" at bounding box center [1117, 228] width 19 height 19
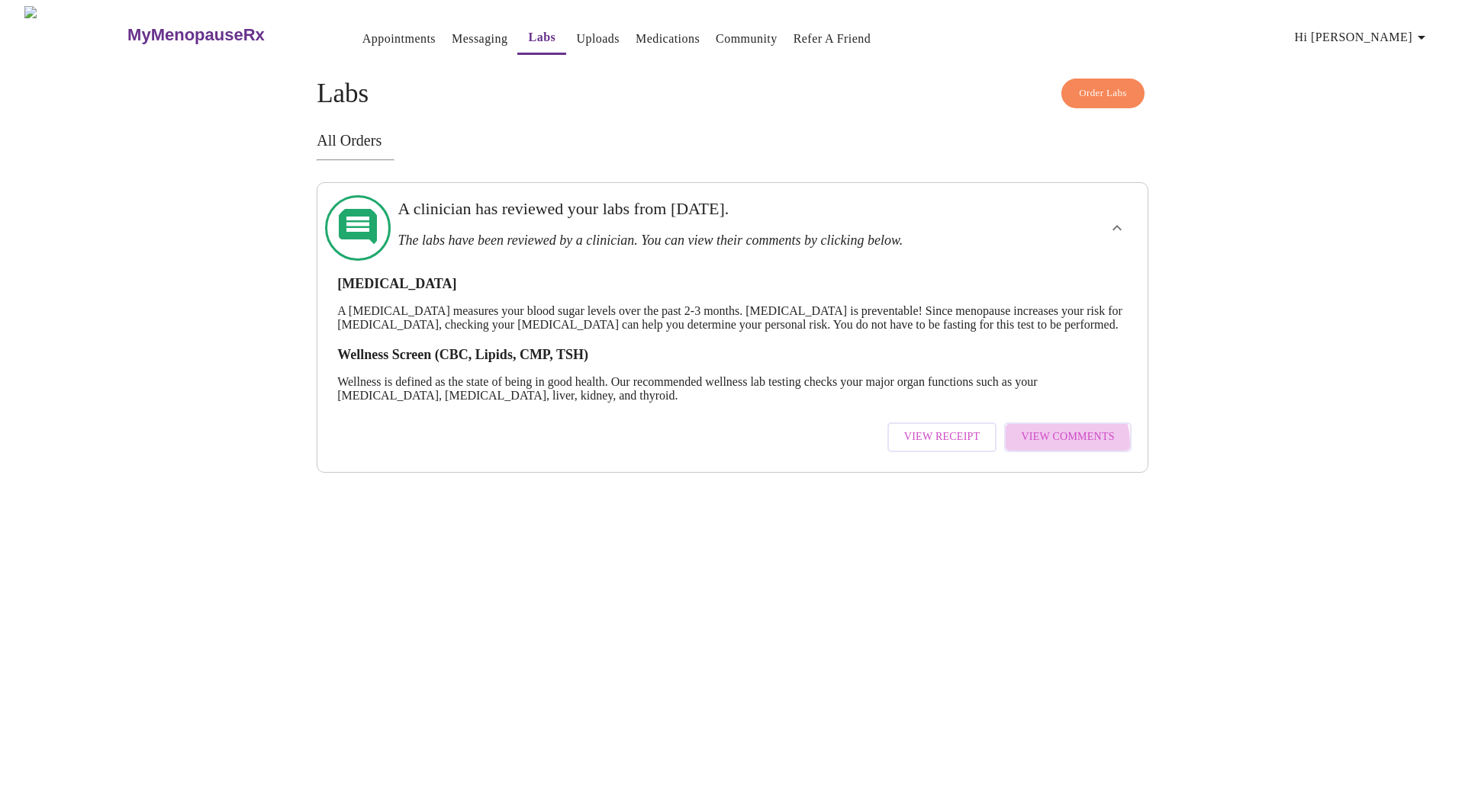
click at [1054, 447] on span "View Comments" at bounding box center [1067, 436] width 93 height 19
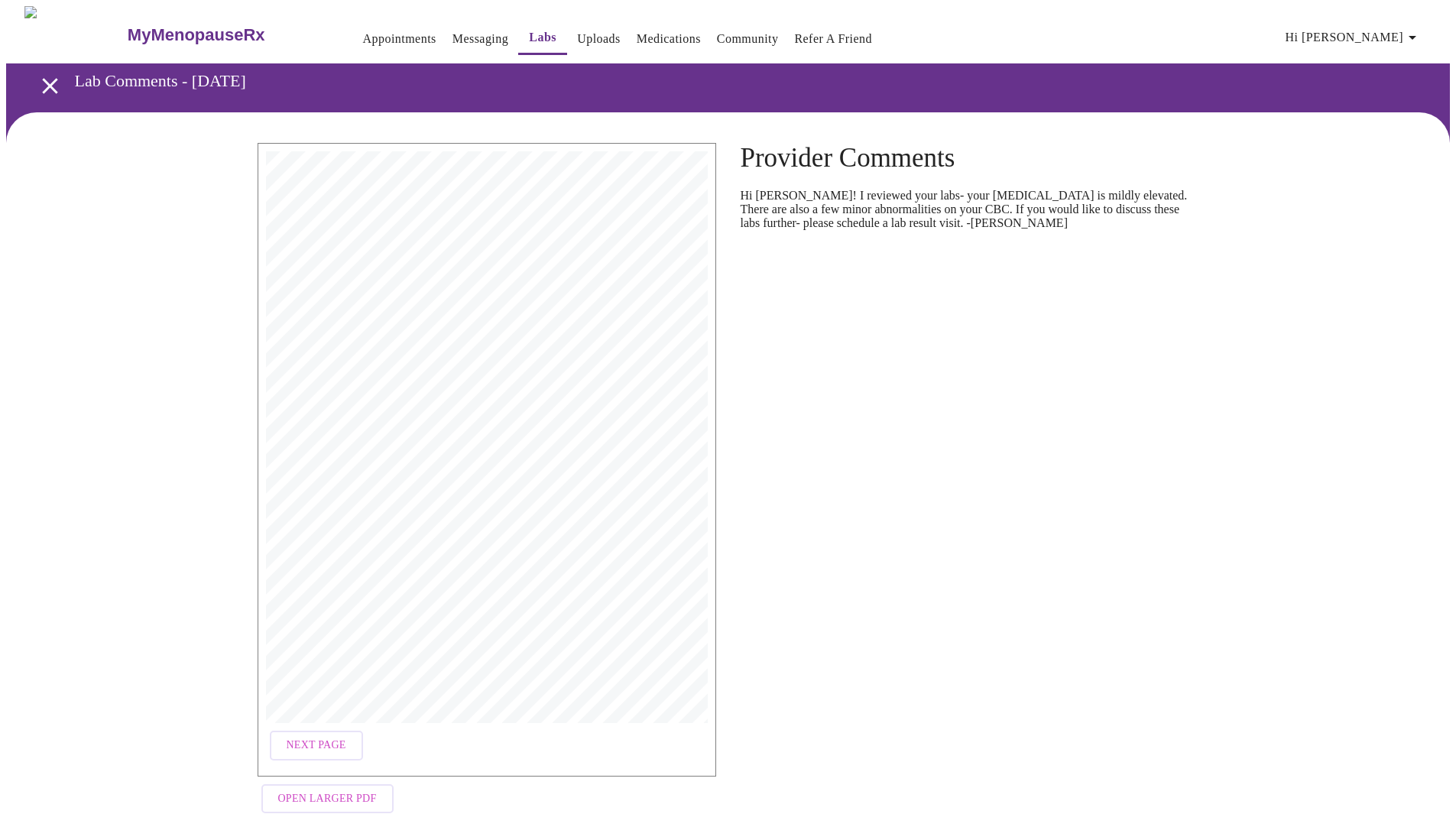
scroll to position [31, 0]
